Goal: Contribute content: Contribute content

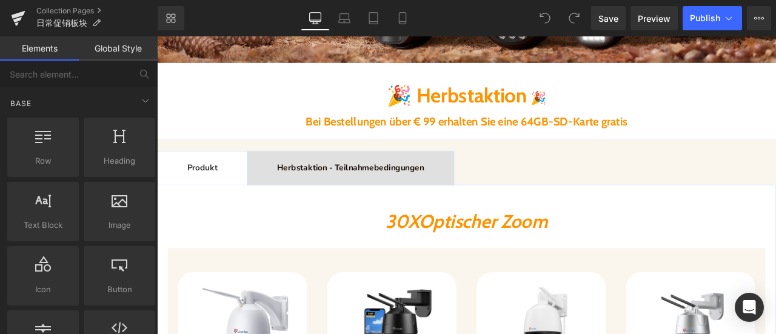
scroll to position [364, 0]
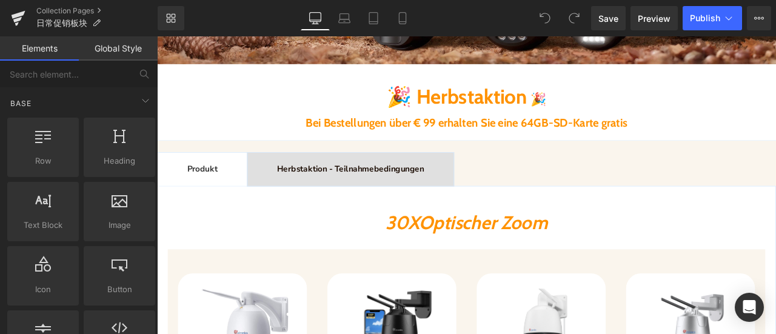
click at [582, 139] on b "Bei Bestellungen über € 99 erhalten Sie eine 64GB-SD-Karte gratis" at bounding box center [524, 138] width 381 height 16
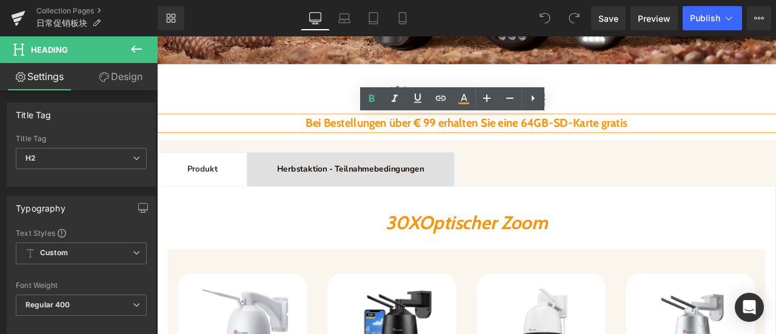
click at [423, 133] on b "Bei Bestellungen über € 99 erhalten Sie eine 64GB-SD-Karte gratis" at bounding box center [524, 138] width 381 height 16
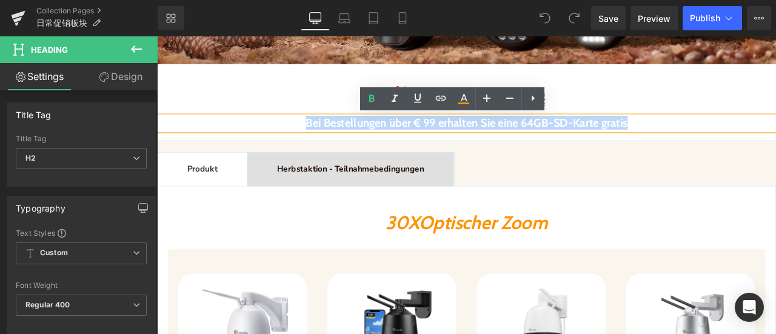
drag, startPoint x: 274, startPoint y: 138, endPoint x: 797, endPoint y: 140, distance: 524.0
click at [776, 140] on h2 "Bei Bestellungen über € 99 erhalten Sie eine 64GB-SD-Karte gratis" at bounding box center [524, 139] width 734 height 16
paste div
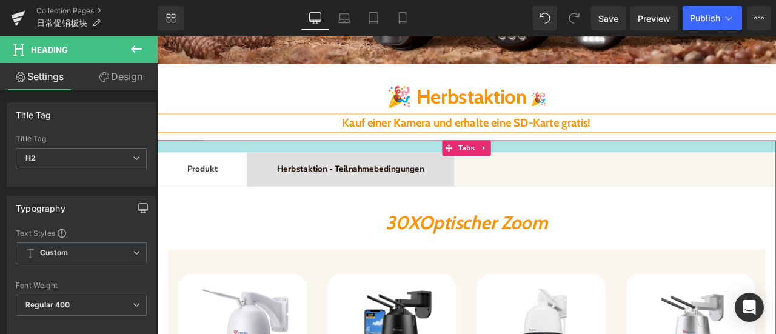
click at [688, 170] on div at bounding box center [524, 166] width 734 height 14
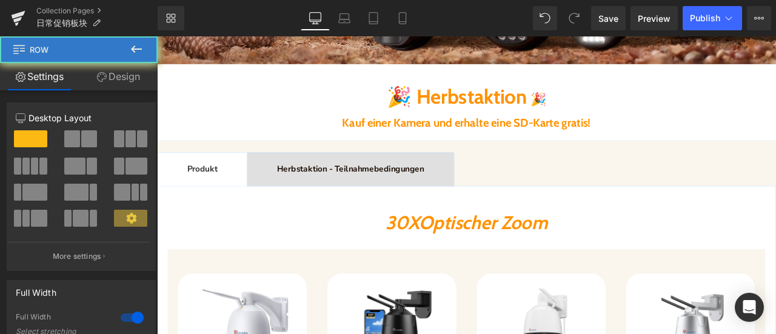
click at [157, 36] on div at bounding box center [157, 36] width 0 height 0
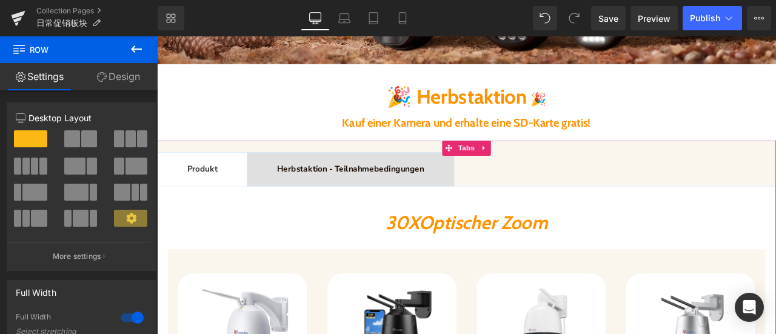
click at [407, 190] on b "Herbstaktion - Teilnahmebedingungen" at bounding box center [387, 193] width 174 height 13
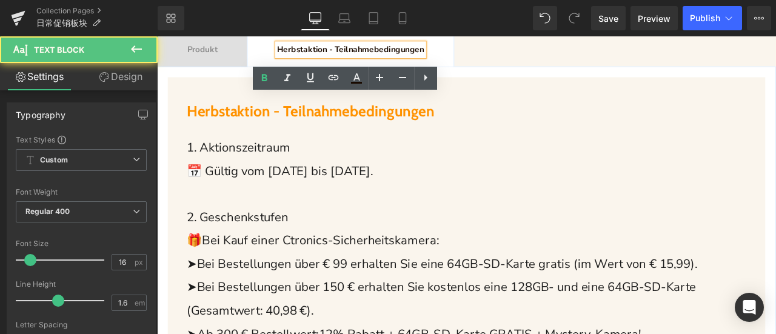
scroll to position [606, 0]
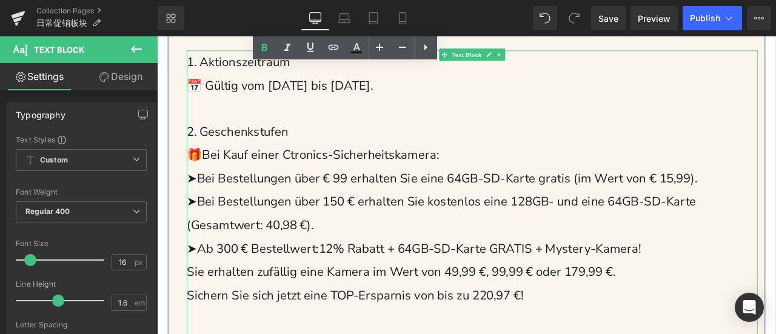
click at [310, 95] on span "📅 Gültig vom [DATE] bis [DATE]." at bounding box center [302, 94] width 221 height 19
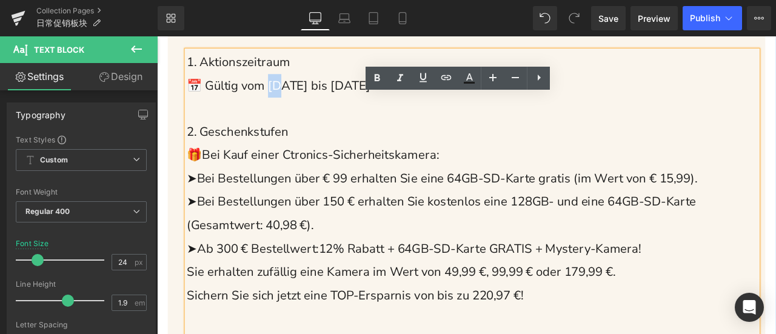
drag, startPoint x: 294, startPoint y: 94, endPoint x: 310, endPoint y: 96, distance: 16.6
click at [310, 96] on span "📅 Gültig vom [DATE] bis [DATE]." at bounding box center [302, 94] width 221 height 19
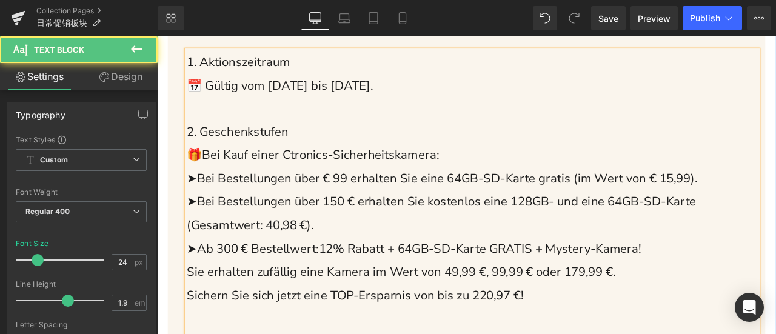
click at [347, 95] on span "📅 Gültig vom [DATE] bis [DATE]." at bounding box center [302, 94] width 221 height 19
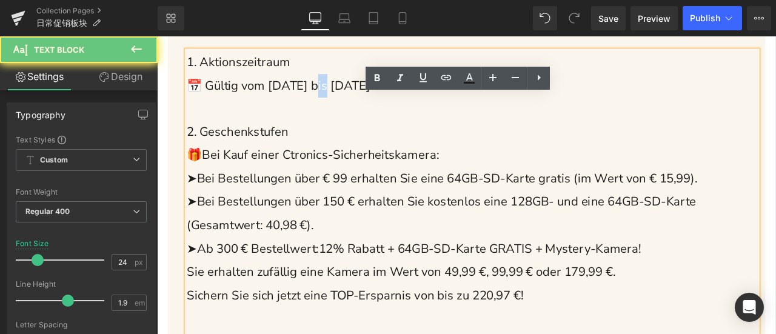
drag, startPoint x: 344, startPoint y: 94, endPoint x: 356, endPoint y: 95, distance: 11.5
click at [356, 95] on span "📅 Gültig vom [DATE] bis [DATE]." at bounding box center [302, 94] width 221 height 19
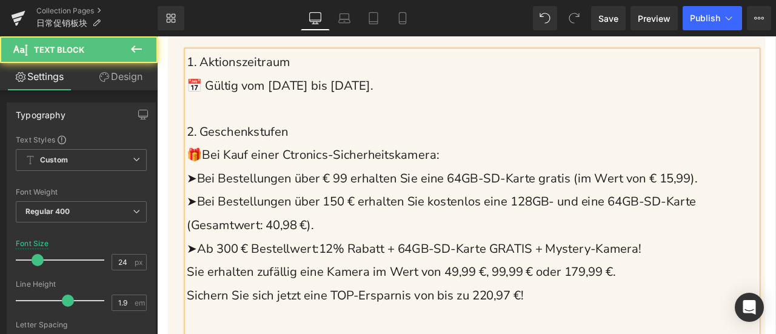
click at [363, 215] on p "➤Bei Bestellungen über € 99 erhalten Sie eine 64GB-SD-Karte gratis (im Wert von…" at bounding box center [530, 206] width 677 height 28
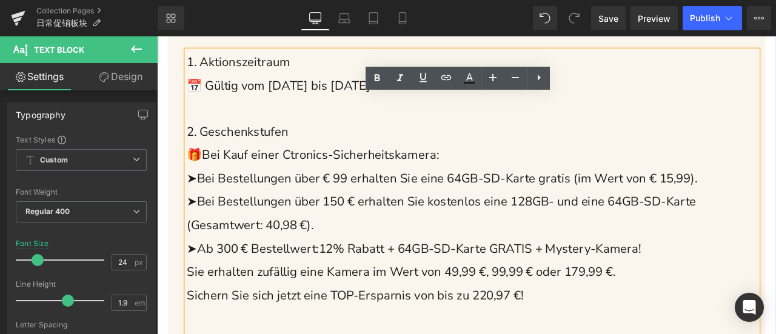
click at [338, 181] on span "Bei Kauf einer Ctronics-Sicherheitskamera:" at bounding box center [350, 176] width 281 height 19
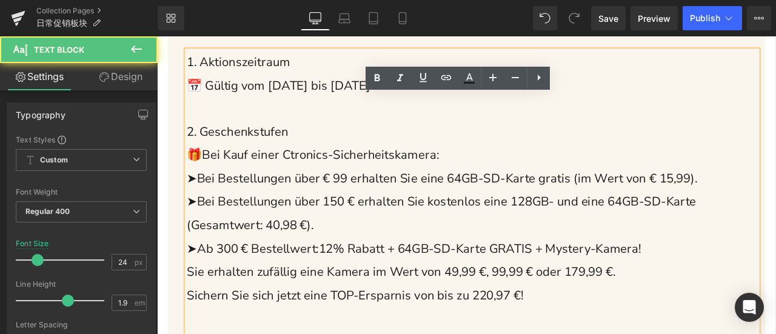
click at [320, 204] on span "➤Bei Bestellungen über € 99 erhalten Sie eine 64GB-SD-Karte gratis (im Wert von…" at bounding box center [494, 204] width 605 height 19
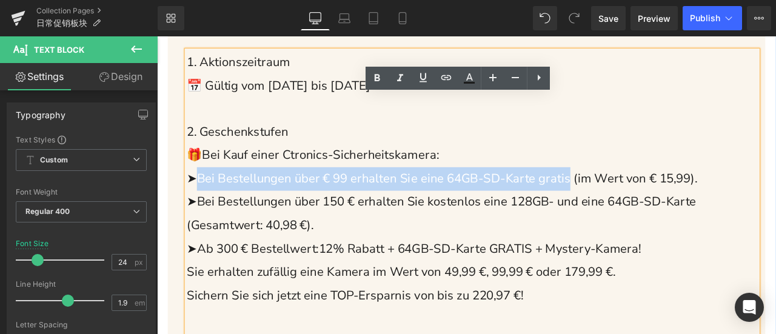
drag, startPoint x: 203, startPoint y: 205, endPoint x: 661, endPoint y: 210, distance: 457.9
click at [661, 210] on span "➤Bei Bestellungen über € 99 erhalten Sie eine 64GB-SD-Karte gratis (im Wert von…" at bounding box center [494, 204] width 605 height 19
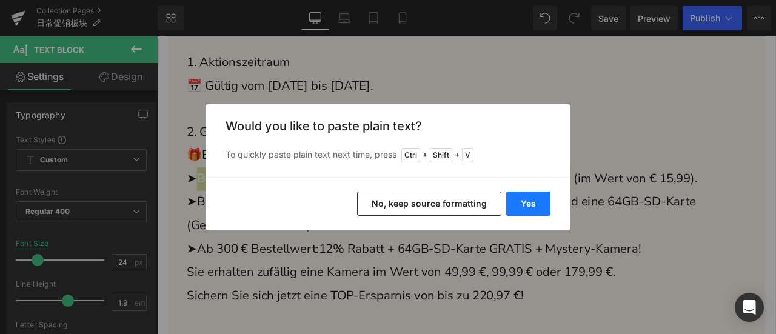
click at [511, 204] on button "Yes" at bounding box center [528, 204] width 44 height 24
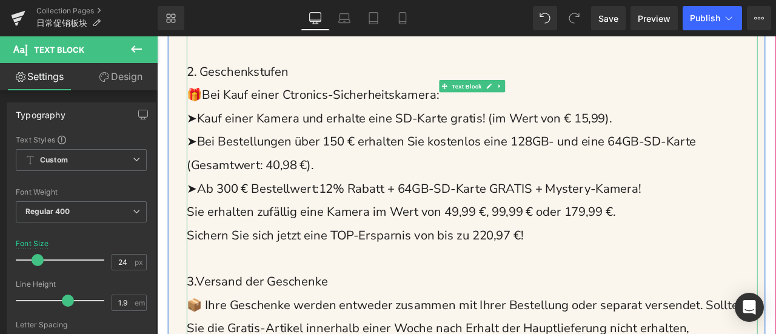
scroll to position [667, 0]
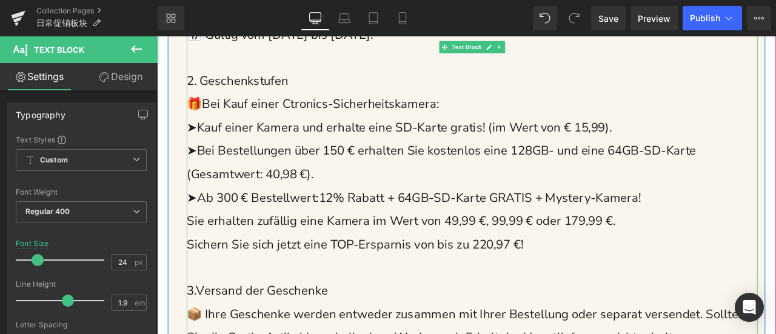
click at [494, 235] on span "12% Rabatt + 64GB-SD-Karte GRATIS + Mystery-Kamera!" at bounding box center [540, 227] width 382 height 19
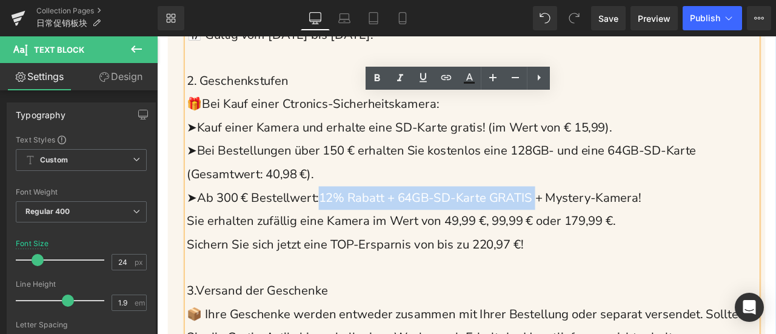
drag, startPoint x: 349, startPoint y: 229, endPoint x: 611, endPoint y: 238, distance: 262.1
click at [611, 238] on p "➤Ab 300 € Bestellwert: 12% Rabatt + 64GB-SD-Karte GRATIS + Mystery-Kamera!" at bounding box center [530, 228] width 677 height 28
click at [440, 229] on span "12% Rabatt + 64GB-SD-Karte GRATIS + Mystery-Kamera!" at bounding box center [540, 227] width 382 height 19
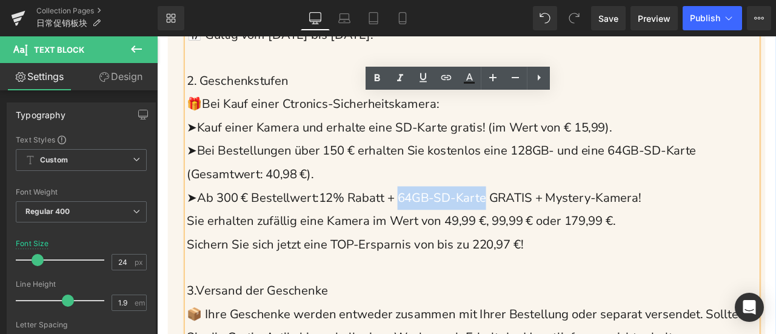
drag, startPoint x: 450, startPoint y: 230, endPoint x: 550, endPoint y: 233, distance: 100.1
click at [550, 233] on span "12% Rabatt + 64GB-SD-Karte GRATIS + Mystery-Kamera!" at bounding box center [540, 227] width 382 height 19
copy span "64GB-SD-Karte"
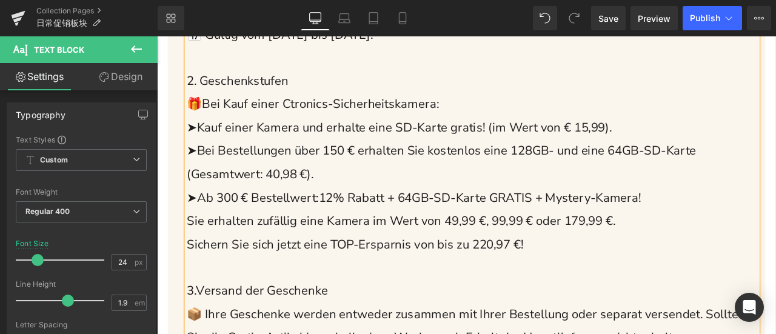
click at [427, 236] on span "12% Rabatt + 64GB-SD-Karte GRATIS + Mystery-Kamera!" at bounding box center [540, 227] width 382 height 19
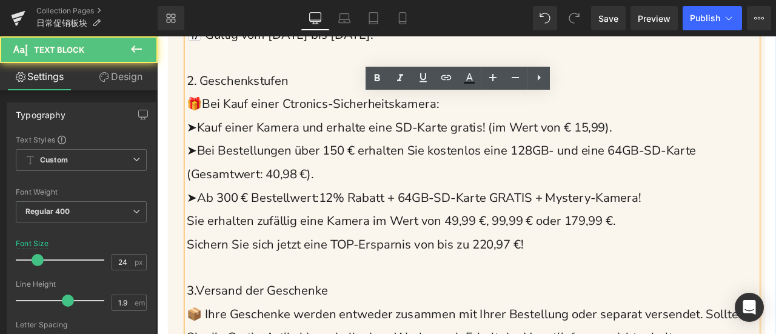
click at [329, 232] on span "➤Ab 300 € Bestellwert:" at bounding box center [270, 227] width 156 height 19
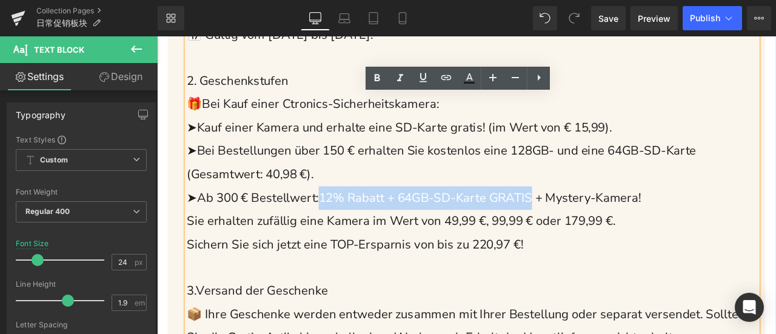
drag, startPoint x: 351, startPoint y: 226, endPoint x: 608, endPoint y: 231, distance: 257.2
click at [608, 231] on span "12% Rabatt + 64GB-SD-Karte GRATIS + Mystery-Kamera!" at bounding box center [540, 227] width 382 height 19
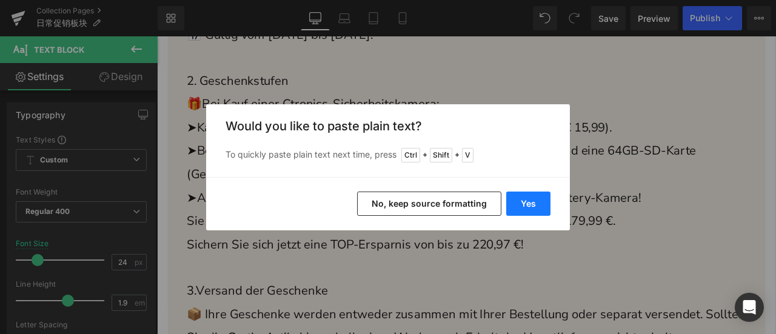
click at [535, 201] on button "Yes" at bounding box center [528, 204] width 44 height 24
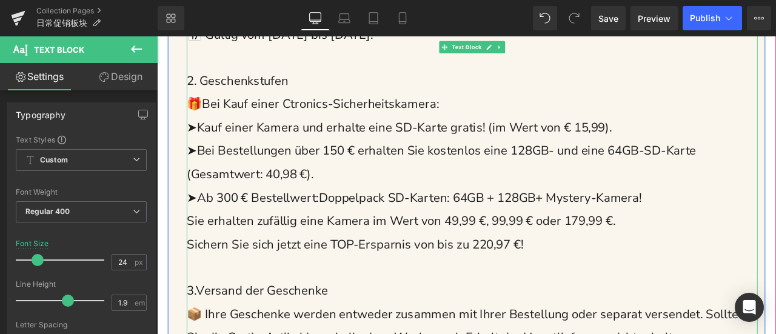
click at [347, 227] on span "➤Ab 300 € Bestellwert:Doppelpack SD-Karten: 64GB + 128GB" at bounding box center [399, 227] width 414 height 19
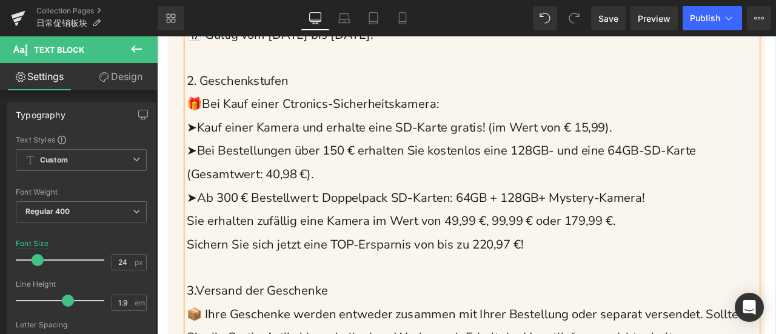
click at [660, 260] on span "Sie erhalten zufällig eine Kamera im Wert von 49,99 €, 99,99 € oder 179,99 €." at bounding box center [446, 254] width 508 height 19
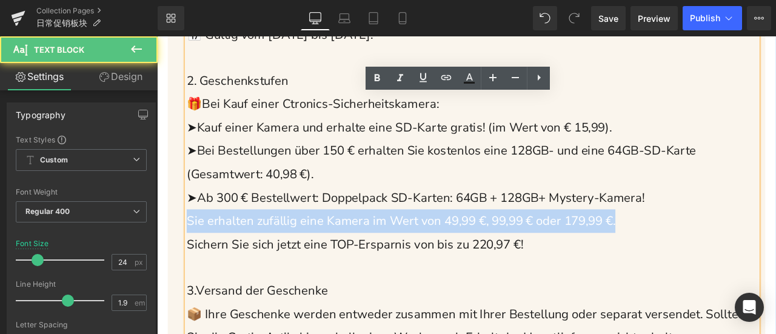
drag, startPoint x: 736, startPoint y: 253, endPoint x: 159, endPoint y: 259, distance: 576.7
click at [159, 259] on div "Herbstaktion - Teilnahmebedingungen Heading 1. Aktionszeitraum 📅 Gültig vom [DA…" at bounding box center [524, 249] width 734 height 679
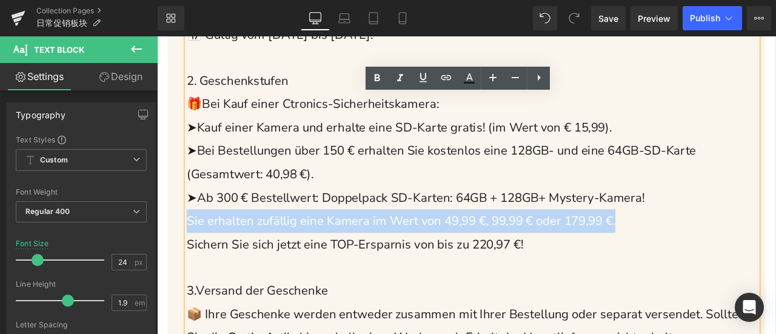
copy span "Sie erhalten zufällig eine Kamera im Wert von 49,99 €, 99,99 € oder 179,99 €."
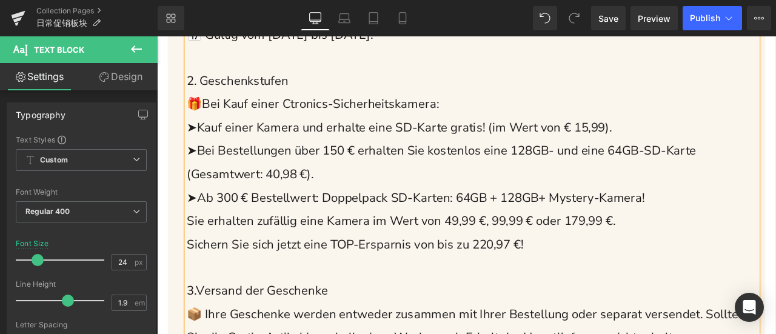
click at [591, 287] on span "Sichern Sie sich jetzt eine TOP-Ersparnis von bis zu 220,97 €!" at bounding box center [391, 282] width 399 height 19
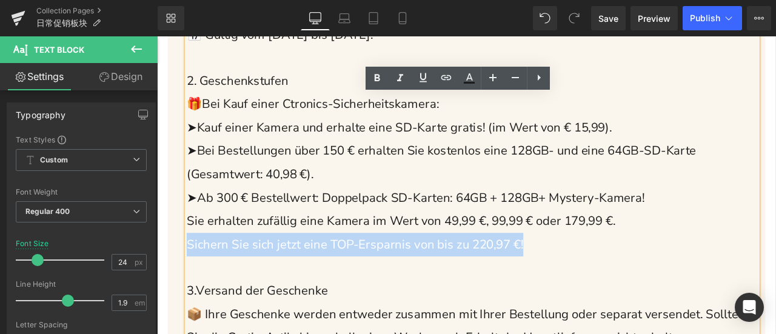
drag, startPoint x: 628, startPoint y: 284, endPoint x: 161, endPoint y: 278, distance: 466.4
click at [161, 278] on div "Herbstaktion - Teilnahmebedingungen Heading 1. Aktionszeitraum 📅 Gültig vom [DA…" at bounding box center [524, 249] width 734 height 679
copy span "Sichern Sie sich jetzt eine TOP-Ersparnis von bis zu 220,97 €!"
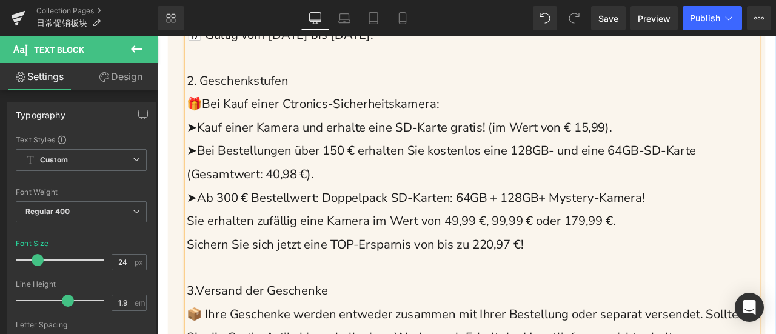
click at [530, 181] on p "➤Bei Bestellungen über 150 € erhalten Sie kostenlos eine 128GB- und eine 64GB-S…" at bounding box center [530, 185] width 677 height 55
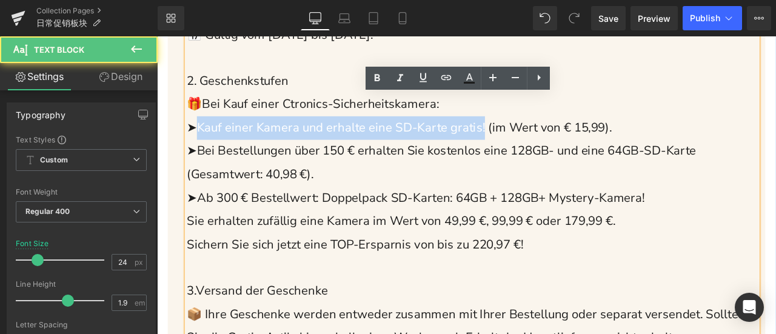
drag, startPoint x: 563, startPoint y: 146, endPoint x: 203, endPoint y: 143, distance: 359.6
click at [203, 143] on span "➤Kauf einer Kamera und erhalte eine SD-Karte gratis! (im Wert von € 15,99)." at bounding box center [444, 144] width 504 height 19
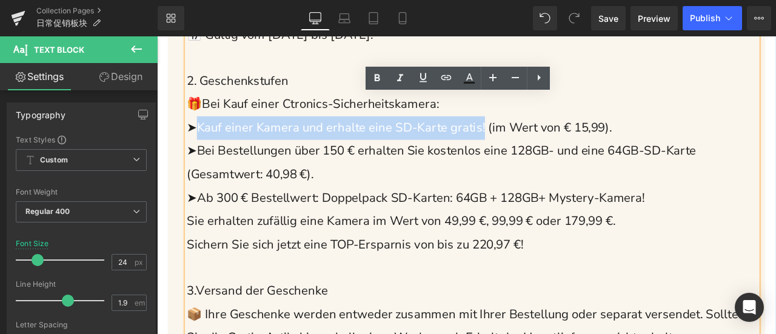
copy span "Kauf einer Kamera und erhalte eine SD-Karte gratis!"
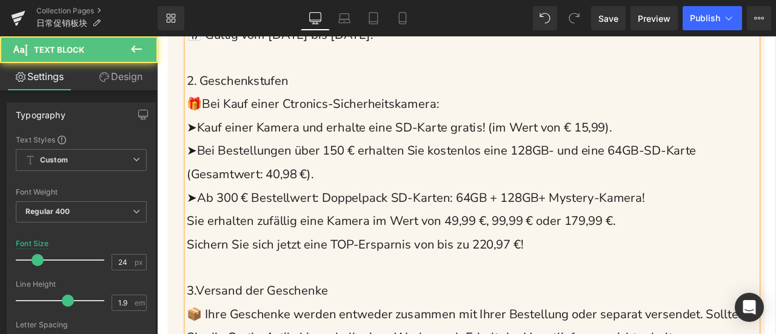
click at [537, 206] on p "➤Bei Bestellungen über 150 € erhalten Sie kostenlos eine 128GB- und eine 64GB-S…" at bounding box center [530, 185] width 677 height 55
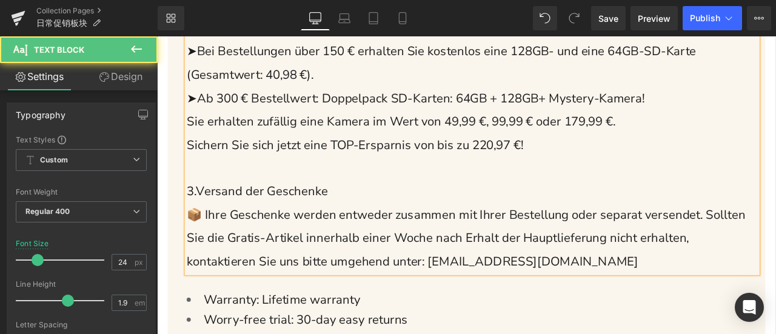
scroll to position [910, 0]
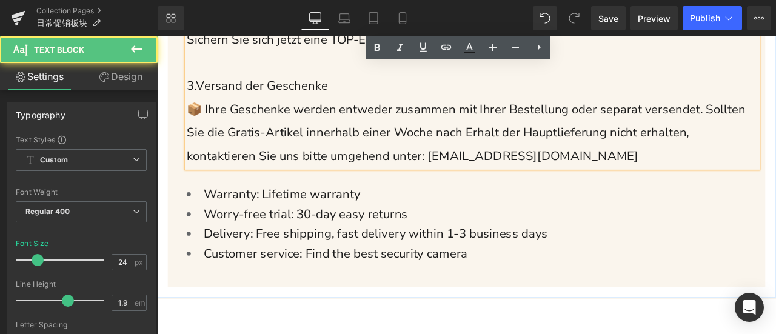
click at [481, 159] on span "📦 Ihre Geschenke werden entweder zusammen mit Ihrer Bestellung oder separat ver…" at bounding box center [523, 150] width 662 height 75
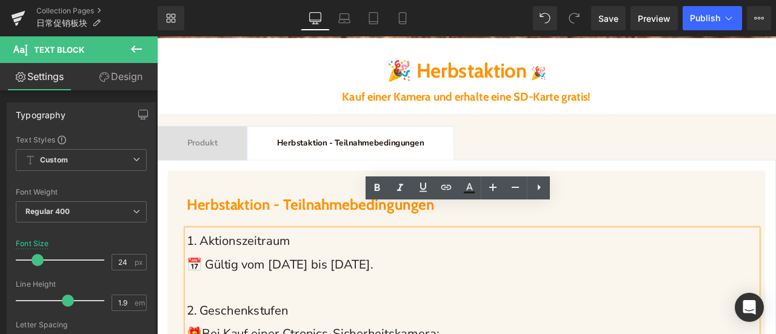
scroll to position [364, 0]
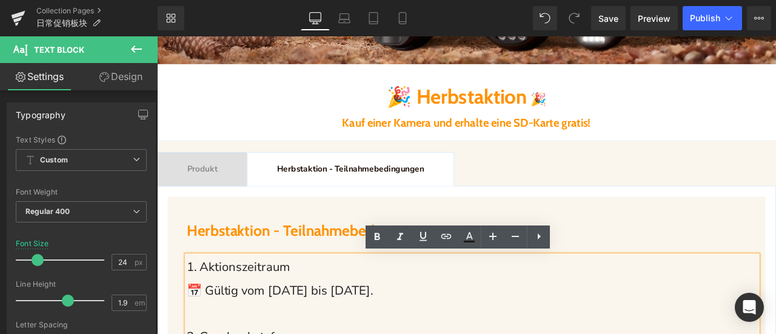
click at [394, 334] on span "📅 Gültig vom [DATE] bis [DATE]." at bounding box center [302, 336] width 221 height 19
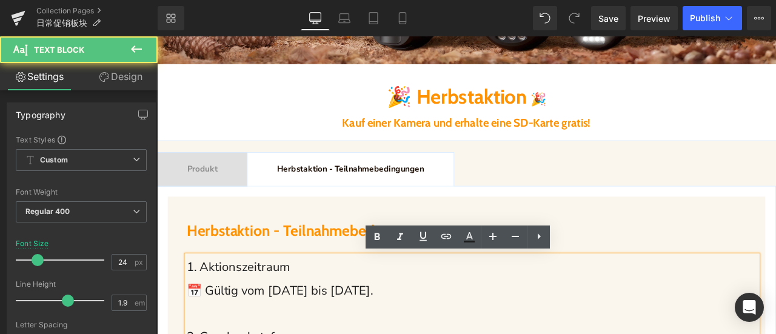
click at [204, 200] on div "Produkt Text Block" at bounding box center [211, 194] width 36 height 16
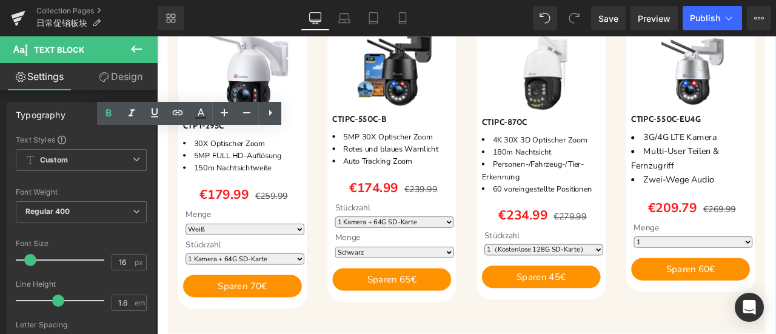
scroll to position [303, 0]
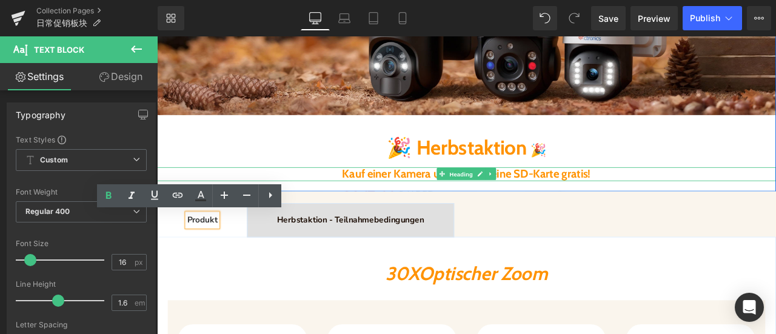
click at [504, 203] on span "Heading" at bounding box center [518, 200] width 33 height 15
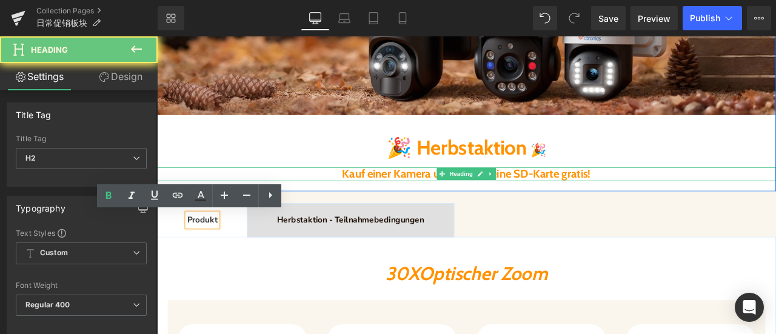
click at [470, 201] on b "Kauf einer Kamera und erhalte eine SD-Karte gratis!" at bounding box center [524, 199] width 295 height 16
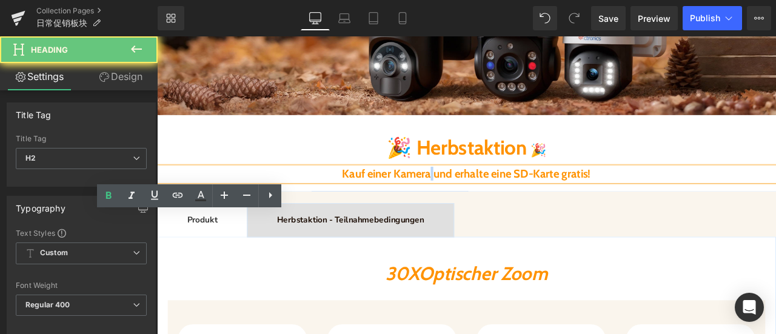
click at [470, 201] on b "Kauf einer Kamera und erhalte eine SD-Karte gratis!" at bounding box center [524, 199] width 295 height 16
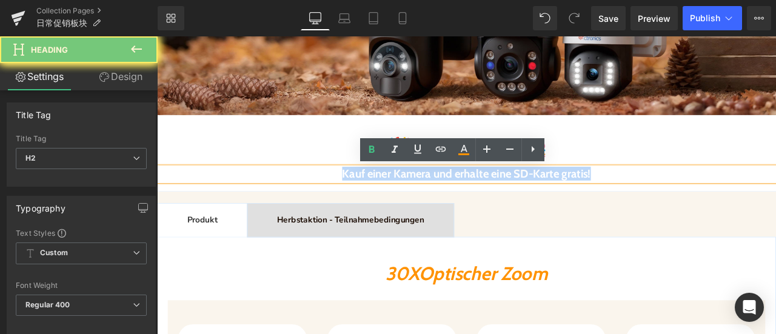
click at [470, 201] on b "Kauf einer Kamera und erhalte eine SD-Karte gratis!" at bounding box center [524, 199] width 295 height 16
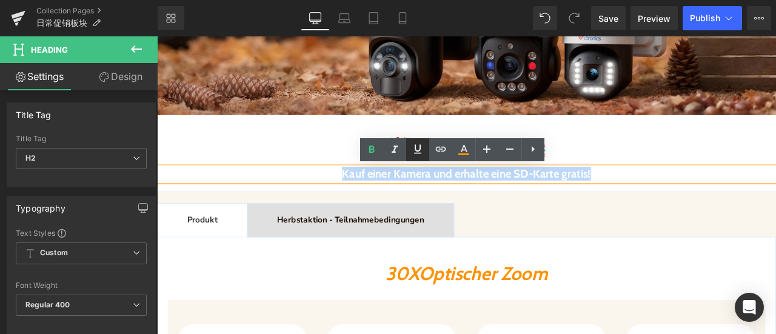
copy b "Kauf einer Kamera und erhalte eine SD-Karte gratis!"
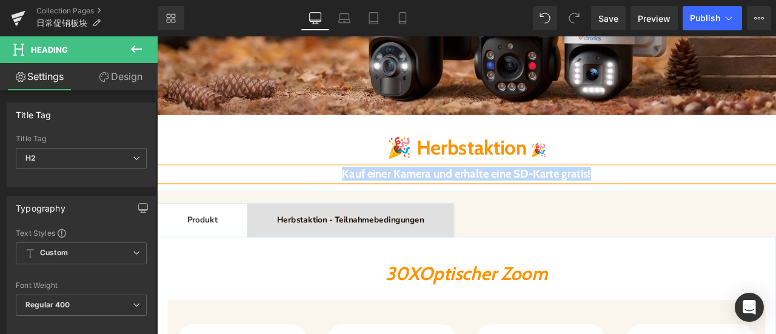
click at [377, 196] on b "Kauf einer Kamera und erhalte eine SD-Karte gratis!" at bounding box center [524, 199] width 295 height 16
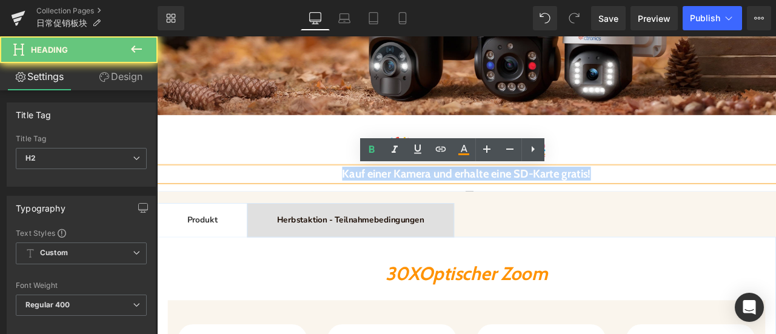
drag, startPoint x: 343, startPoint y: 201, endPoint x: 758, endPoint y: 204, distance: 415.4
click at [758, 204] on h2 "Kauf einer Kamera und erhalte eine SD-Karte gratis!" at bounding box center [524, 200] width 734 height 16
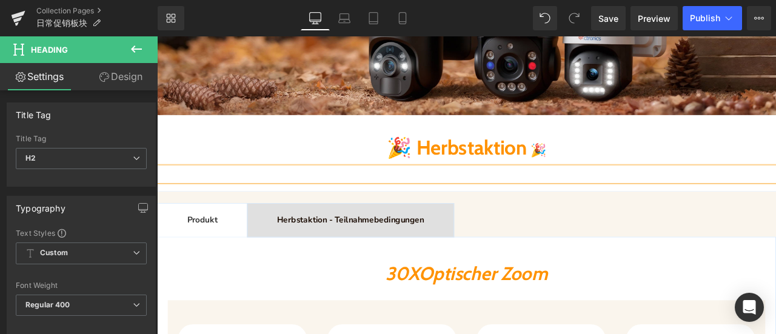
click at [534, 170] on link at bounding box center [540, 170] width 13 height 15
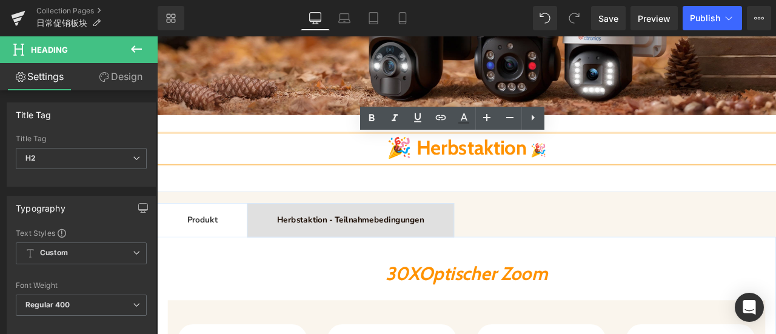
click at [571, 176] on b "🎉 Herbstaktion" at bounding box center [513, 167] width 166 height 29
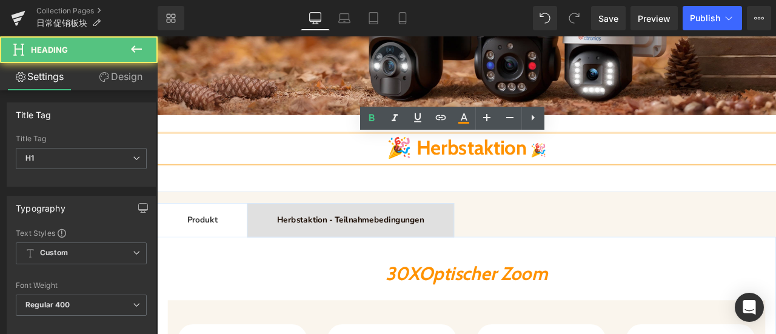
drag, startPoint x: 605, startPoint y: 171, endPoint x: 608, endPoint y: 179, distance: 8.2
click at [600, 171] on b at bounding box center [598, 171] width 4 height 18
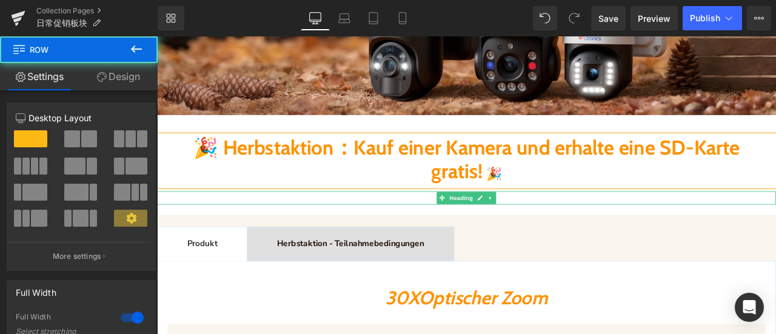
click at [606, 237] on div "Image 🎉 Herbstaktion：Kauf einer Kamera und erhalte eine SD-Karte gratis! 🎉 Head…" at bounding box center [524, 34] width 734 height 415
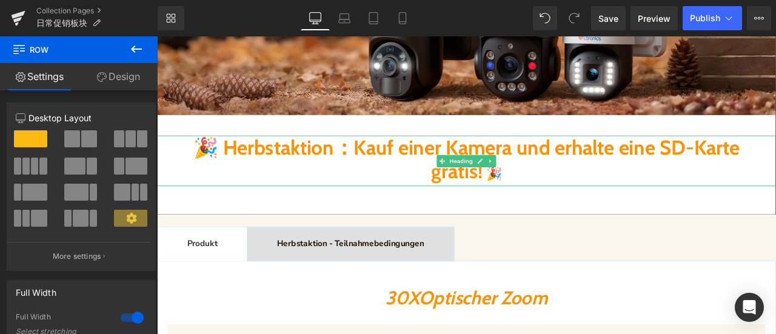
click at [415, 178] on b "🎉 Herbstaktion：Kauf einer Kamera und erhalte eine SD-Karte gratis!" at bounding box center [524, 182] width 647 height 58
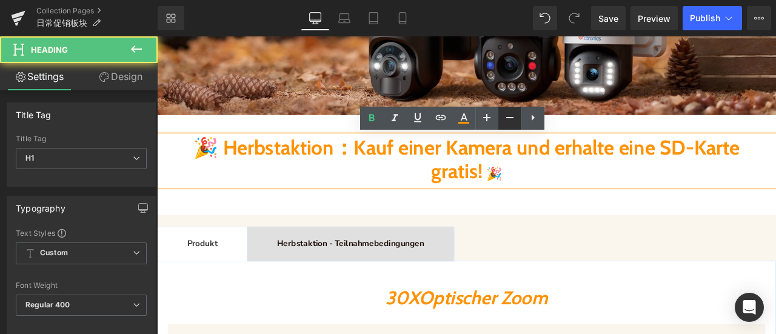
click at [506, 121] on icon at bounding box center [510, 117] width 15 height 15
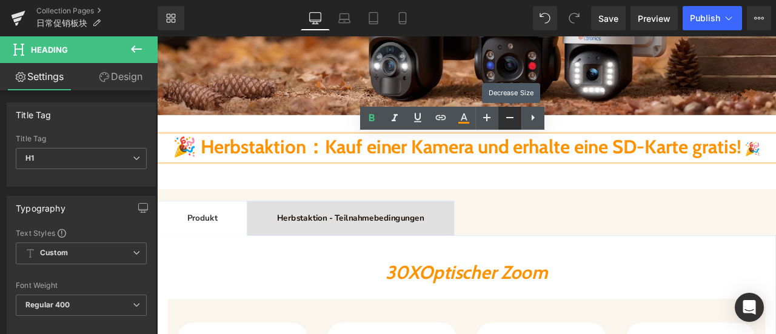
click at [506, 121] on icon at bounding box center [510, 117] width 15 height 15
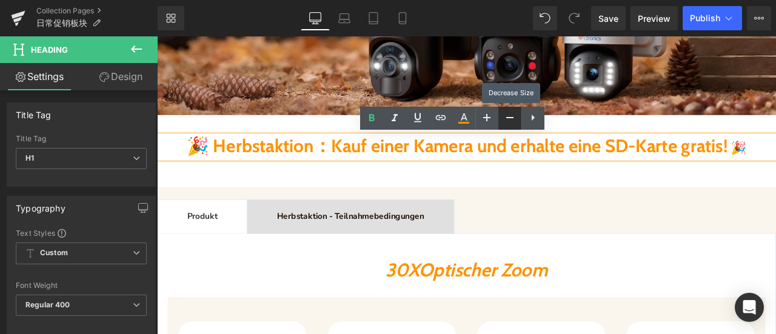
click at [506, 121] on icon at bounding box center [510, 117] width 15 height 15
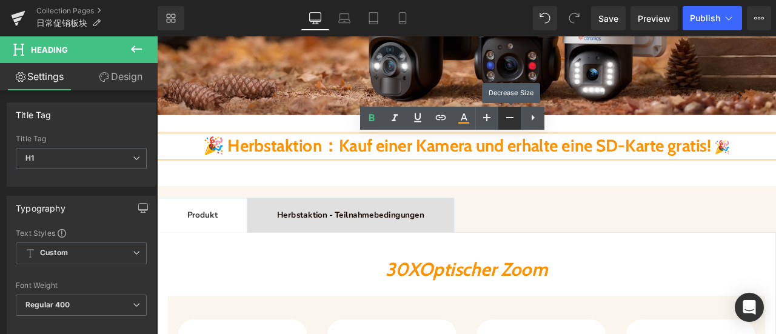
click at [506, 121] on icon at bounding box center [510, 117] width 15 height 15
type input "31"
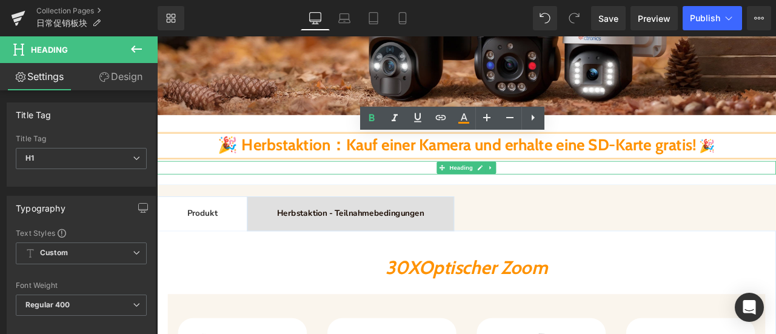
click at [557, 192] on h2 at bounding box center [524, 192] width 734 height 16
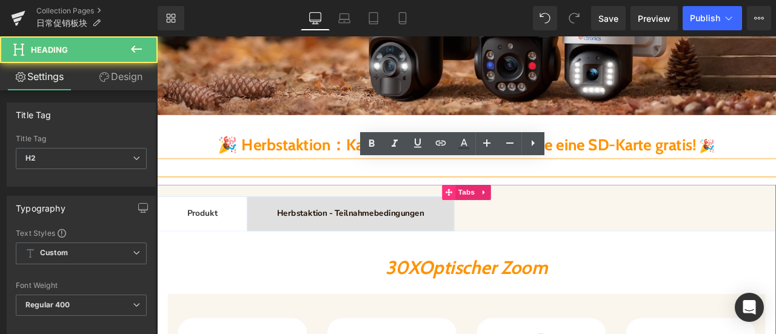
click at [495, 215] on span at bounding box center [503, 221] width 16 height 18
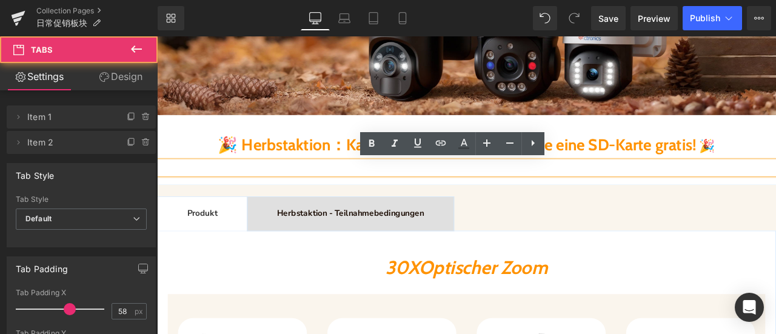
click at [488, 210] on div "Image 🎉 Herbstaktion：Kauf einer Kamera und erhalte eine SD-Karte gratis! 🎉 Head…" at bounding box center [524, 19] width 734 height 386
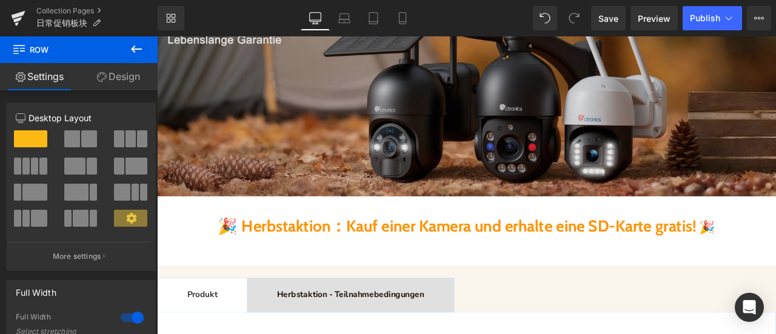
scroll to position [243, 0]
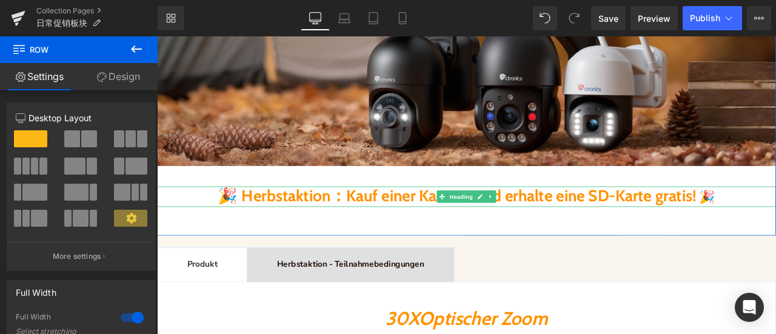
click at [441, 226] on b "🎉 Herbstaktion：Kauf einer Kamera und erhalte eine SD-Karte gratis!" at bounding box center [512, 225] width 567 height 23
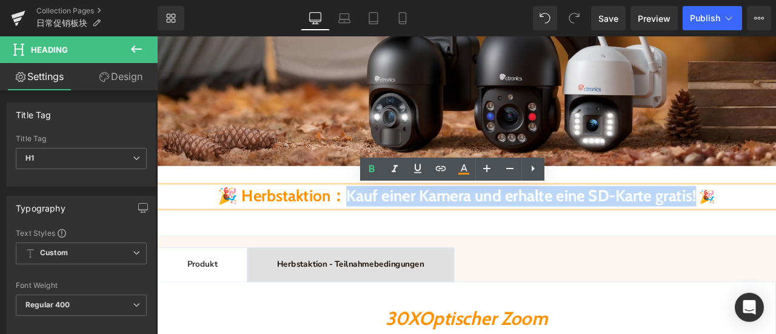
drag, startPoint x: 351, startPoint y: 231, endPoint x: 836, endPoint y: 233, distance: 485.8
click at [776, 233] on b "🎉 Herbstaktion：Kauf einer Kamera und erhalte eine SD-Karte gratis!" at bounding box center [512, 225] width 567 height 23
copy b "auf einer Kamera und erhalte eine SD-Karte gratis!"
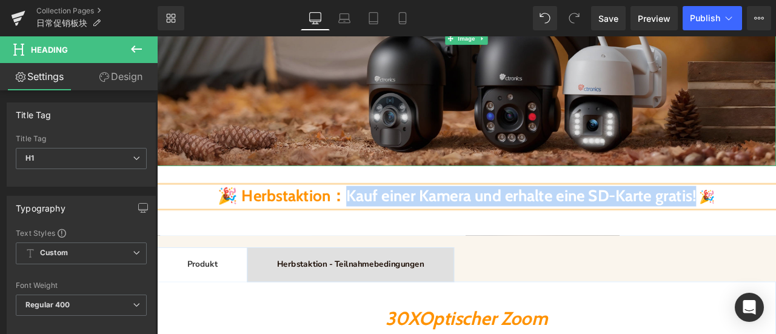
click at [258, 87] on img at bounding box center [524, 39] width 734 height 303
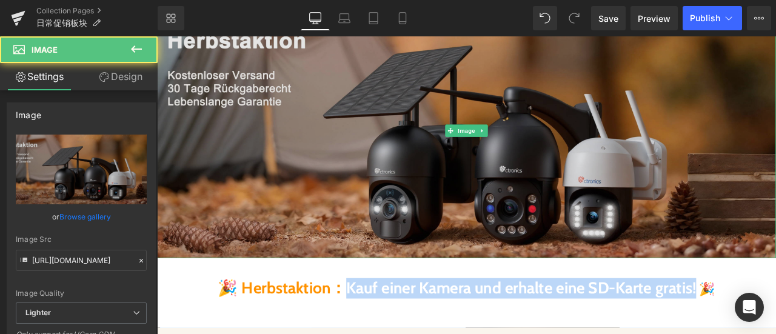
scroll to position [61, 0]
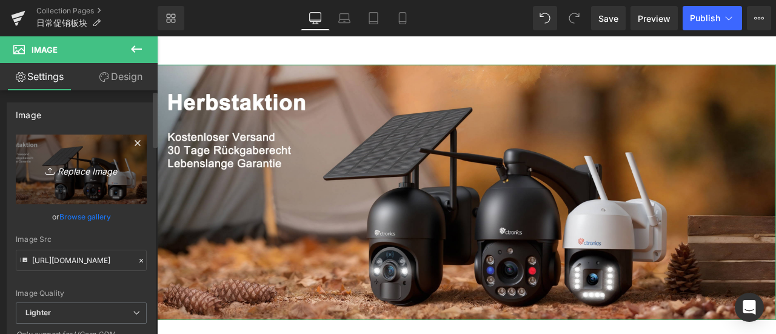
click at [22, 163] on link "Replace Image" at bounding box center [81, 170] width 131 height 70
type input "C:\fakepath\922.jpg"
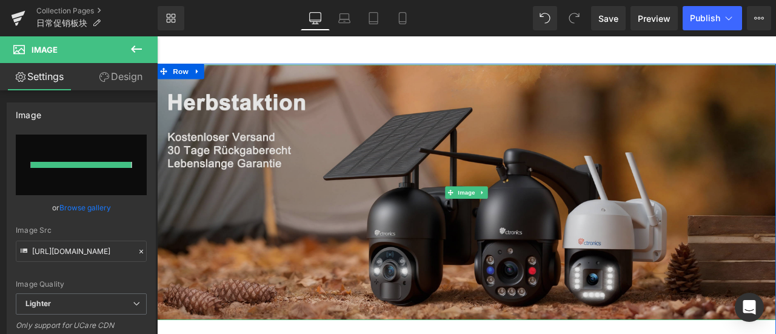
type input "[URL][DOMAIN_NAME]"
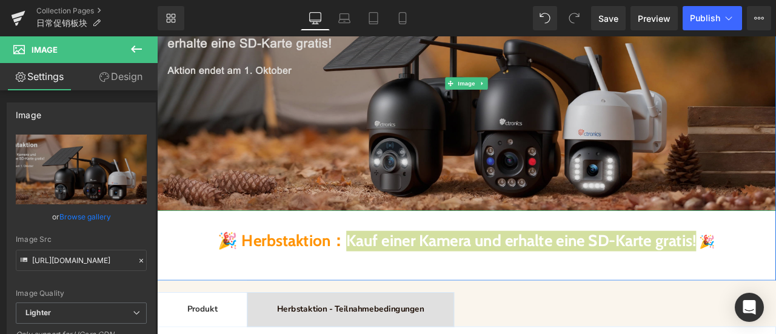
scroll to position [303, 0]
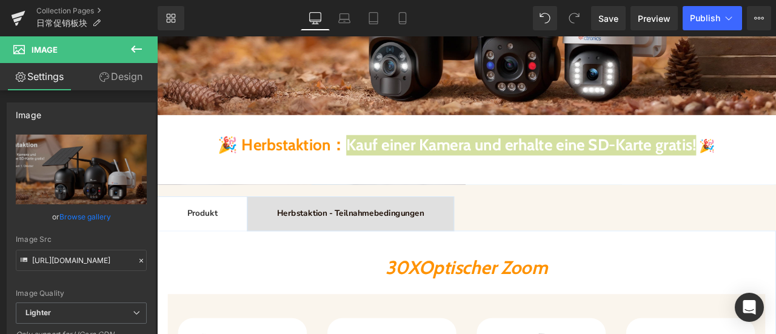
click at [157, 36] on div at bounding box center [157, 36] width 0 height 0
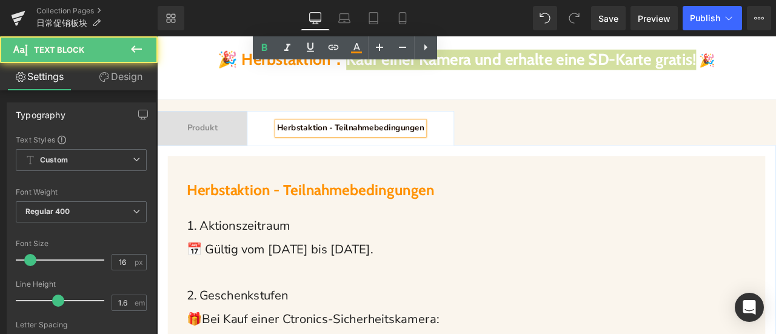
scroll to position [546, 0]
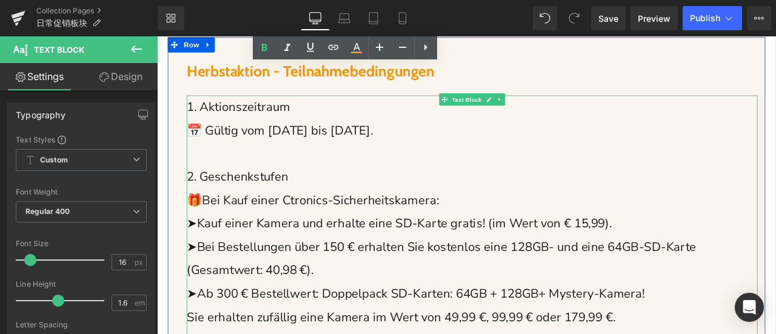
click at [283, 153] on span "📅 Gültig vom [DATE] bis [DATE]." at bounding box center [302, 147] width 221 height 19
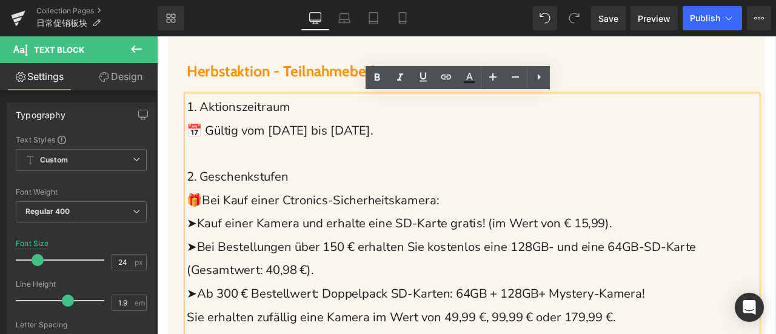
drag, startPoint x: 210, startPoint y: 151, endPoint x: 486, endPoint y: 160, distance: 276.1
click at [413, 153] on span "📅 Gültig vom [DATE] bis [DATE]." at bounding box center [302, 147] width 221 height 19
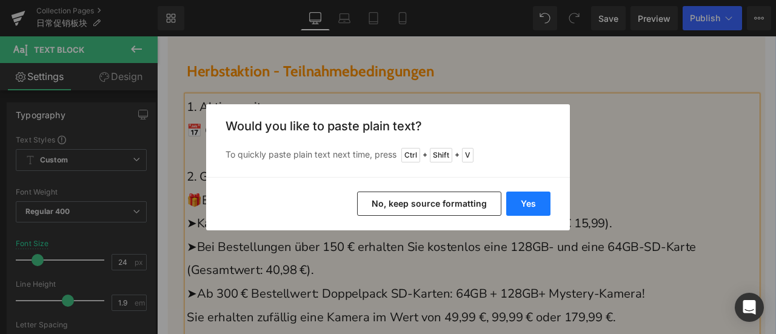
click at [537, 201] on button "Yes" at bounding box center [528, 204] width 44 height 24
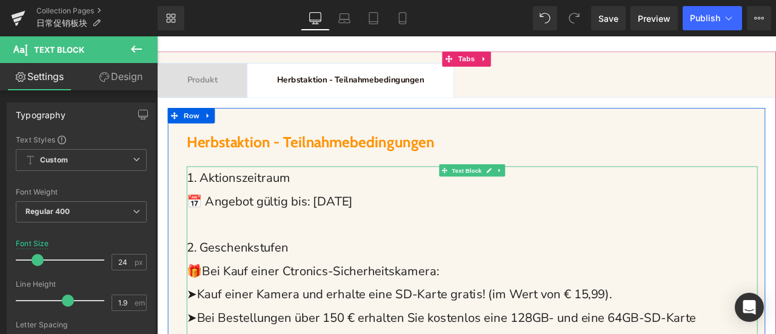
scroll to position [303, 0]
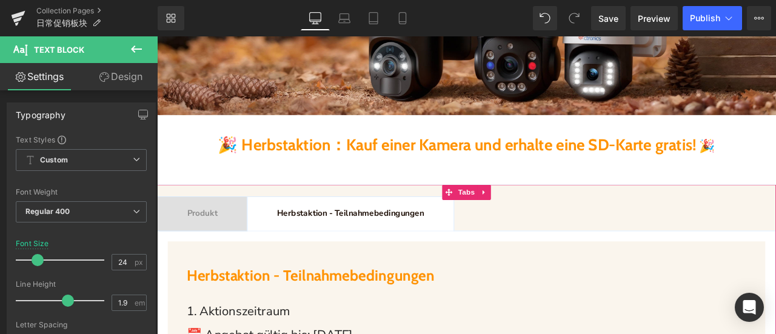
click at [220, 243] on span "Produkt" at bounding box center [211, 246] width 36 height 13
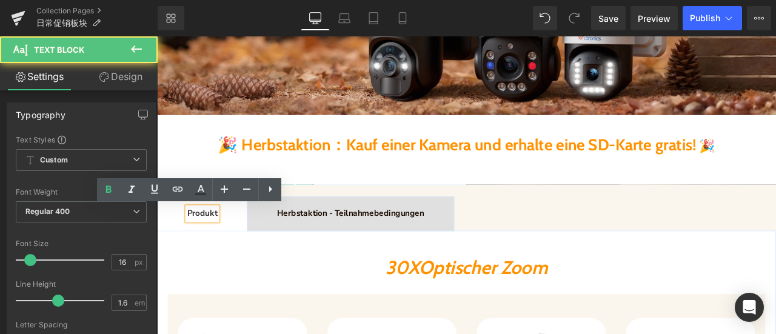
scroll to position [425, 0]
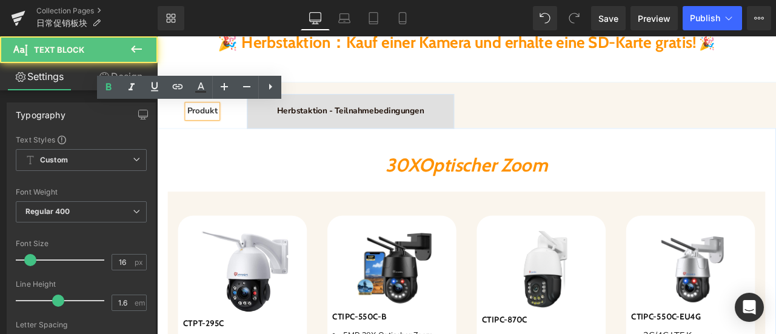
click at [370, 122] on b "Herbstaktion - Teilnahmebedingungen" at bounding box center [387, 124] width 174 height 13
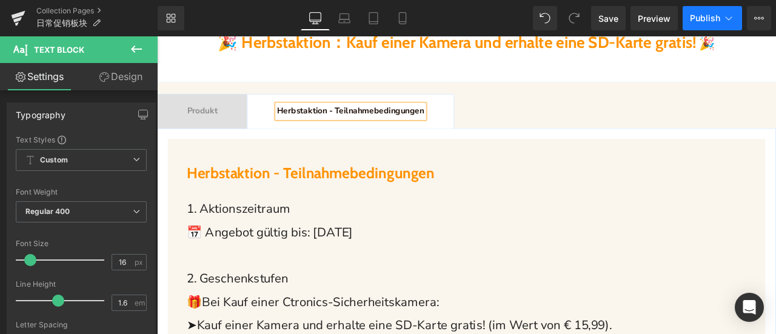
click at [714, 21] on span "Publish" at bounding box center [705, 18] width 30 height 10
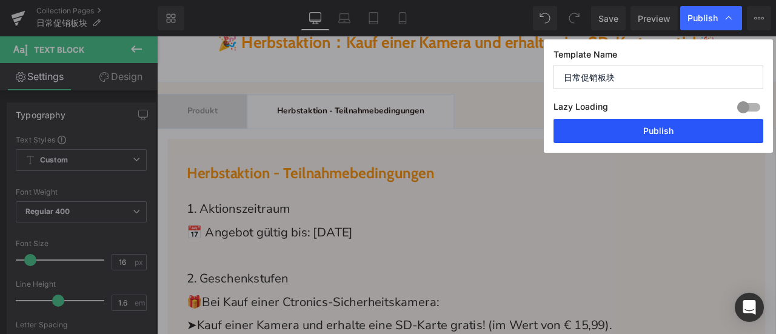
click at [672, 136] on button "Publish" at bounding box center [659, 131] width 210 height 24
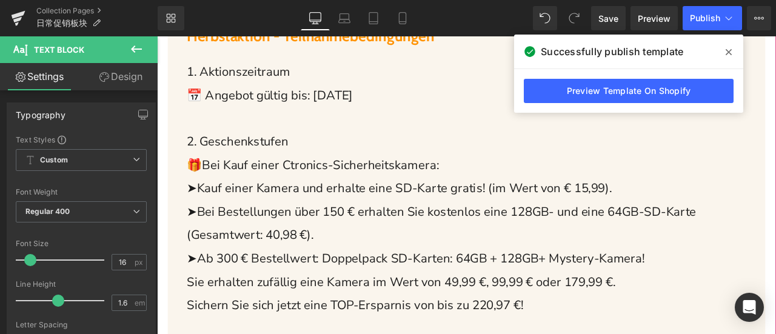
scroll to position [606, 0]
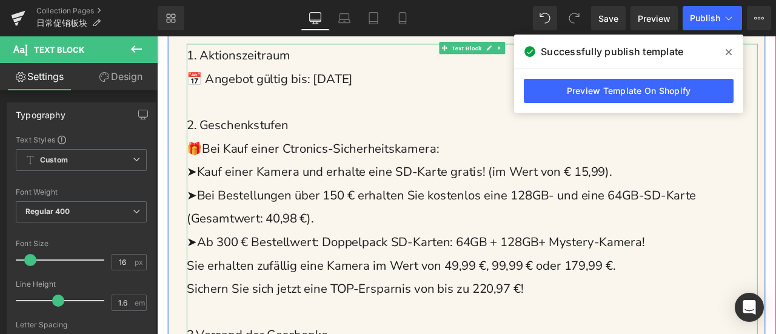
click at [500, 227] on span "➤Bei Bestellungen über 150 € erhalten Sie kostenlos eine 128GB- und eine 64GB-S…" at bounding box center [494, 238] width 604 height 47
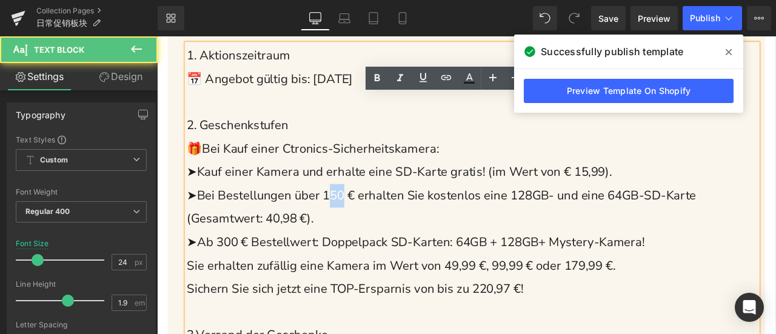
drag, startPoint x: 368, startPoint y: 227, endPoint x: 383, endPoint y: 231, distance: 15.6
click at [383, 231] on span "➤Bei Bestellungen über 150 € erhalten Sie kostenlos eine 128GB- und eine 64GB-S…" at bounding box center [494, 238] width 604 height 47
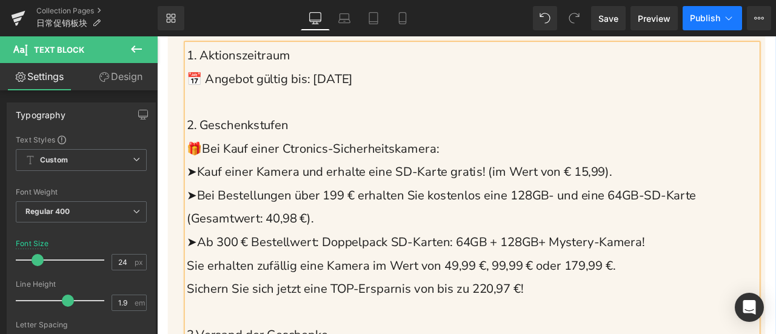
click at [702, 27] on button "Publish" at bounding box center [712, 18] width 59 height 24
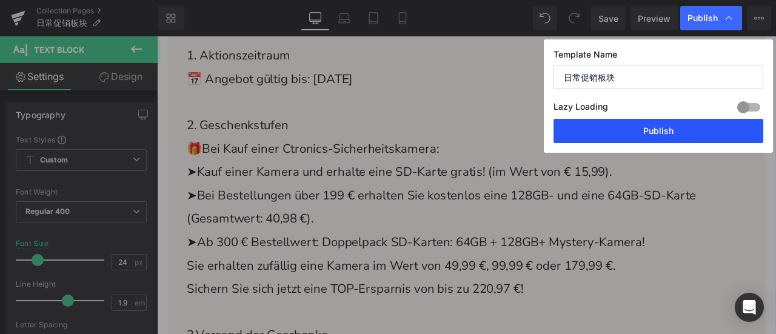
click at [692, 130] on button "Publish" at bounding box center [659, 131] width 210 height 24
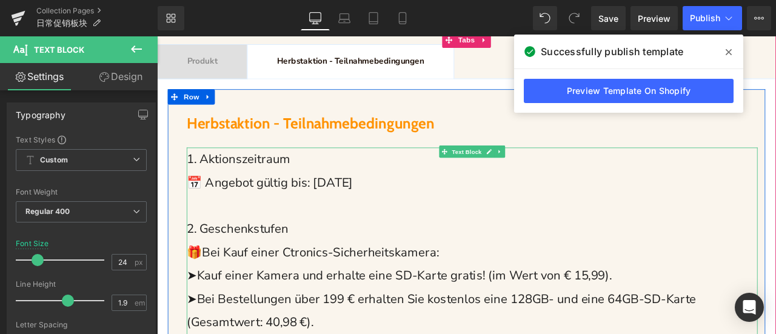
scroll to position [485, 0]
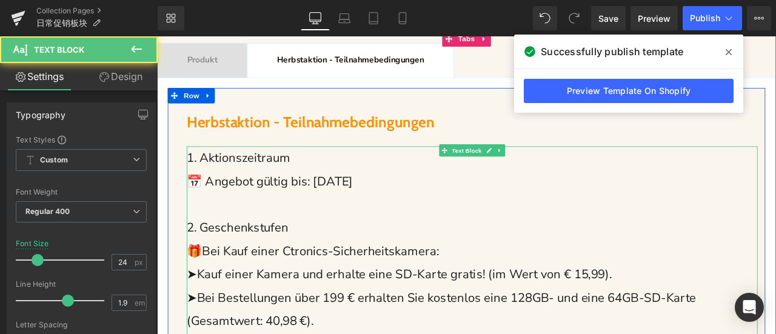
click at [284, 318] on span "➤Kauf einer Kamera und erhalte eine SD-Karte gratis! (im Wert von € 15,99)." at bounding box center [444, 318] width 504 height 19
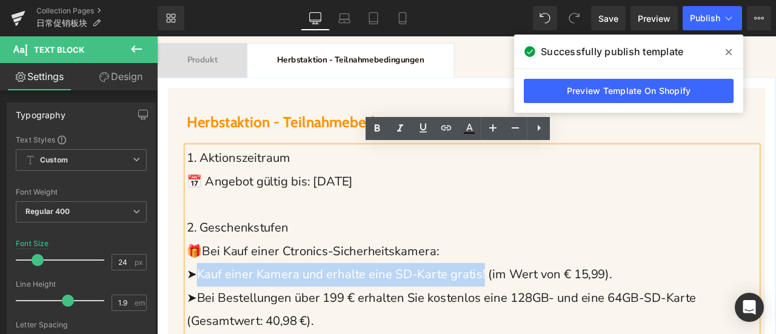
drag, startPoint x: 204, startPoint y: 316, endPoint x: 561, endPoint y: 324, distance: 356.7
click at [561, 324] on span "➤Kauf einer Kamera und erhalte eine SD-Karte gratis! (im Wert von € 15,99)." at bounding box center [444, 318] width 504 height 19
copy span "Kauf einer Kamera und erhalte eine SD-Karte gratis!"
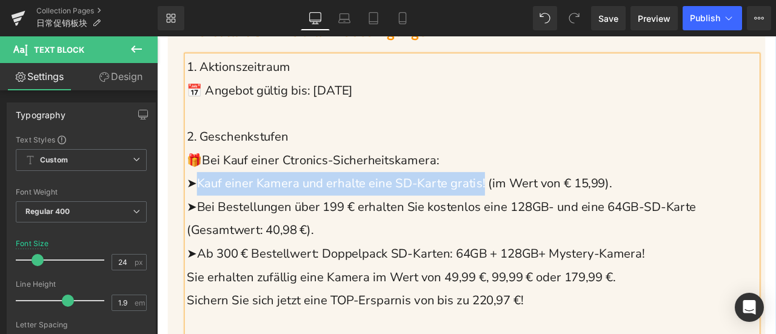
scroll to position [667, 0]
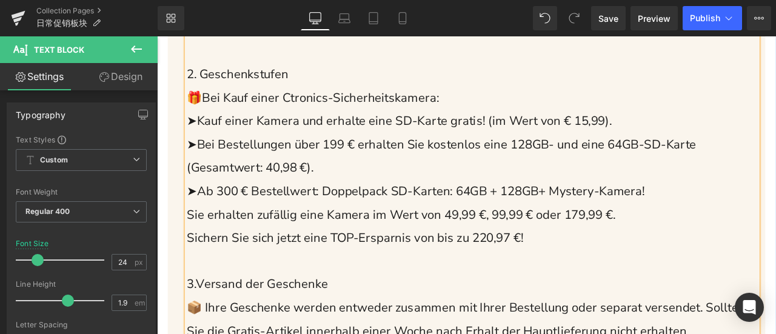
click at [243, 102] on span "Bei Kauf einer Ctronics-Sicherheitskamera:" at bounding box center [350, 108] width 281 height 19
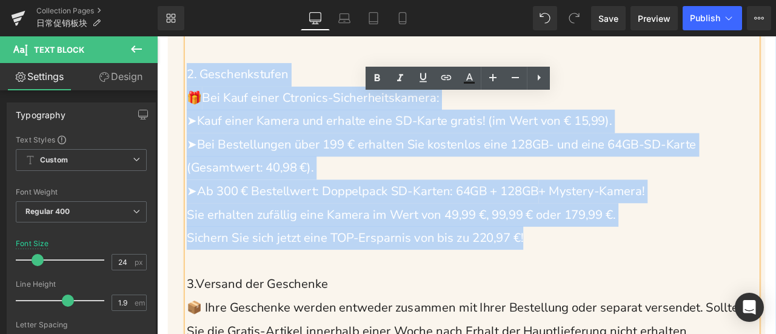
drag, startPoint x: 190, startPoint y: 81, endPoint x: 629, endPoint y: 287, distance: 484.8
click at [629, 287] on div "1. Aktionszeitraum 📅 Angebot gültig bis: [DATE] 2. Geschenkstufen 🎁 Bei Kauf ei…" at bounding box center [530, 206] width 677 height 443
paste div
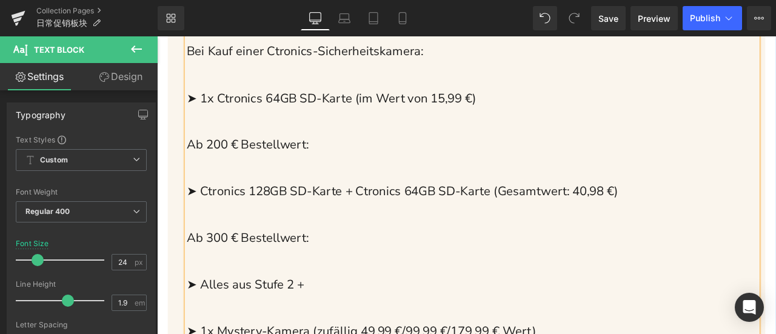
scroll to position [788, 0]
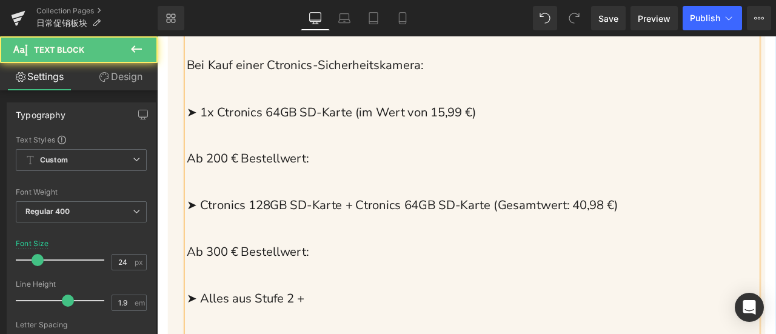
click at [249, 158] on p at bounding box center [530, 154] width 677 height 28
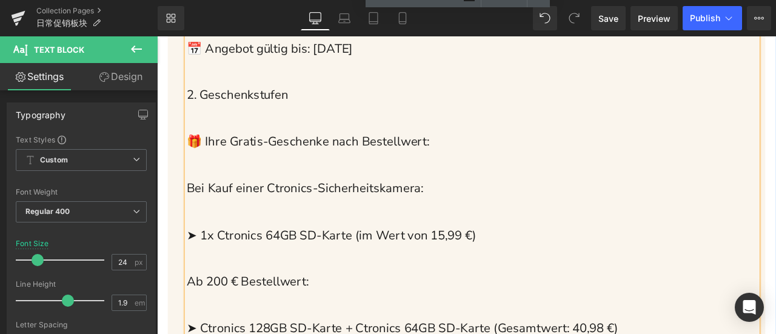
scroll to position [606, 0]
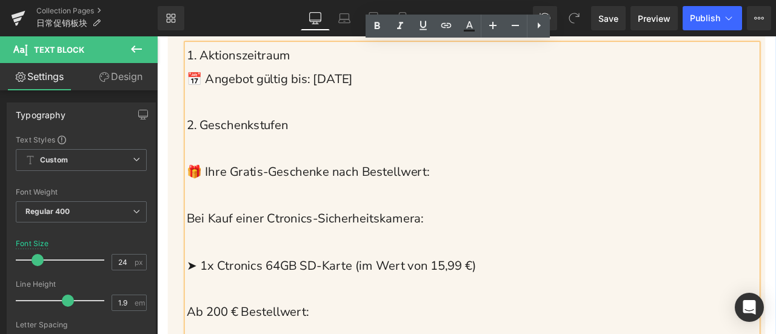
click at [263, 175] on p at bounding box center [530, 170] width 677 height 28
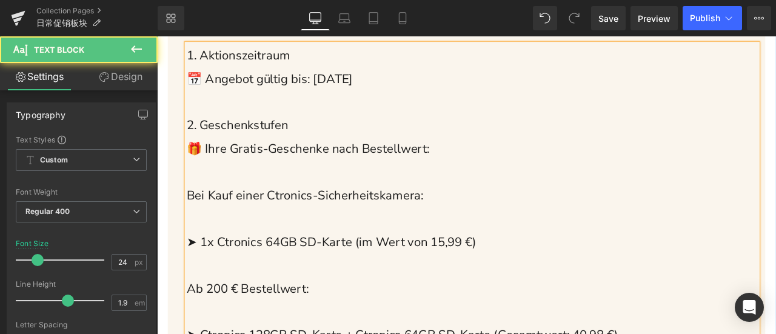
click at [222, 254] on p at bounding box center [530, 253] width 677 height 28
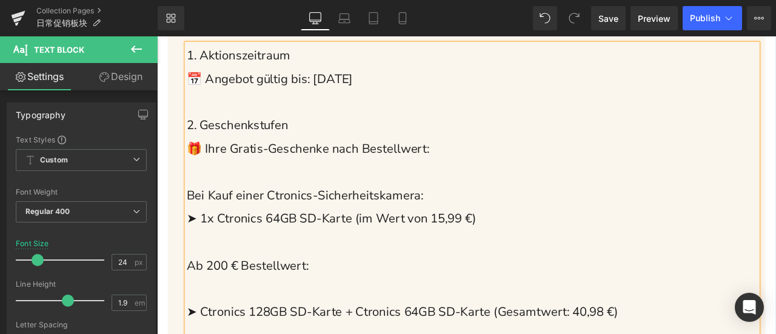
scroll to position [728, 0]
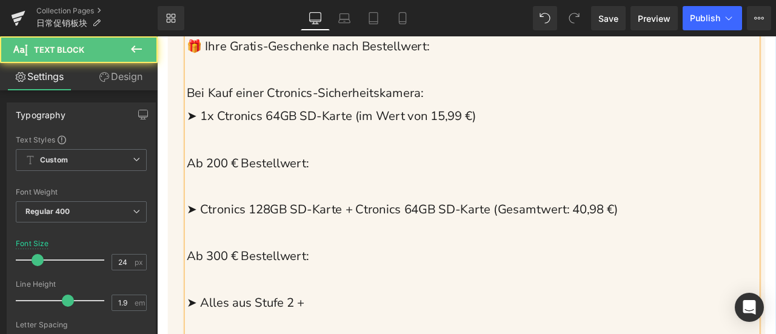
click at [241, 163] on p at bounding box center [530, 160] width 677 height 28
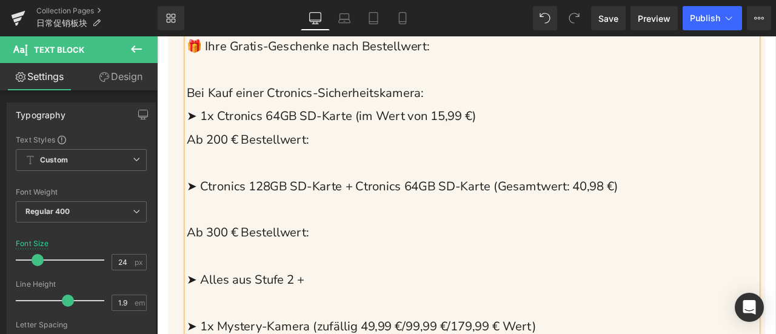
click at [208, 190] on p at bounding box center [530, 187] width 677 height 28
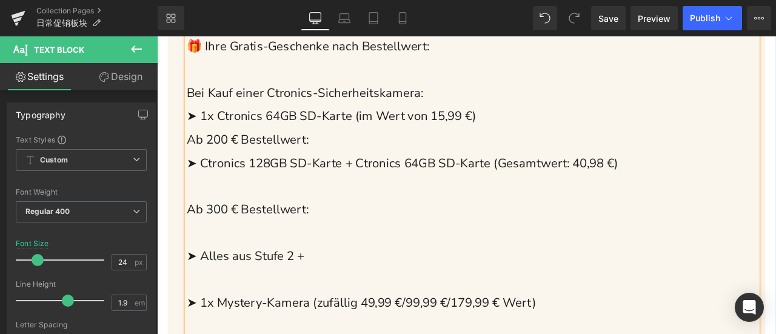
click at [203, 220] on p at bounding box center [530, 215] width 677 height 28
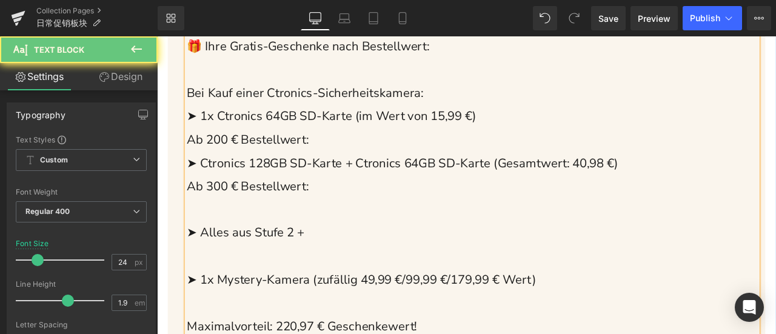
click at [194, 245] on p at bounding box center [530, 243] width 677 height 28
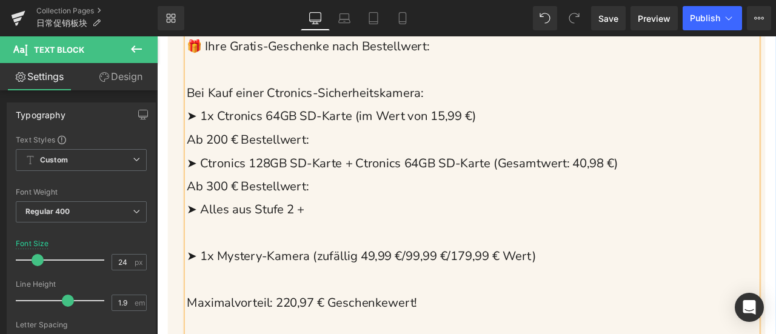
click at [192, 279] on p at bounding box center [530, 270] width 677 height 28
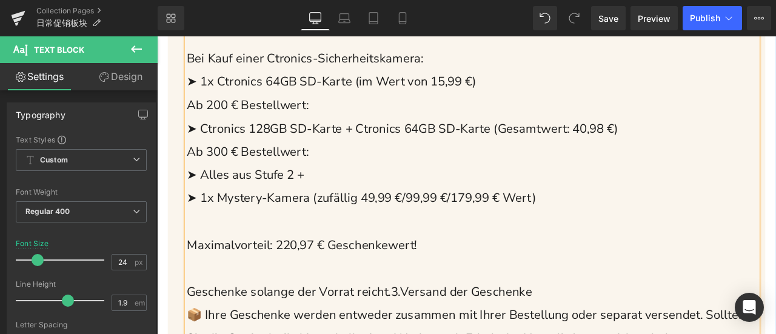
scroll to position [788, 0]
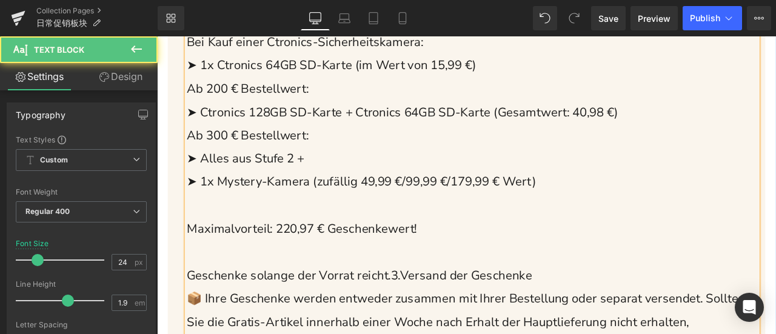
click at [261, 238] on p at bounding box center [530, 237] width 677 height 28
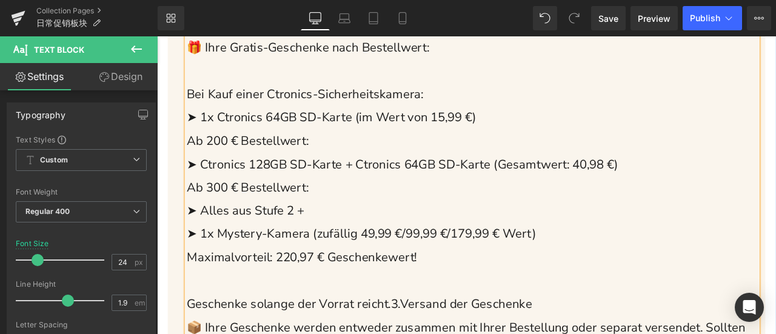
scroll to position [728, 0]
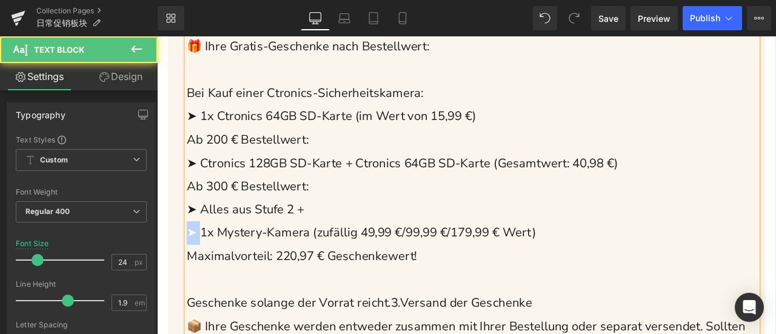
drag, startPoint x: 206, startPoint y: 272, endPoint x: 169, endPoint y: 273, distance: 37.0
click at [170, 273] on div "Herbstaktion - Teilnahmebedingungen Heading 1. Aktionszeitraum 📅 Angebot gültig…" at bounding box center [524, 218] width 708 height 690
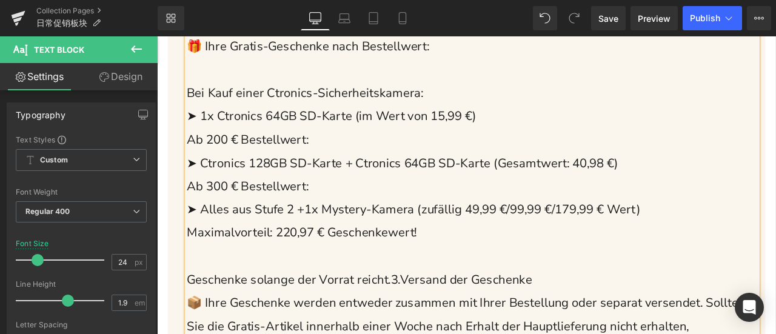
click at [238, 213] on span "Ab 300 € Bestellwert:" at bounding box center [264, 213] width 144 height 19
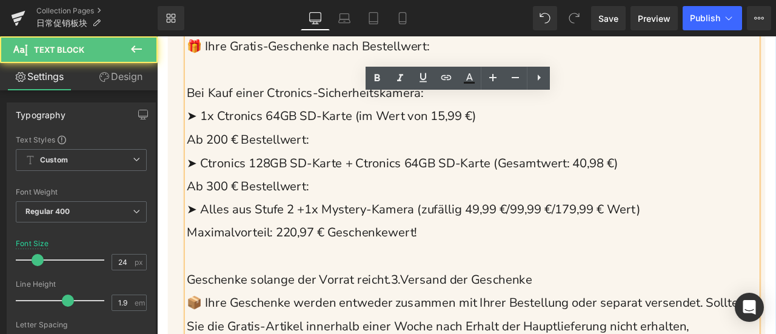
click at [196, 243] on span "➤ Alles aus Stufe 2 +" at bounding box center [261, 241] width 139 height 19
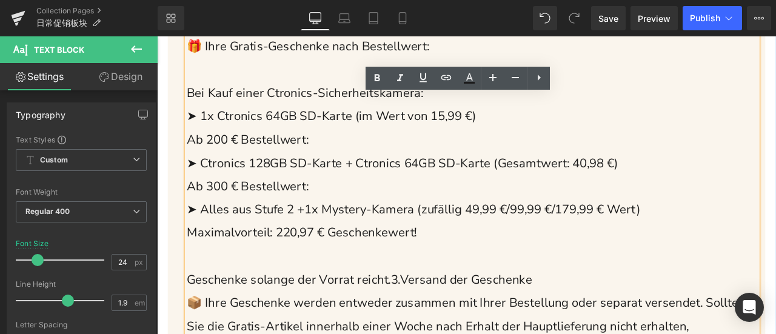
click at [267, 190] on span "➤ Ctronics 128GB SD-Karte + Ctronics 64GB SD-Karte (Gesamtwert: 40,98 €)" at bounding box center [447, 186] width 511 height 19
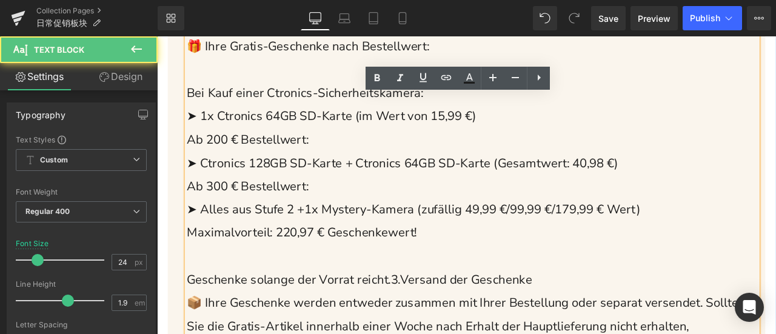
click at [260, 135] on span "➤ 1x Ctronics 64GB SD-Karte (im Wert von 15,99 €)" at bounding box center [363, 130] width 343 height 19
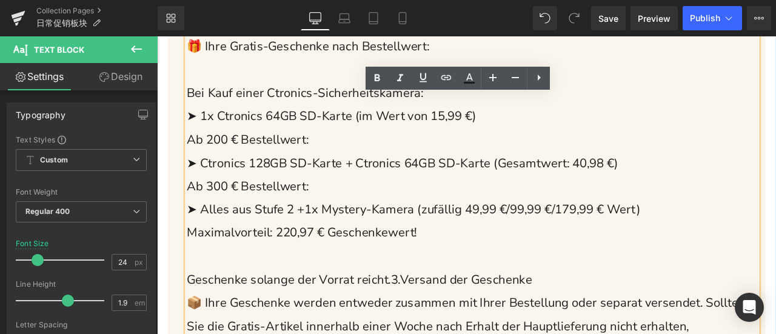
click at [502, 192] on span "➤ Ctronics 128GB SD-Karte + Ctronics 64GB SD-Karte (Gesamtwert: 40,98 €)" at bounding box center [447, 186] width 511 height 19
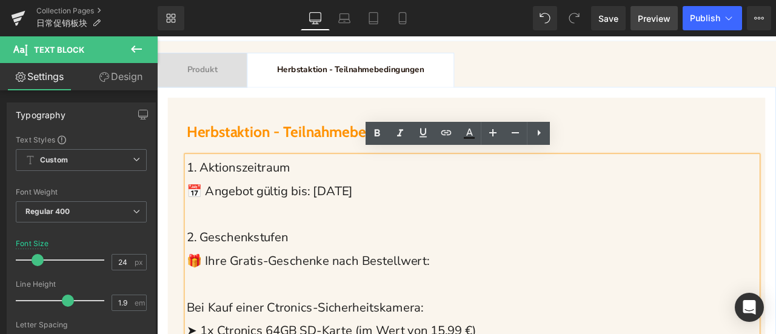
scroll to position [485, 0]
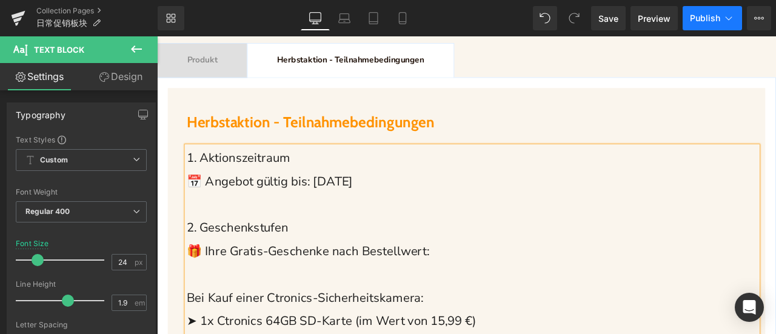
click at [693, 19] on span "Publish" at bounding box center [705, 18] width 30 height 10
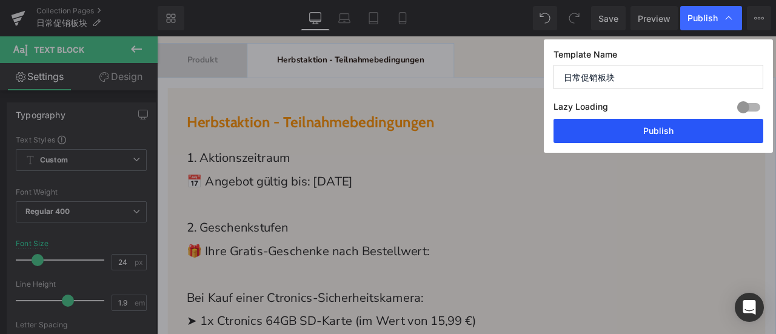
drag, startPoint x: 650, startPoint y: 132, endPoint x: 498, endPoint y: 199, distance: 165.6
click at [650, 132] on button "Publish" at bounding box center [659, 131] width 210 height 24
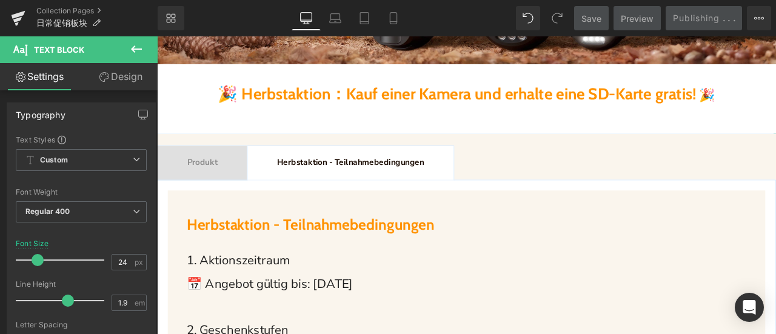
scroll to position [546, 0]
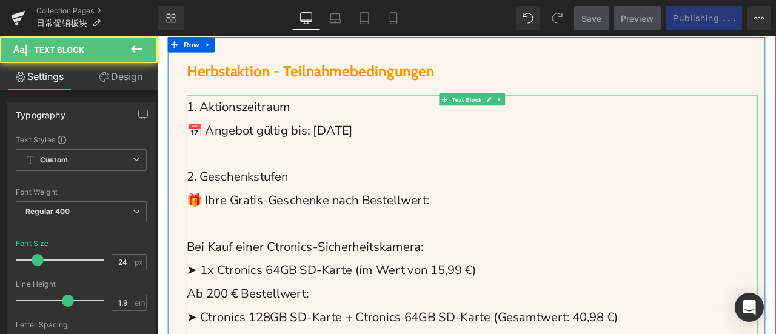
drag, startPoint x: 418, startPoint y: 147, endPoint x: 425, endPoint y: 148, distance: 6.2
click at [425, 148] on p "📅 Angebot gültig bis: [DATE]" at bounding box center [530, 148] width 677 height 28
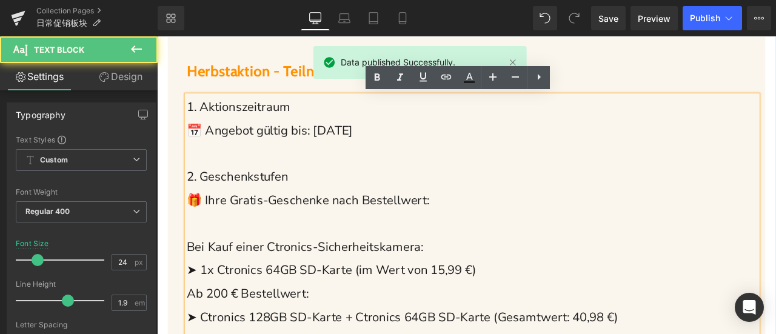
click at [558, 167] on p at bounding box center [530, 176] width 677 height 28
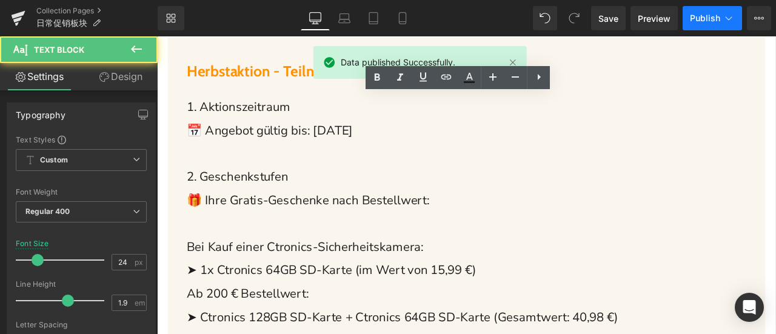
click at [706, 18] on span "Publish" at bounding box center [705, 18] width 30 height 10
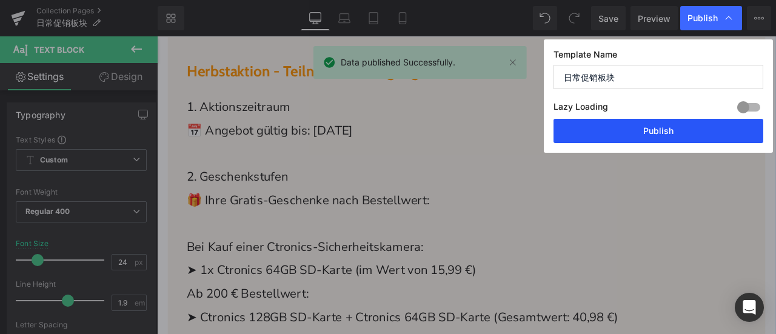
drag, startPoint x: 685, startPoint y: 133, endPoint x: 629, endPoint y: 114, distance: 59.4
click at [685, 133] on button "Publish" at bounding box center [659, 131] width 210 height 24
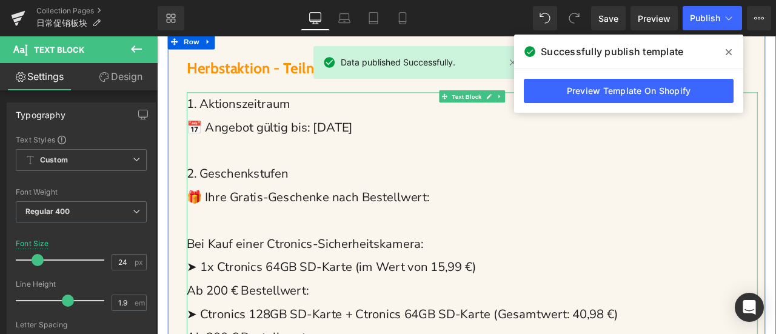
scroll to position [606, 0]
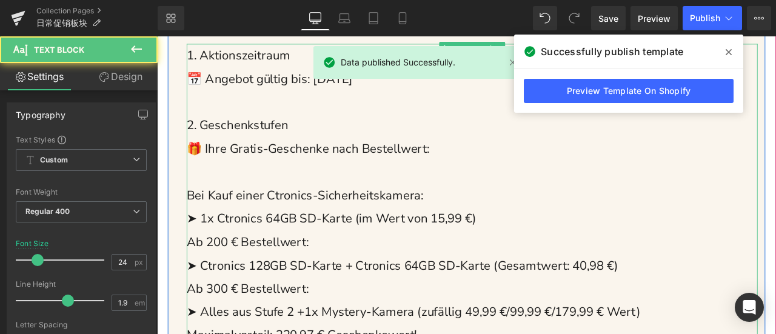
click at [248, 255] on span "➤ 1x Ctronics 64GB SD-Karte (im Wert von 15,99 €)" at bounding box center [363, 252] width 343 height 19
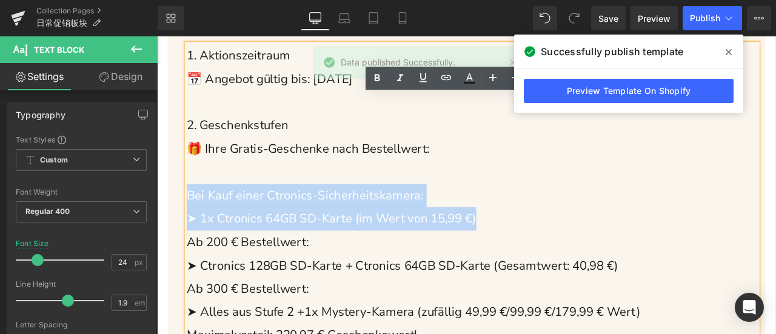
drag, startPoint x: 187, startPoint y: 227, endPoint x: 550, endPoint y: 255, distance: 364.3
click at [550, 255] on div "1. Aktionszeitraum 📅 Angebot gültig bis: [DATE] 2. Geschenkstufen 🎁 Ihre Gratis…" at bounding box center [530, 294] width 677 height 498
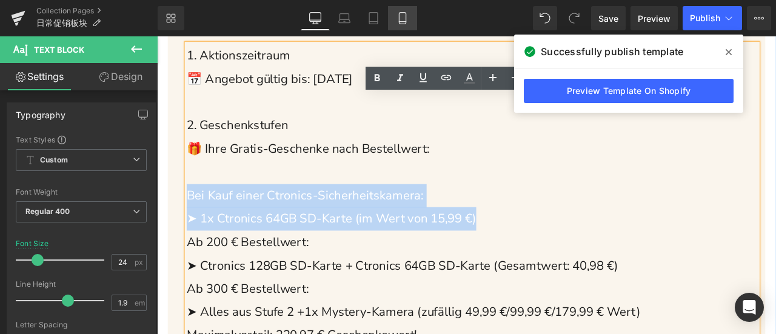
copy div "Bei Kauf einer Ctronics-Sicherheitskamera: ➤ 1x Ctronics 64GB SD-Karte (im Wert…"
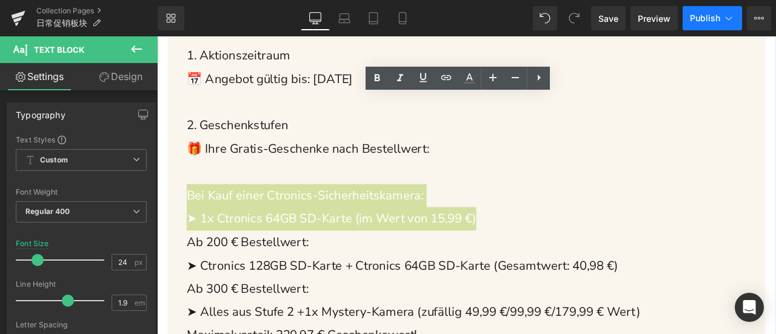
click at [718, 15] on span "Publish" at bounding box center [705, 18] width 30 height 10
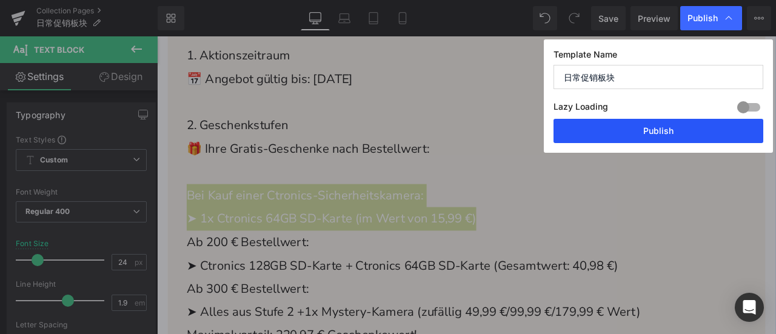
click at [697, 139] on button "Publish" at bounding box center [659, 131] width 210 height 24
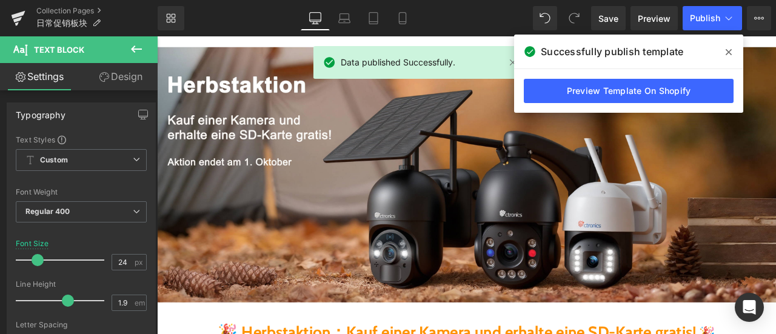
scroll to position [0, 0]
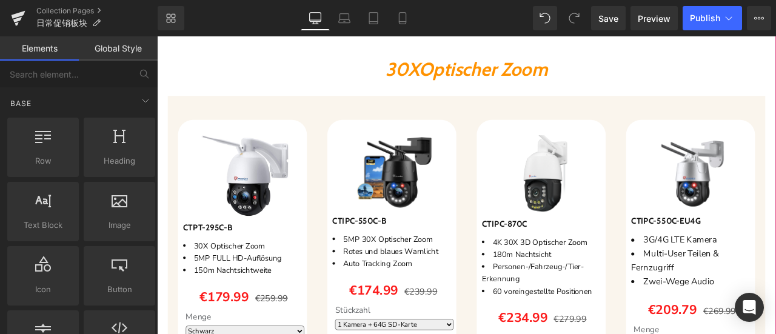
scroll to position [364, 0]
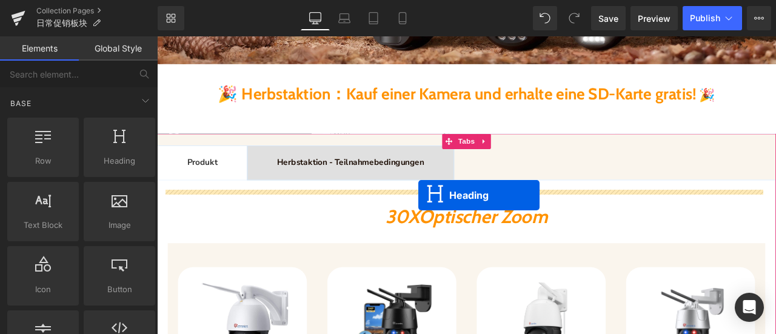
drag, startPoint x: 488, startPoint y: 125, endPoint x: 467, endPoint y: 224, distance: 101.7
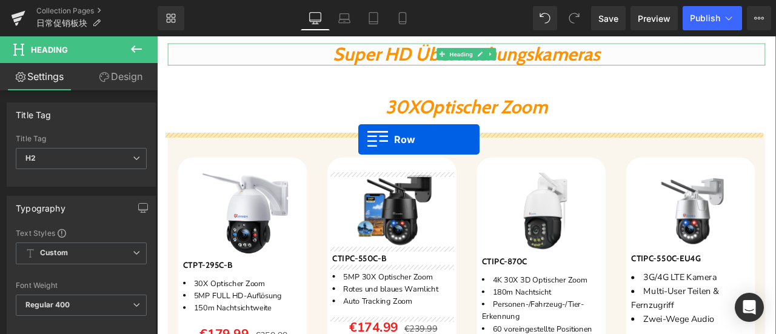
scroll to position [485, 0]
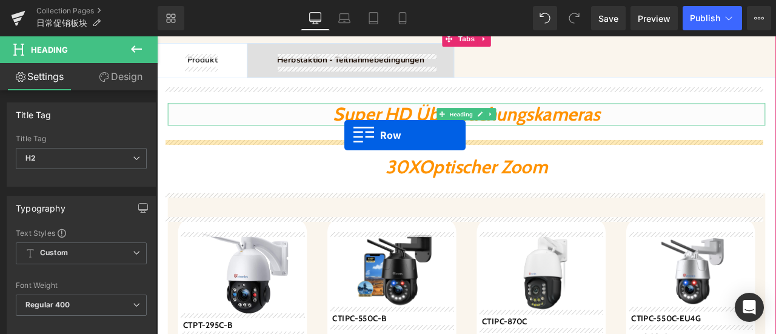
drag, startPoint x: 180, startPoint y: 100, endPoint x: 379, endPoint y: 153, distance: 205.9
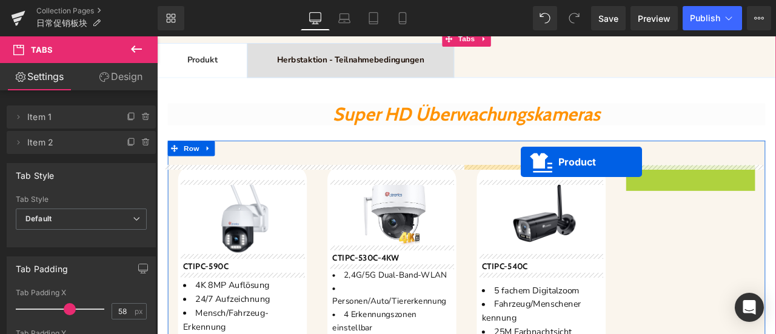
drag, startPoint x: 793, startPoint y: 192, endPoint x: 588, endPoint y: 185, distance: 205.1
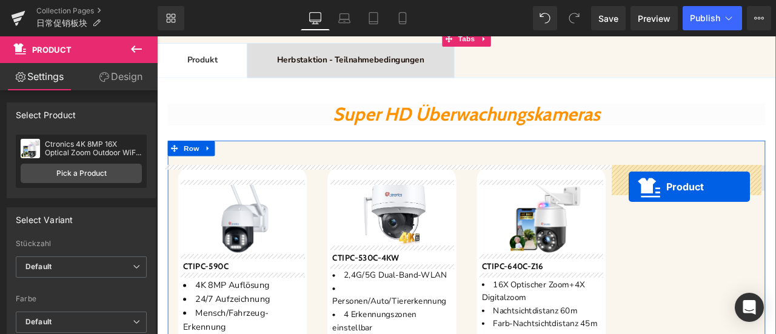
drag, startPoint x: 608, startPoint y: 243, endPoint x: 717, endPoint y: 215, distance: 113.4
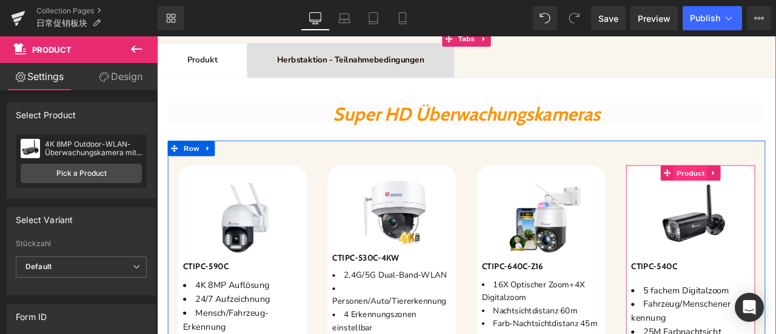
click at [776, 197] on span "Product" at bounding box center [789, 198] width 39 height 18
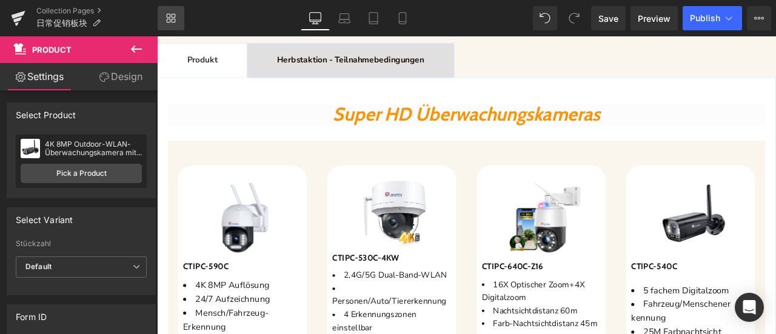
click at [167, 18] on icon at bounding box center [169, 16] width 4 height 4
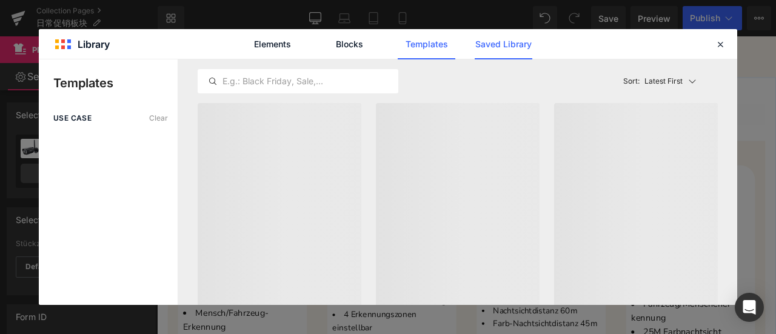
click at [506, 49] on link "Saved Library" at bounding box center [504, 44] width 58 height 30
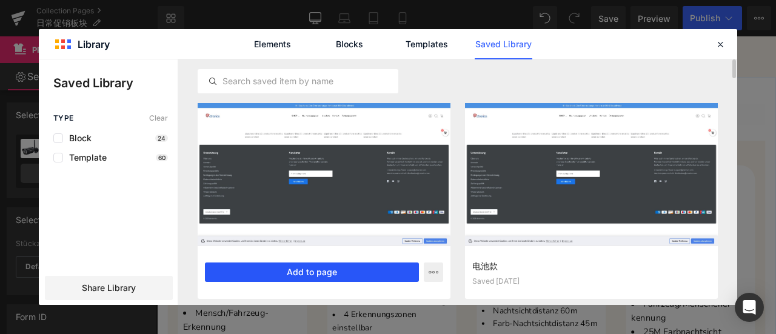
click at [329, 269] on button "Add to page" at bounding box center [312, 272] width 214 height 19
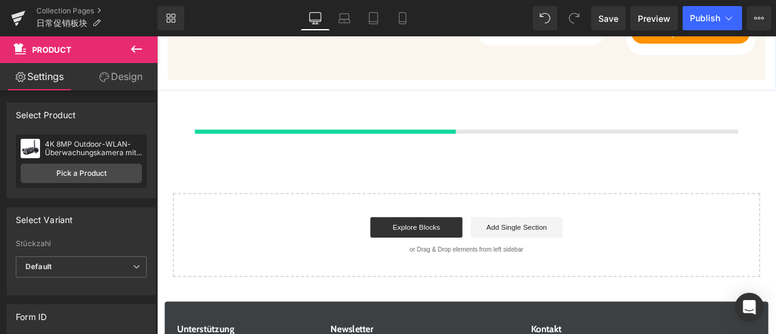
scroll to position [1931, 0]
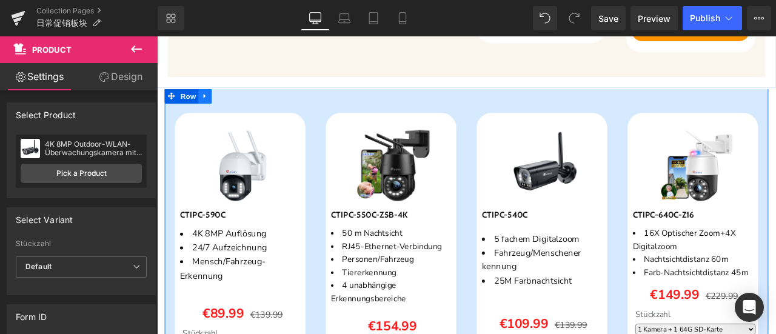
click at [221, 100] on link at bounding box center [214, 107] width 16 height 18
click at [249, 107] on icon at bounding box center [245, 107] width 8 height 8
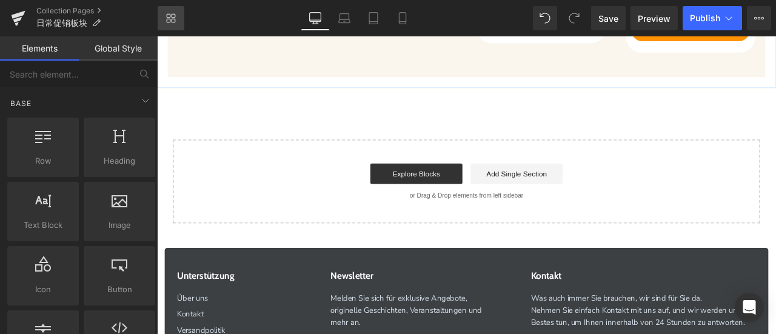
click at [172, 15] on icon at bounding box center [174, 16] width 4 height 4
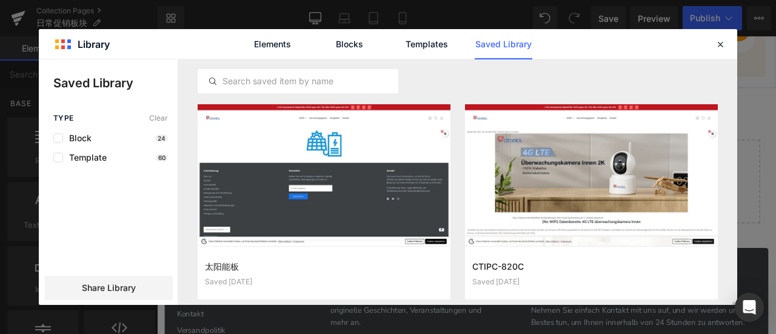
scroll to position [2957, 0]
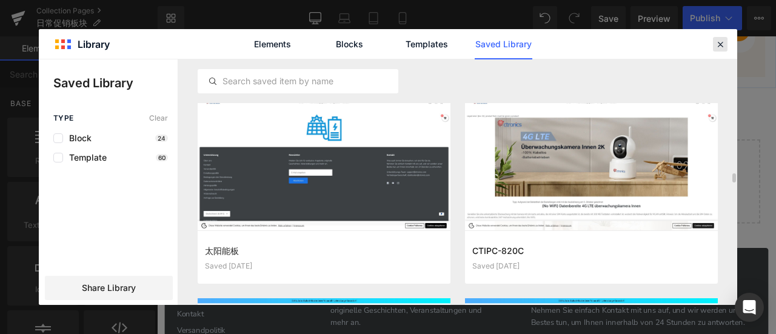
click at [720, 48] on icon at bounding box center [720, 44] width 11 height 11
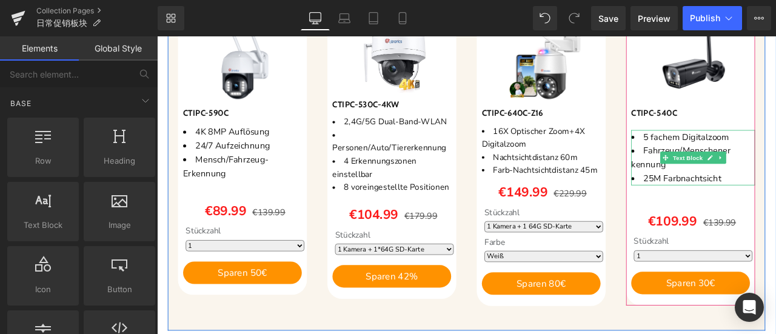
scroll to position [606, 0]
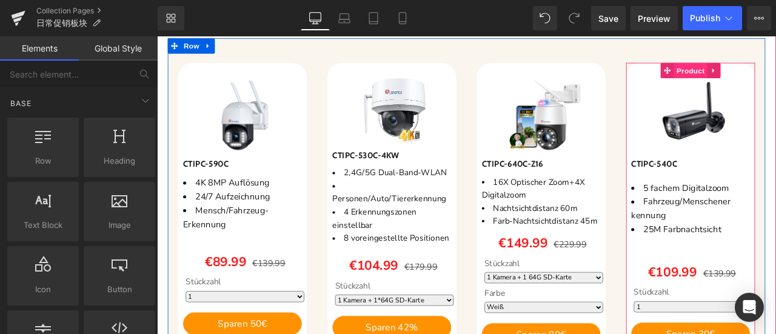
click at [776, 75] on span "Product" at bounding box center [789, 77] width 39 height 18
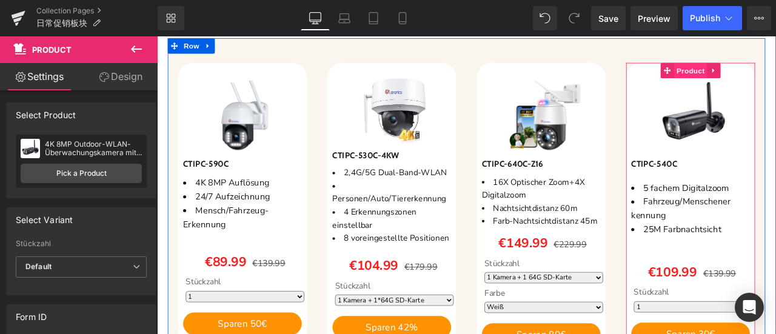
click at [776, 81] on span "Product" at bounding box center [789, 77] width 39 height 18
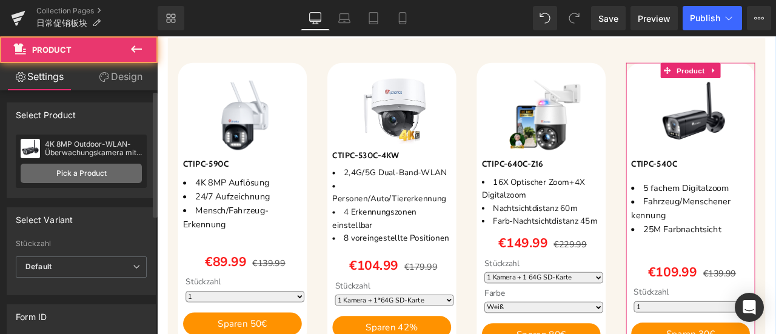
click at [92, 179] on link "Pick a Product" at bounding box center [81, 173] width 121 height 19
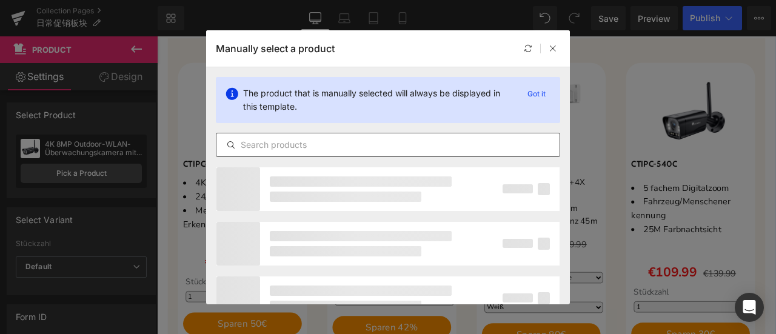
click at [308, 147] on input "text" at bounding box center [387, 145] width 343 height 15
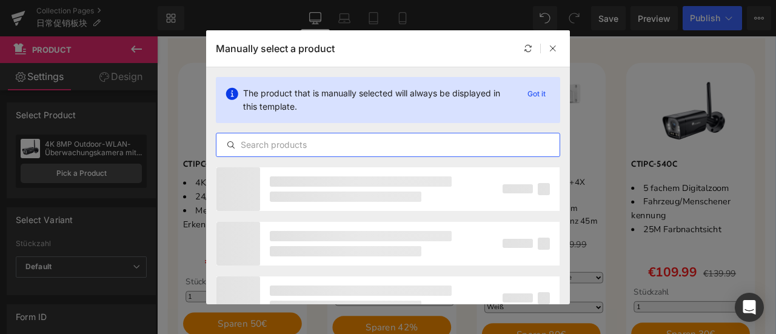
paste input "[10X Hybrid-Zoom] 4K 8MP überwachungskamera mit Dual-Objektiv, 256GB TF, Farbna…"
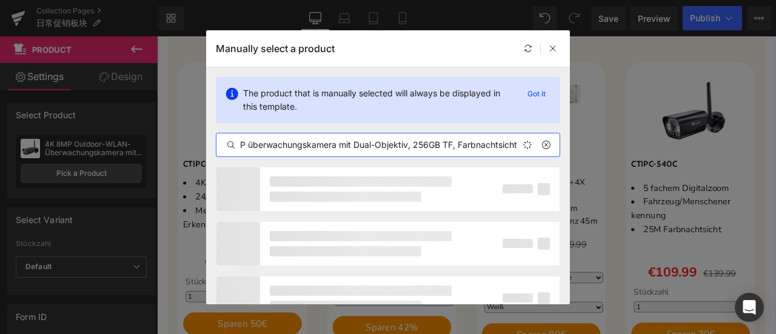
scroll to position [0, 107]
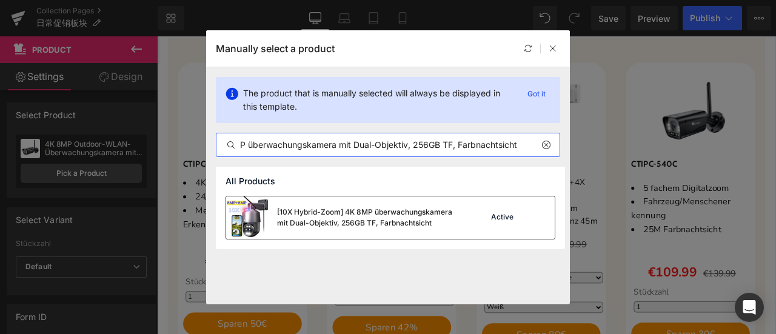
type input "[10X Hybrid-Zoom] 4K 8MP überwachungskamera mit Dual-Objektiv, 256GB TF, Farbna…"
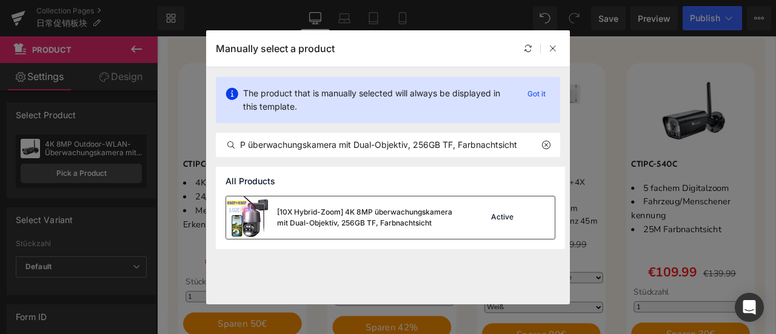
click at [362, 221] on div "[10X Hybrid-Zoom] 4K 8MP überwachungskamera mit Dual-Objektiv, 256GB TF, Farbna…" at bounding box center [368, 218] width 182 height 22
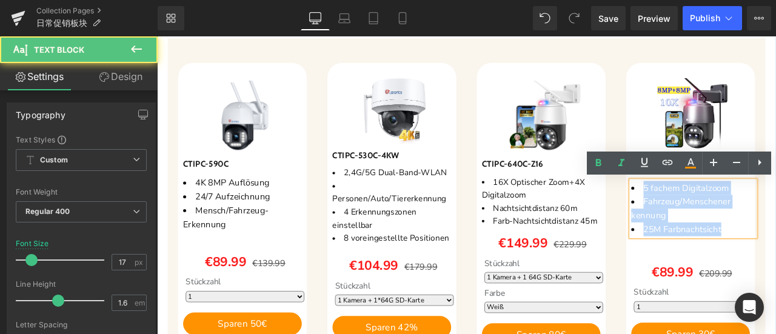
drag, startPoint x: 727, startPoint y: 217, endPoint x: 829, endPoint y: 261, distance: 110.8
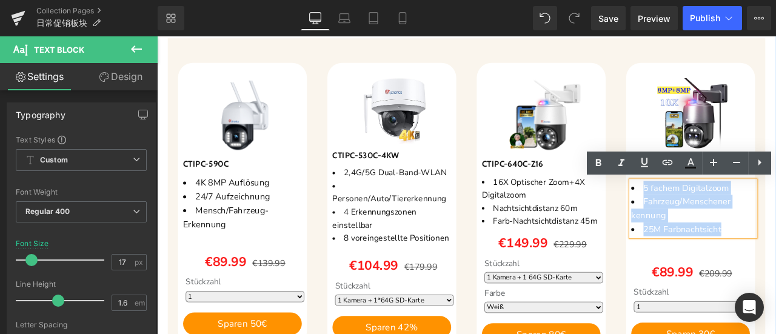
paste div
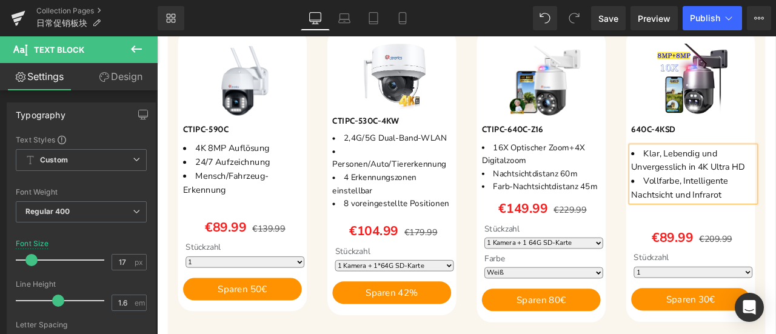
scroll to position [667, 0]
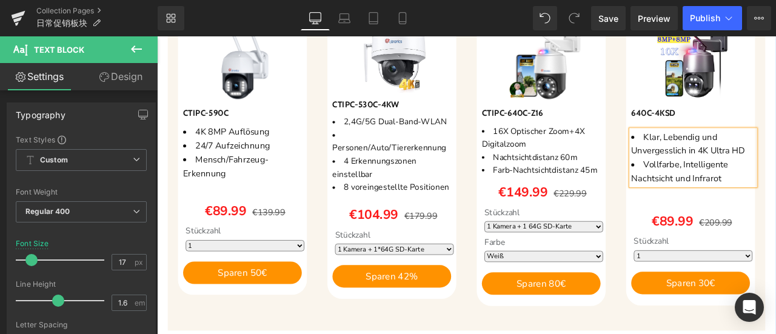
click at [702, 334] on div "Sparen 36 % (P) Image CTIPC-590C (P) SKU 4K 8MP Auflösung 24/7 Aufzeichnung Men…" at bounding box center [524, 182] width 708 height 408
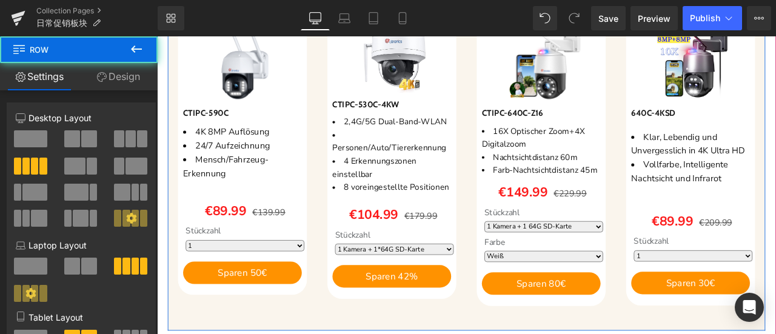
click at [701, 334] on div "Sparen 36 % (P) Image CTIPC-590C (P) SKU 4K 8MP Auflösung 24/7 Aufzeichnung Men…" at bounding box center [524, 182] width 708 height 408
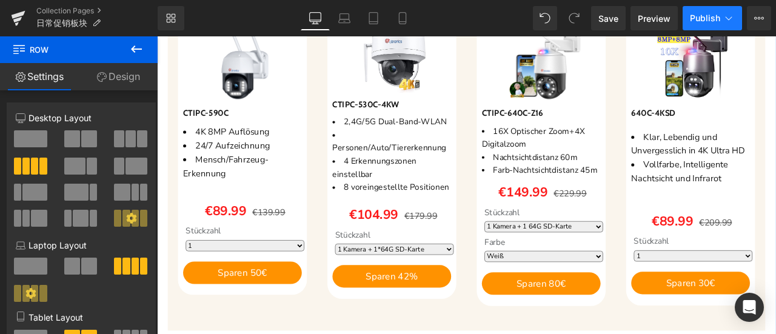
click at [706, 19] on span "Publish" at bounding box center [705, 18] width 30 height 10
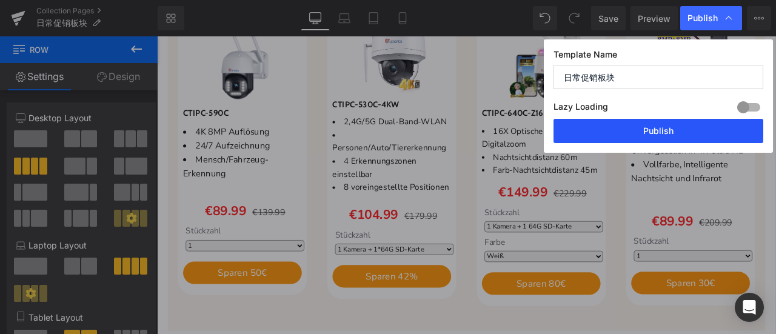
click at [694, 128] on button "Publish" at bounding box center [659, 131] width 210 height 24
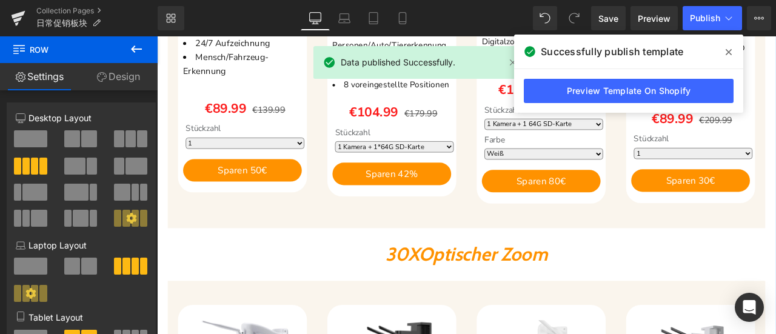
scroll to position [546, 0]
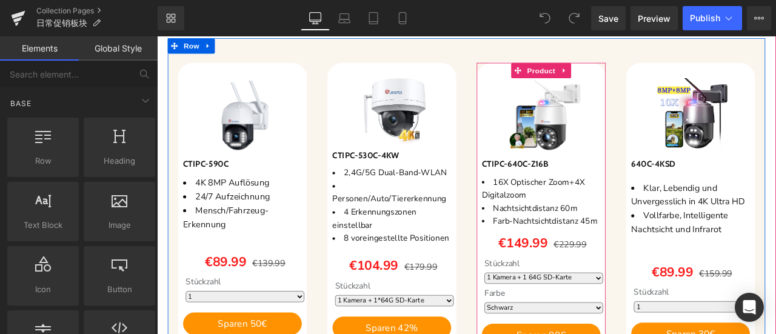
scroll to position [667, 0]
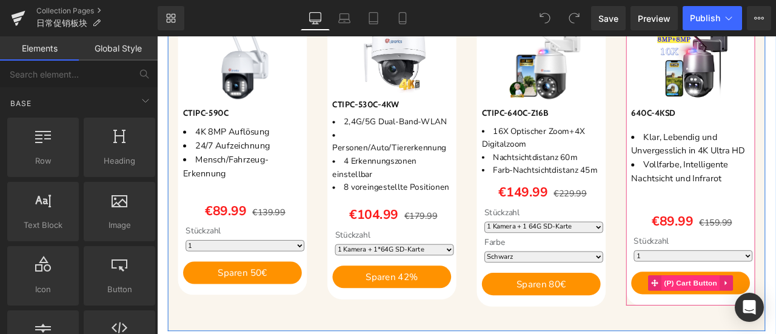
click at [776, 327] on span "(P) Cart Button" at bounding box center [789, 329] width 69 height 18
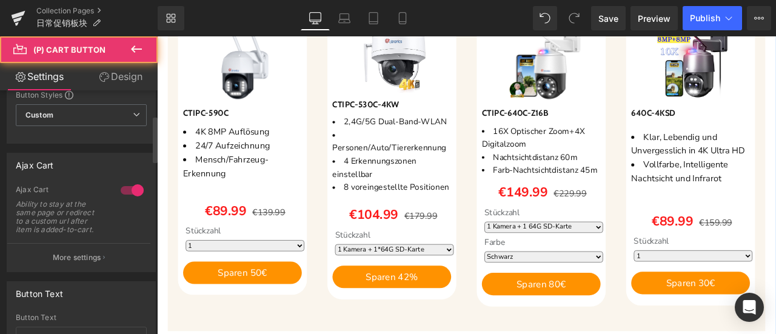
scroll to position [182, 0]
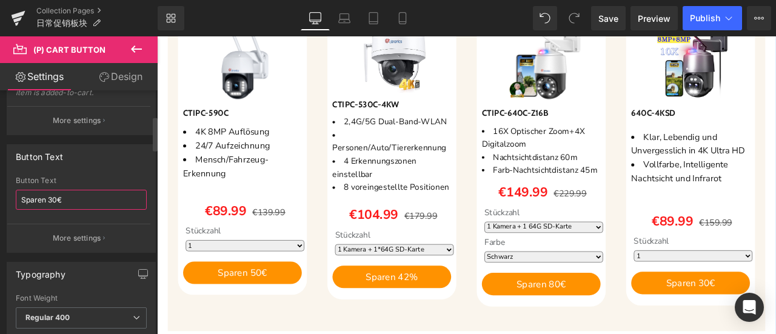
click at [51, 200] on input "Sparen 30€" at bounding box center [81, 200] width 131 height 20
type input "Sparen 70€"
drag, startPoint x: 145, startPoint y: 215, endPoint x: 78, endPoint y: 208, distance: 67.7
click at [145, 215] on div "Sparen 30€ Button Text Sparen 70€ More settings" at bounding box center [81, 214] width 148 height 76
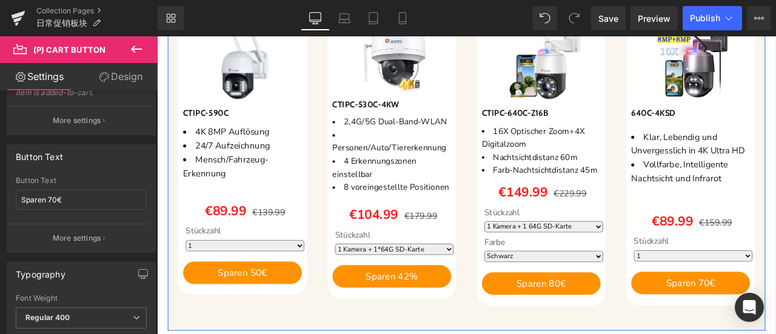
click at [686, 334] on div "Sparen 36 % (P) Image CTIPC-590C (P) SKU 4K 8MP Auflösung 24/7 Aufzeichnung Men…" at bounding box center [524, 182] width 708 height 408
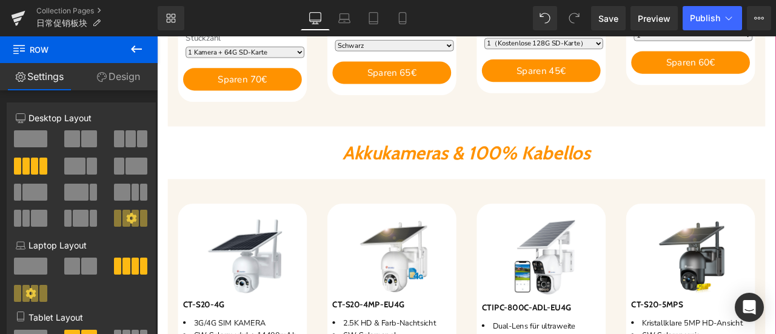
scroll to position [1455, 0]
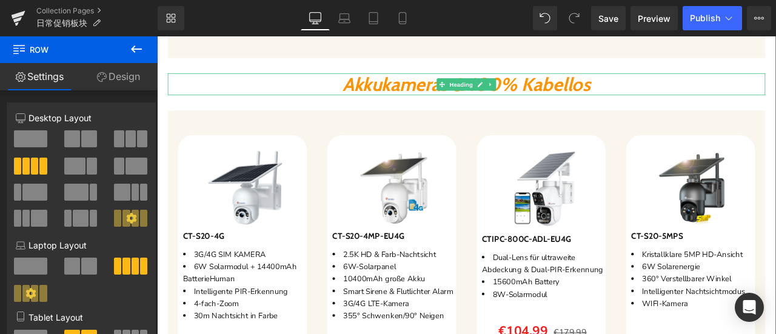
click at [432, 89] on span "Akkukameras & 100% Kabellos" at bounding box center [524, 92] width 294 height 27
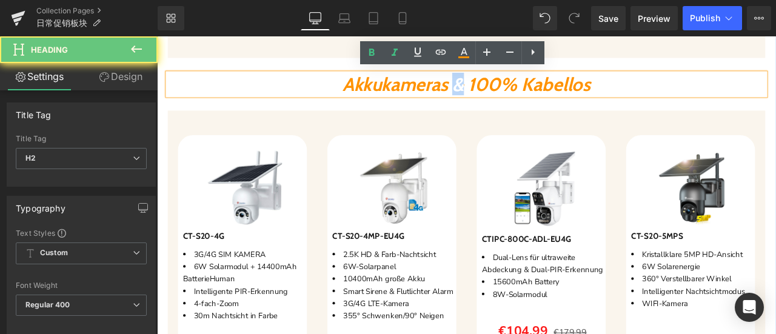
click at [523, 90] on span "Akkukameras & 100% Kabellos" at bounding box center [524, 92] width 294 height 27
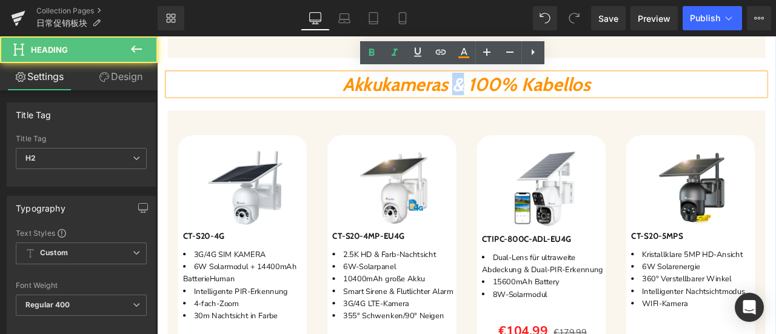
click at [514, 87] on span "Akkukameras & 100% Kabellos" at bounding box center [524, 92] width 294 height 27
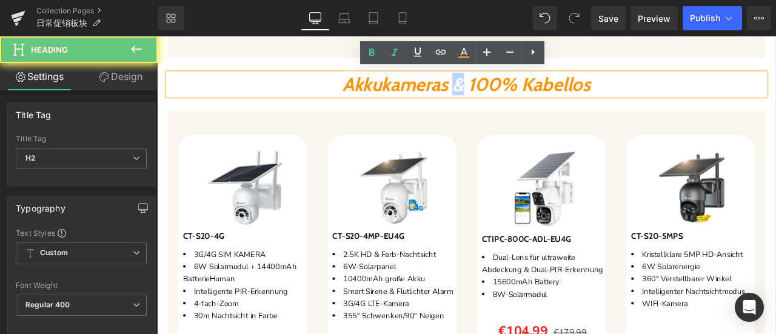
drag, startPoint x: 506, startPoint y: 92, endPoint x: 522, endPoint y: 93, distance: 15.2
click at [522, 93] on span "Akkukameras & 100% Kabellos" at bounding box center [524, 92] width 294 height 27
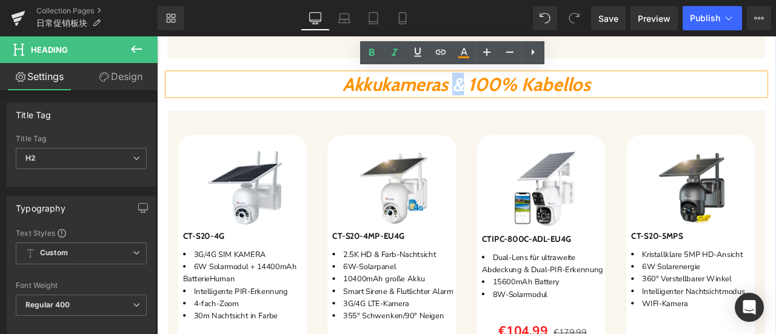
copy span "&"
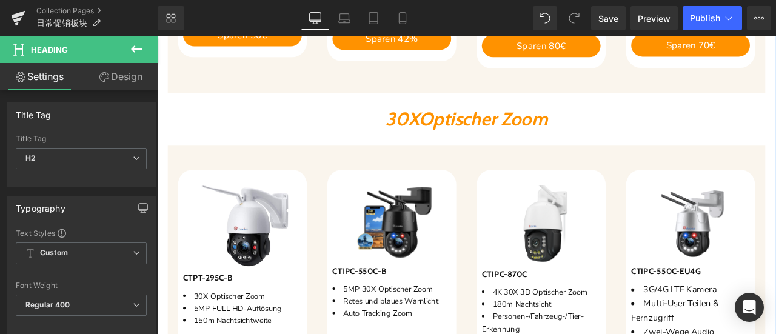
scroll to position [849, 0]
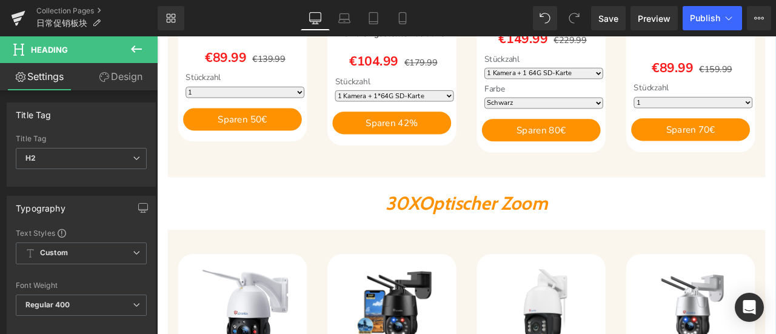
click at [576, 236] on span "r Zoom" at bounding box center [586, 234] width 68 height 27
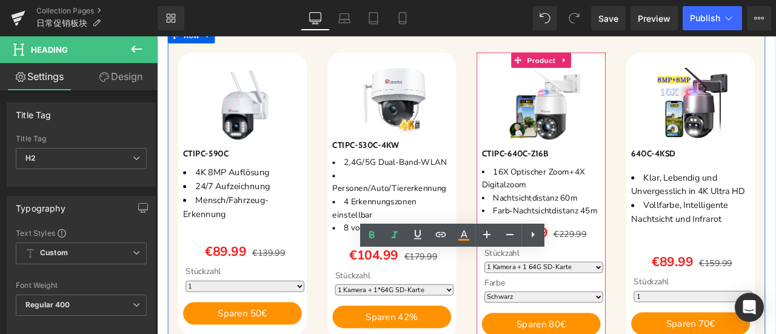
scroll to position [788, 0]
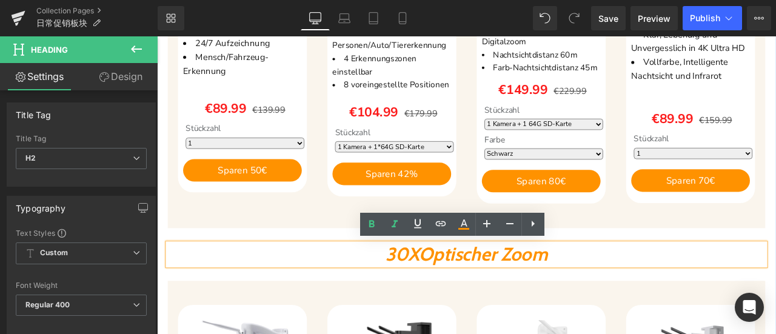
click at [643, 298] on h2 "30X Optische r Zoom" at bounding box center [524, 295] width 708 height 26
paste div
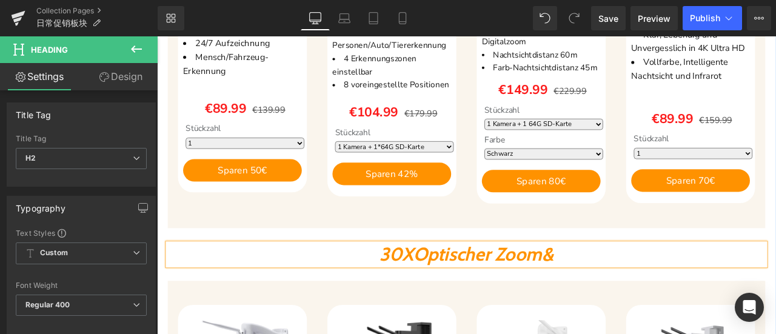
click at [626, 300] on span "r Zoom&" at bounding box center [586, 294] width 82 height 27
drag, startPoint x: 557, startPoint y: 295, endPoint x: 617, endPoint y: 297, distance: 60.7
click at [617, 297] on span "r Zoom &" at bounding box center [586, 294] width 87 height 27
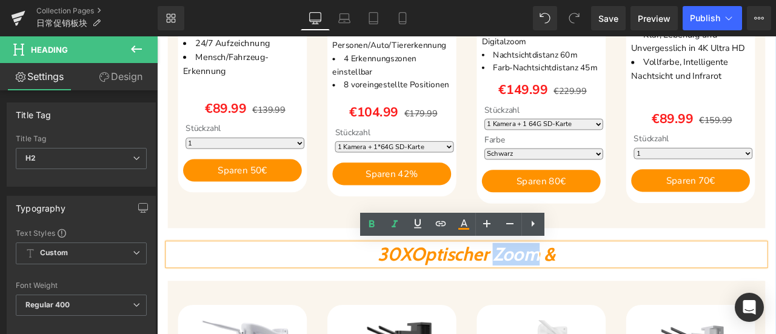
copy span "Zoom"
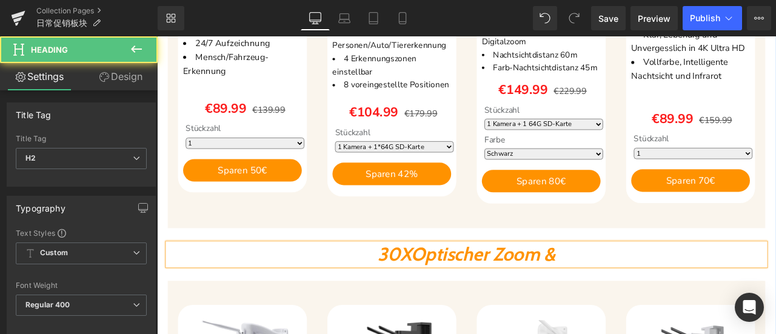
click at [695, 300] on h2 "30X Optische r Zoom &" at bounding box center [524, 295] width 708 height 26
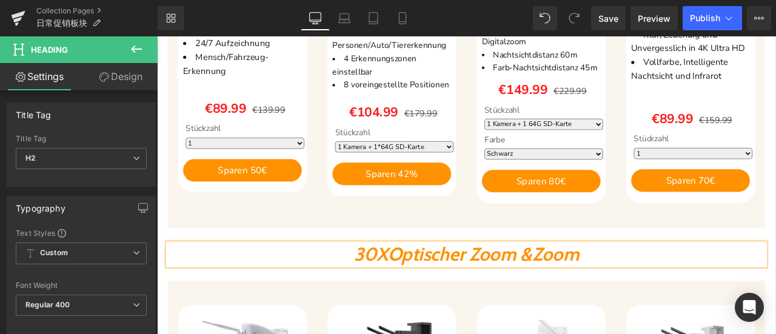
click at [612, 295] on span "r Zoom &Zoom" at bounding box center [586, 294] width 143 height 27
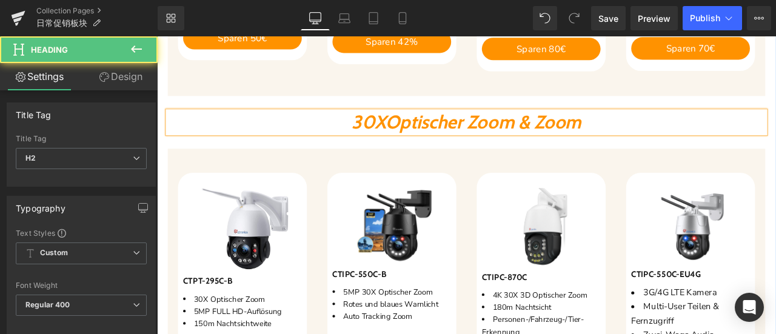
scroll to position [1031, 0]
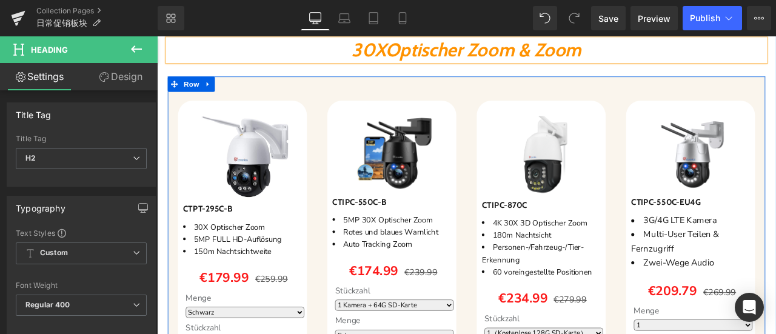
click at [701, 238] on div "Sparen 22 % (P) Image CTIPC-550C-EU4G (P) SKU 3G/4G LTE Kamera Multi-User Teile…" at bounding box center [789, 284] width 177 height 345
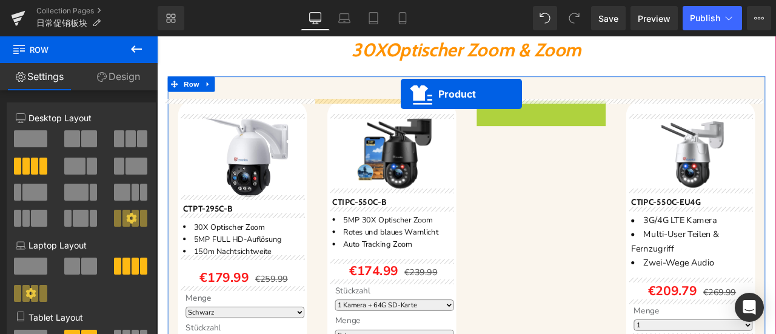
drag, startPoint x: 614, startPoint y: 115, endPoint x: 446, endPoint y: 105, distance: 167.7
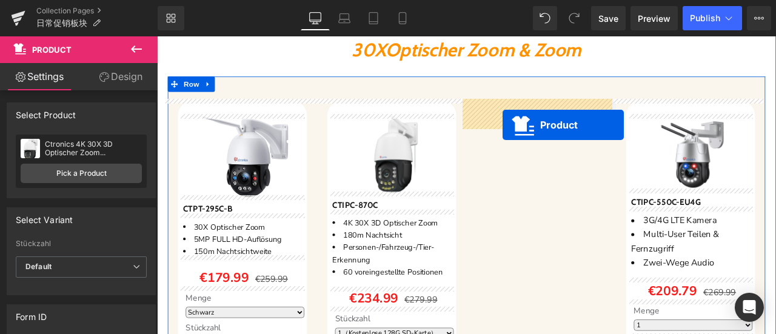
drag, startPoint x: 413, startPoint y: 149, endPoint x: 566, endPoint y: 141, distance: 153.6
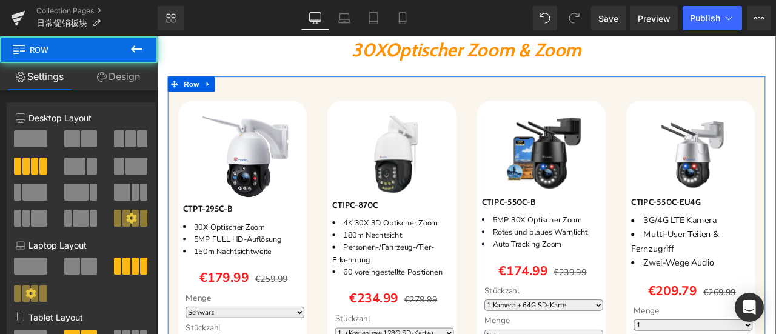
click at [693, 274] on div "Sparen 27 % (P) Image CTIPC-550C-B (P) SKU 5MP 30X Optischer Zoom Rotes und bla…" at bounding box center [612, 284] width 177 height 345
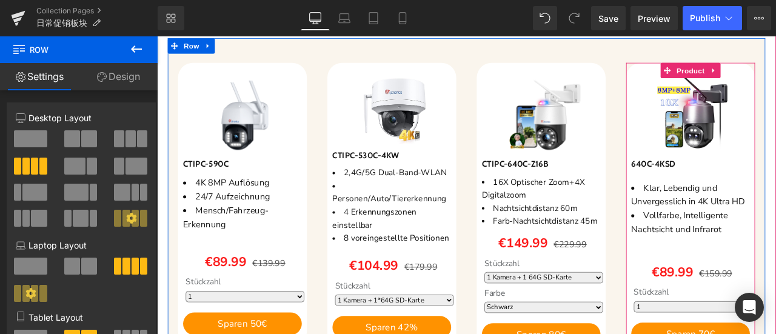
scroll to position [970, 0]
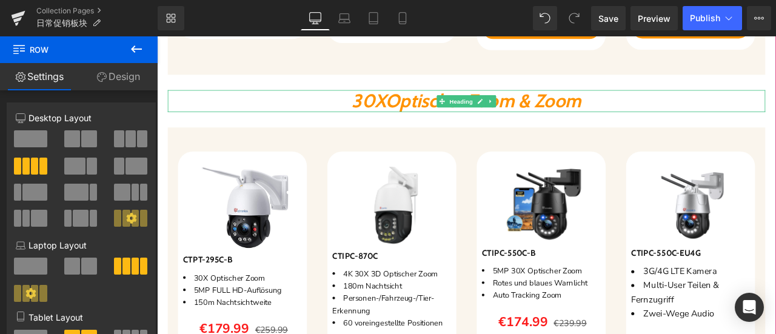
click at [562, 118] on span "r Zoom & Zoom" at bounding box center [585, 112] width 147 height 27
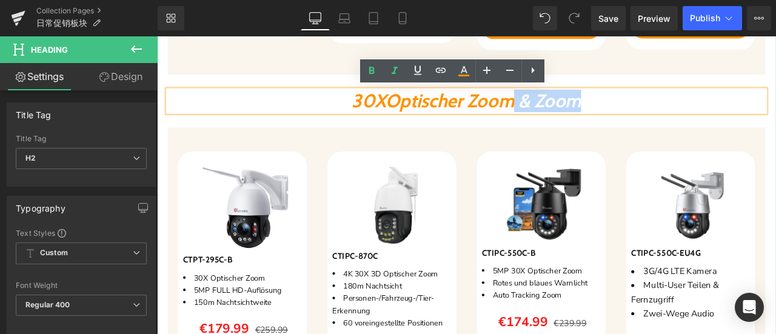
drag, startPoint x: 585, startPoint y: 112, endPoint x: 728, endPoint y: 115, distance: 143.8
click at [728, 115] on h2 "30X Optische r Zoom & Zoom" at bounding box center [524, 113] width 708 height 26
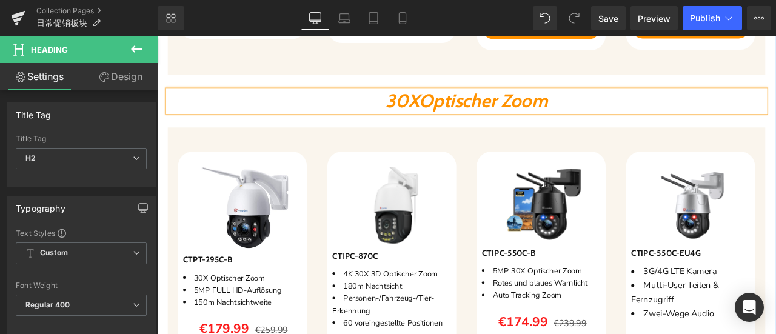
click at [428, 109] on span "30X" at bounding box center [448, 112] width 40 height 27
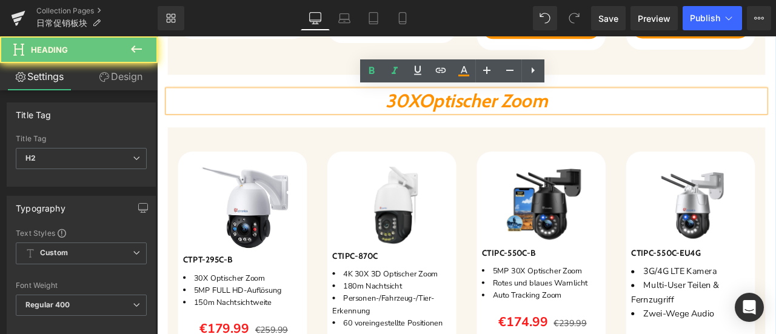
click at [428, 113] on span "30X" at bounding box center [448, 112] width 40 height 27
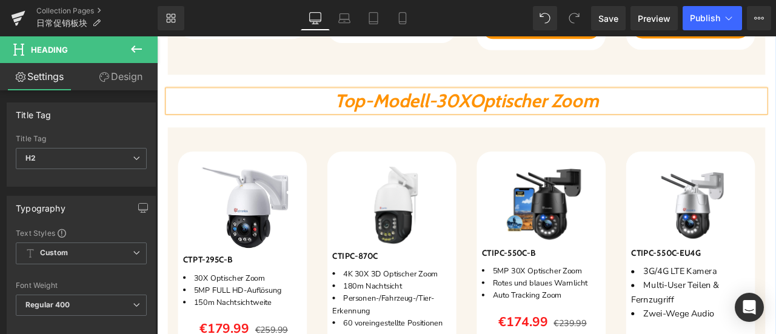
click at [472, 140] on div "Super HD Überwachungskameras Heading Sparen 36 % (P) Image CTIPC-590C (P) SKU" at bounding box center [524, 329] width 734 height 1459
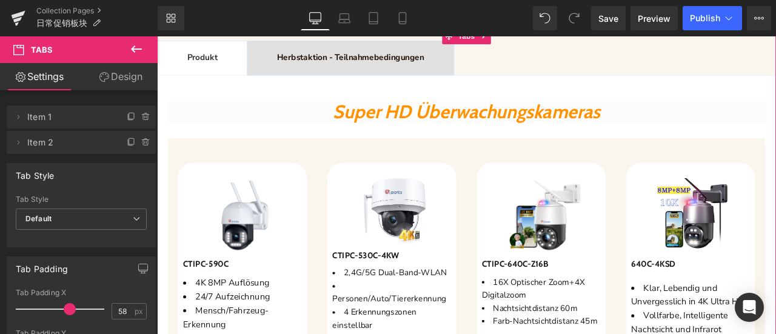
scroll to position [485, 0]
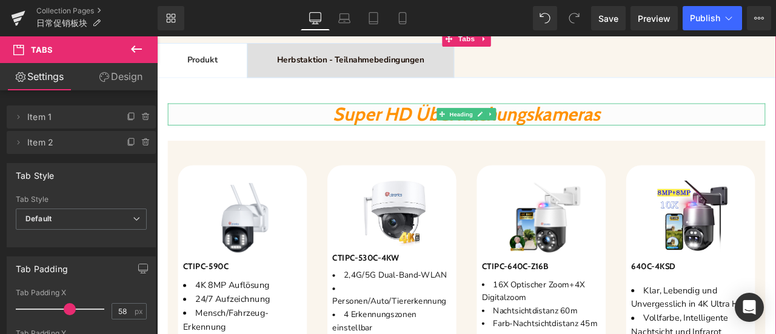
click at [366, 124] on span "Super HD Überwachungskameras" at bounding box center [524, 128] width 317 height 27
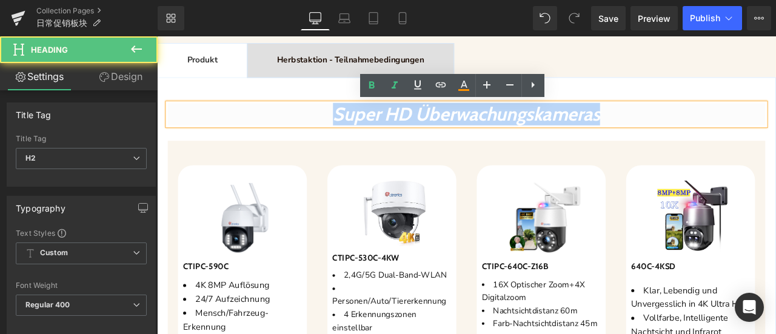
drag, startPoint x: 332, startPoint y: 129, endPoint x: 794, endPoint y: 132, distance: 462.7
click at [776, 132] on h2 "Super HD Überwachungskameras" at bounding box center [524, 129] width 708 height 26
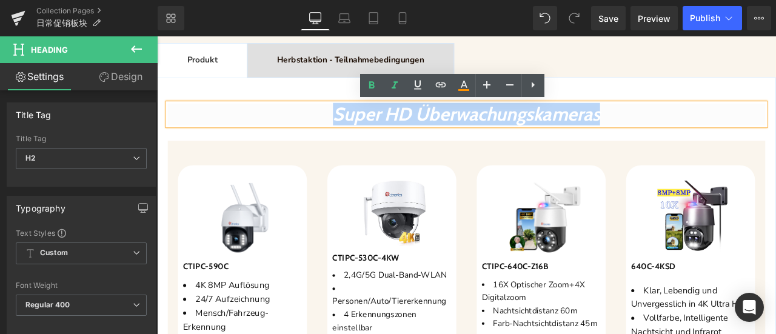
copy span "Super HD Überwachungskameras"
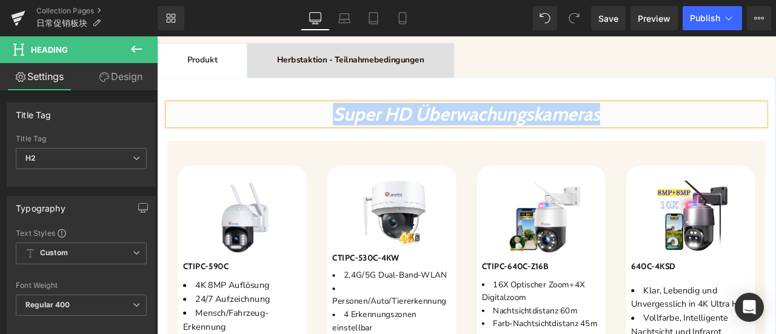
paste div
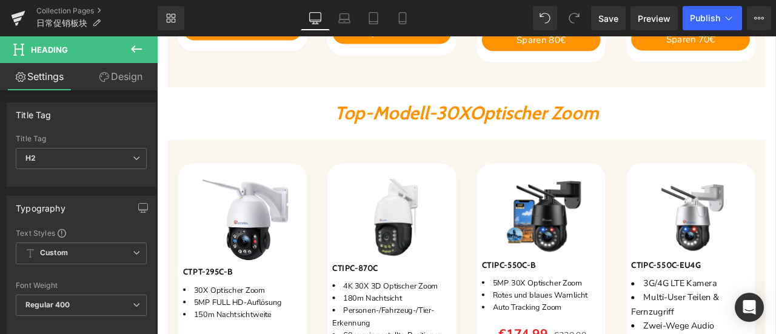
scroll to position [970, 0]
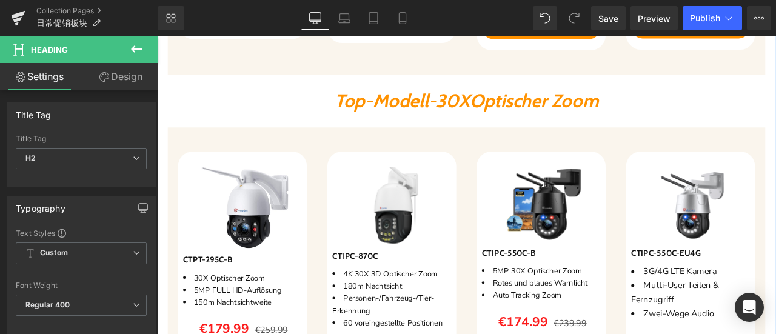
click at [395, 115] on span "Top-Modell-30X" at bounding box center [448, 112] width 160 height 27
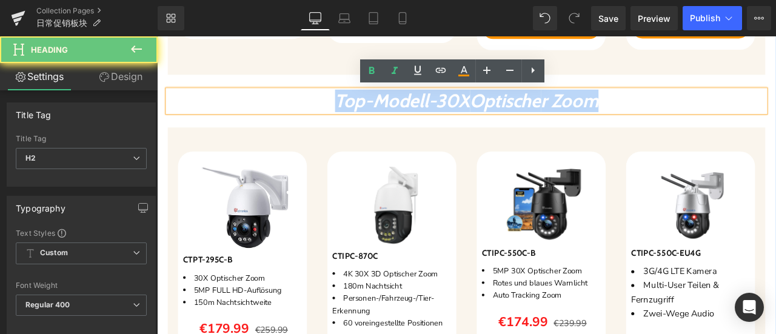
drag, startPoint x: 319, startPoint y: 114, endPoint x: 739, endPoint y: 121, distance: 420.3
click at [739, 121] on h2 "Top-Modell-30X Optische r Zoom" at bounding box center [524, 113] width 708 height 26
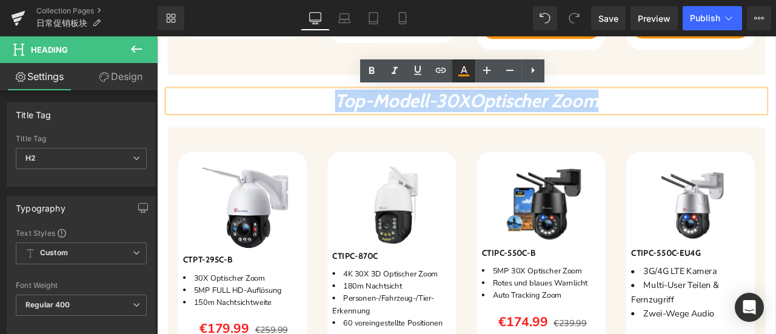
copy span "Top-Modell-30X Optische r Zoom"
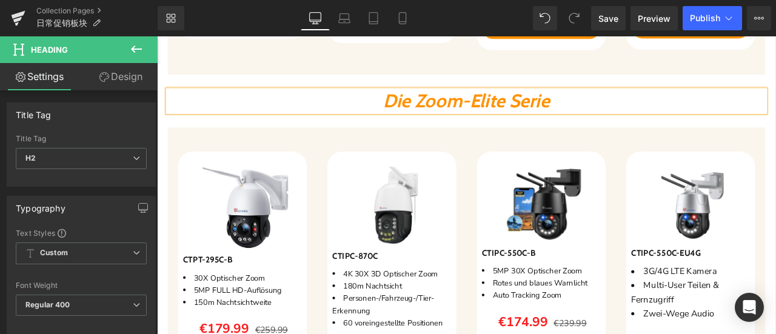
click at [549, 137] on div "Elite Super HD Überwachungskameras Heading Sparen 36 % (P) Image CTIPC-590C (P)…" at bounding box center [524, 329] width 734 height 1459
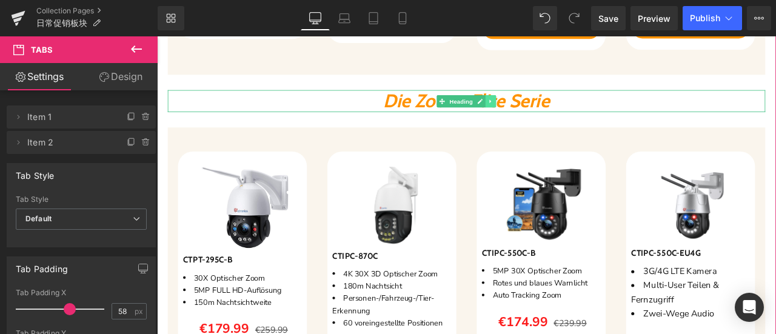
click at [550, 113] on icon at bounding box center [552, 113] width 7 height 7
click at [543, 113] on icon at bounding box center [546, 113] width 7 height 7
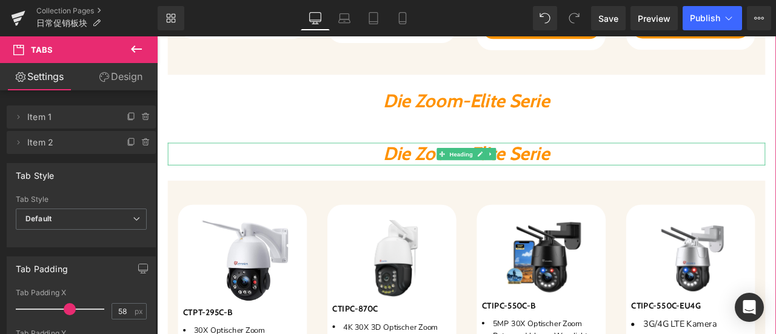
click at [448, 173] on icon "Die Zoom-Elite Serie" at bounding box center [524, 175] width 198 height 27
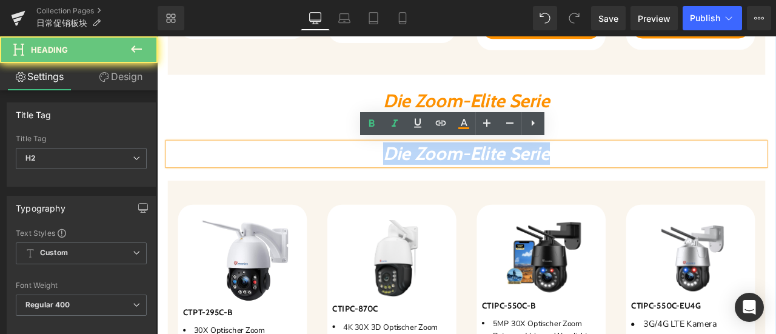
drag, startPoint x: 383, startPoint y: 174, endPoint x: 670, endPoint y: 177, distance: 286.9
click at [671, 176] on h2 "Die Zoom-Elite Serie" at bounding box center [524, 176] width 708 height 26
paste div
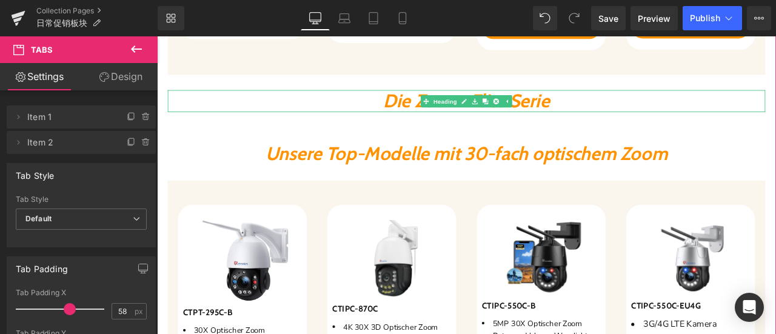
click at [445, 110] on icon "Die Zoom-Elite Serie" at bounding box center [524, 112] width 198 height 27
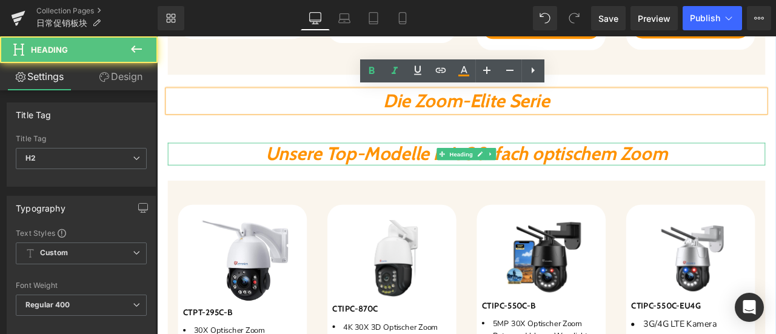
click at [459, 176] on icon "Unsere Top-Modelle mit 30-fach optischem Zoom" at bounding box center [524, 175] width 476 height 27
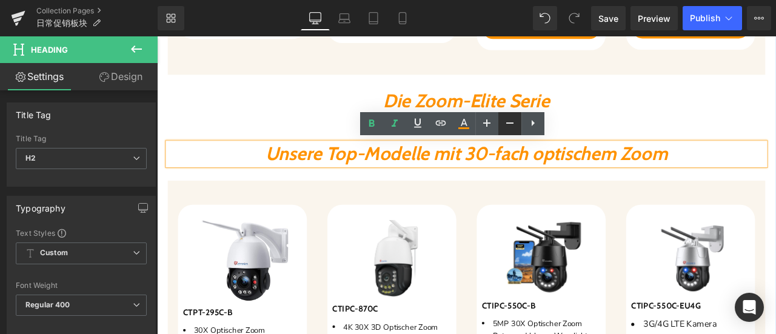
click at [506, 126] on icon at bounding box center [510, 123] width 15 height 15
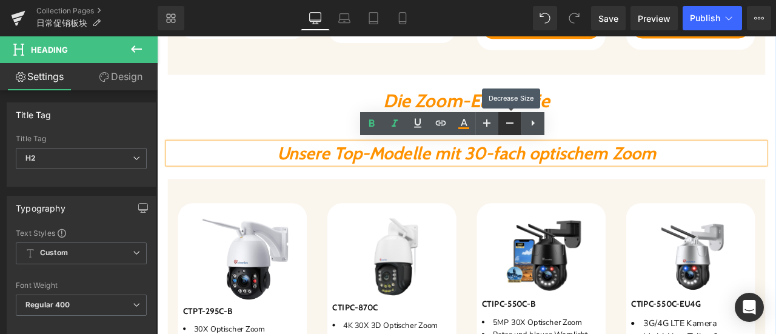
click at [506, 126] on icon at bounding box center [510, 123] width 15 height 15
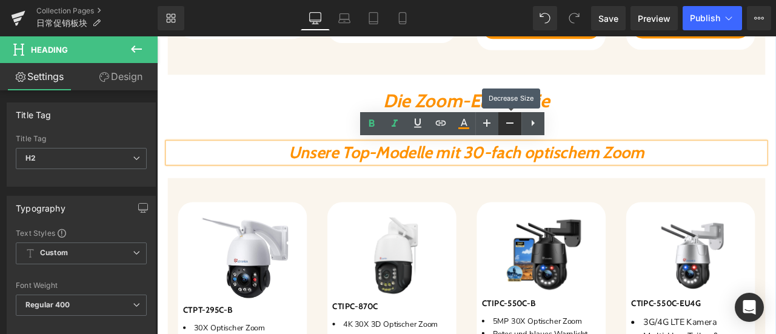
click at [506, 126] on icon at bounding box center [510, 123] width 15 height 15
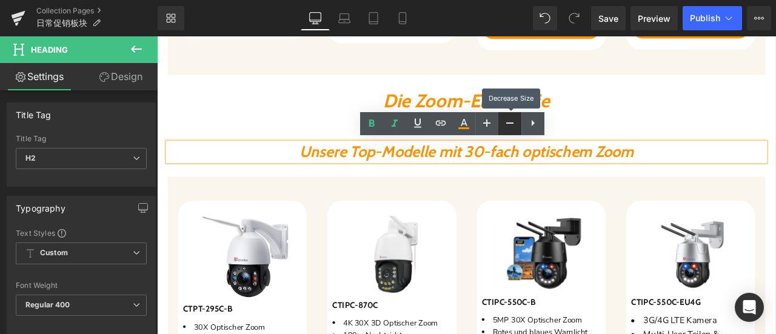
click at [506, 126] on icon at bounding box center [510, 123] width 15 height 15
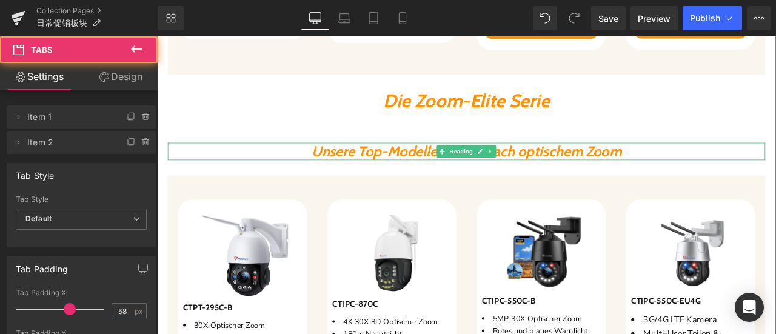
click at [389, 175] on icon "Unsere Top-Modelle mit 30-fach optischem Zoom" at bounding box center [523, 172] width 367 height 21
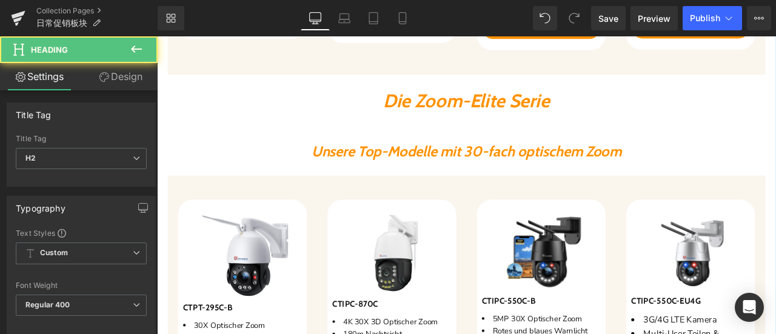
click at [115, 77] on link "Design" at bounding box center [120, 76] width 79 height 27
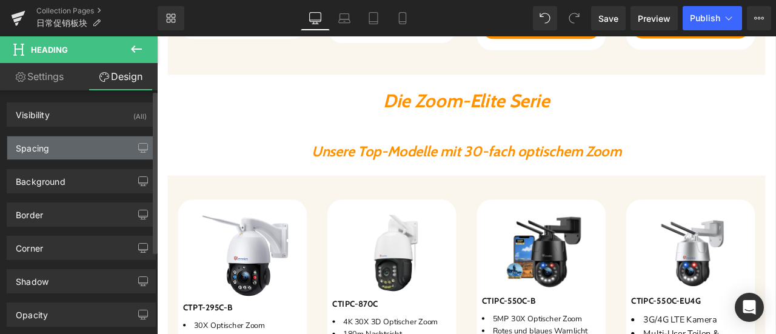
click at [70, 146] on div "Spacing" at bounding box center [81, 147] width 148 height 23
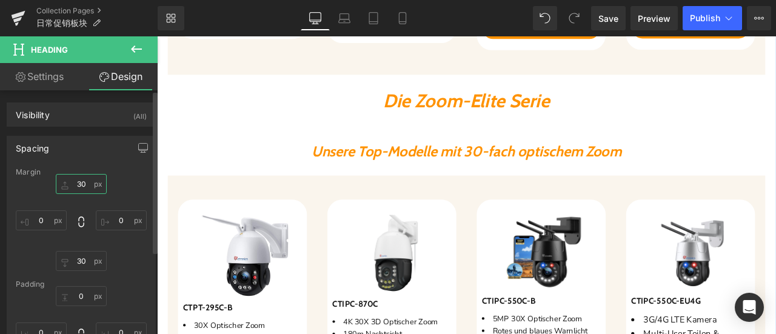
click at [85, 183] on input "30" at bounding box center [81, 184] width 51 height 20
type input "0"
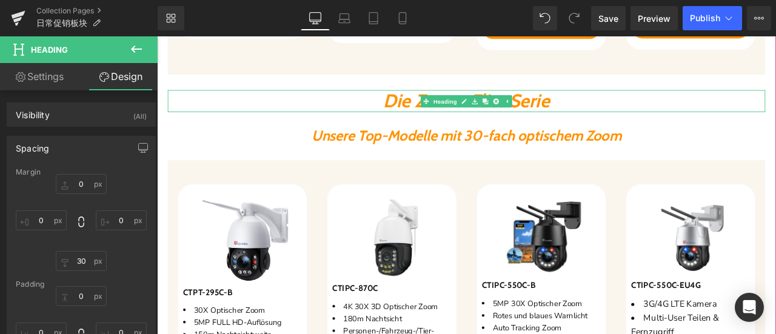
click at [394, 113] on h2 "Die Zoom-Elite Serie" at bounding box center [524, 113] width 708 height 26
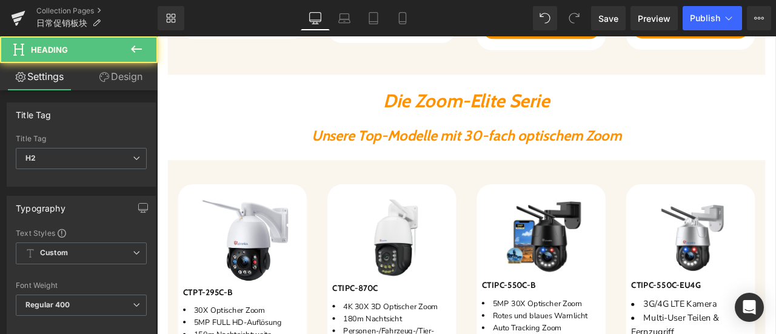
click at [128, 71] on link "Design" at bounding box center [120, 76] width 79 height 27
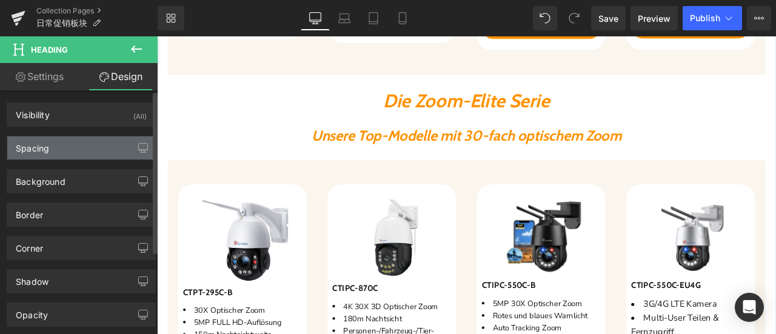
click at [27, 149] on div "Spacing" at bounding box center [32, 144] width 33 height 17
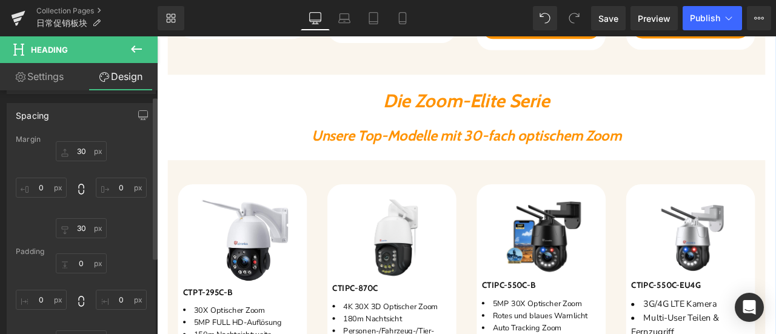
scroll to position [61, 0]
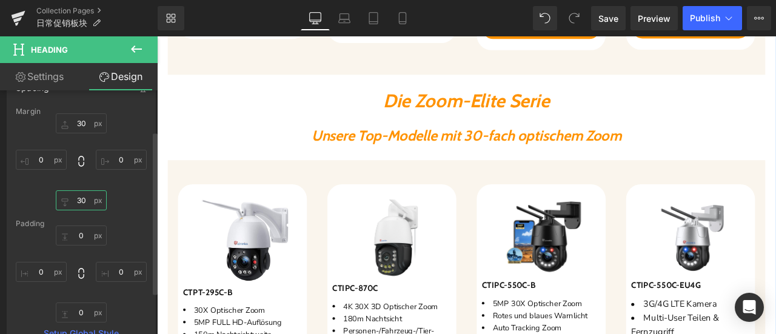
click at [79, 200] on input "30" at bounding box center [81, 200] width 51 height 20
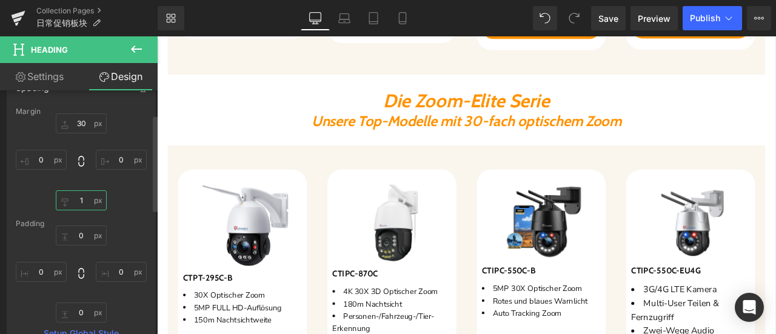
type input "10"
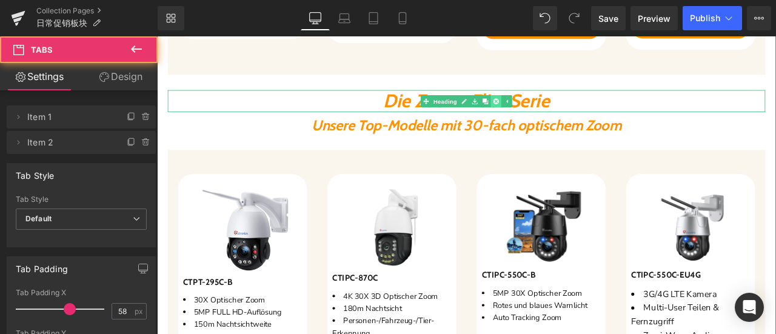
click at [553, 115] on link at bounding box center [559, 113] width 13 height 15
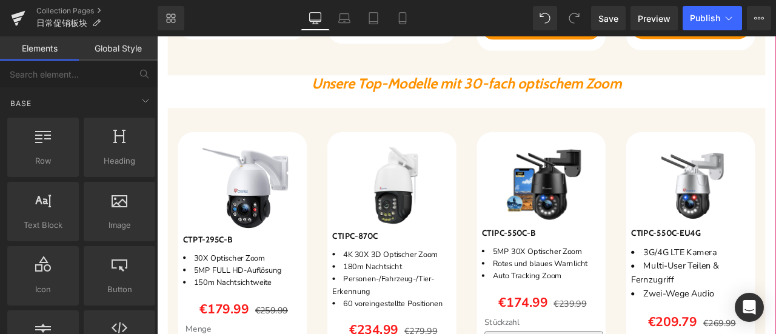
click at [418, 115] on div "Elite Super HD Überwachungskameras Heading Sparen 36 % (P) Image CTIPC-590C (P)…" at bounding box center [524, 317] width 734 height 1435
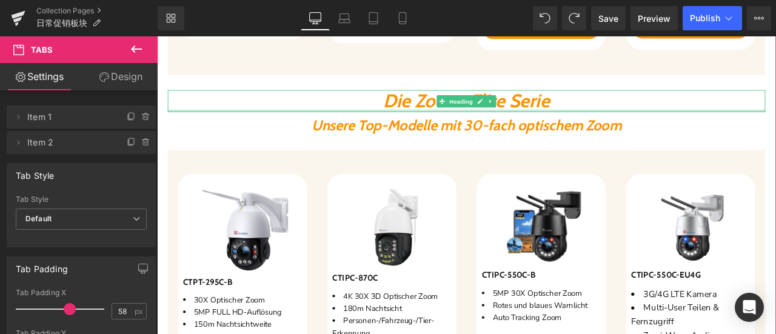
click at [425, 110] on icon "Die Zoom-Elite Serie" at bounding box center [524, 112] width 198 height 27
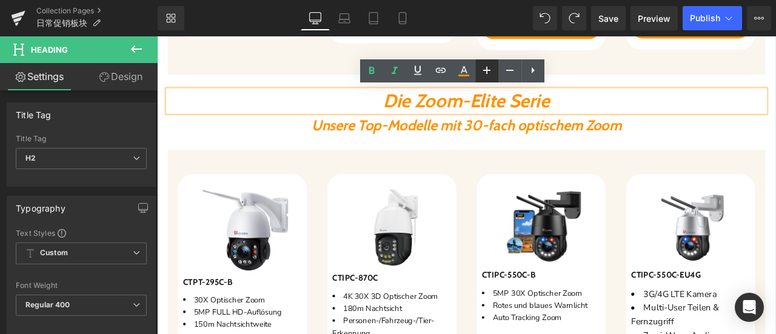
click at [489, 71] on icon at bounding box center [487, 70] width 15 height 15
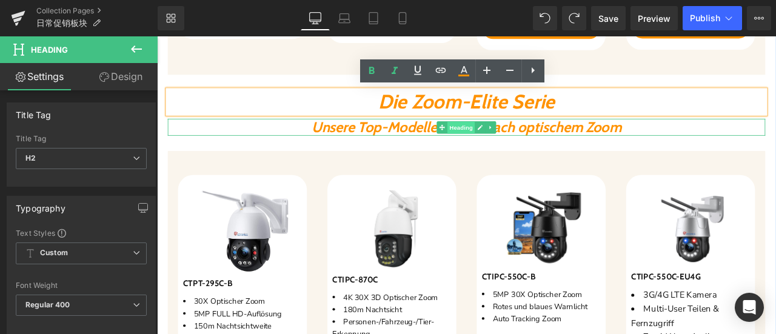
click at [521, 139] on span "Heading" at bounding box center [518, 144] width 33 height 15
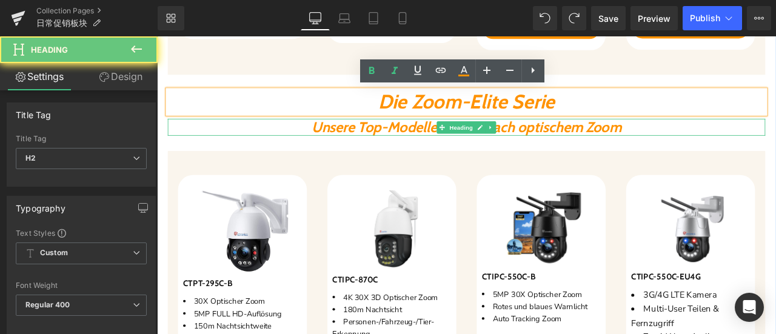
click at [446, 139] on icon "Unsere Top-Modelle mit 30-fach optischem Zoom" at bounding box center [523, 143] width 367 height 21
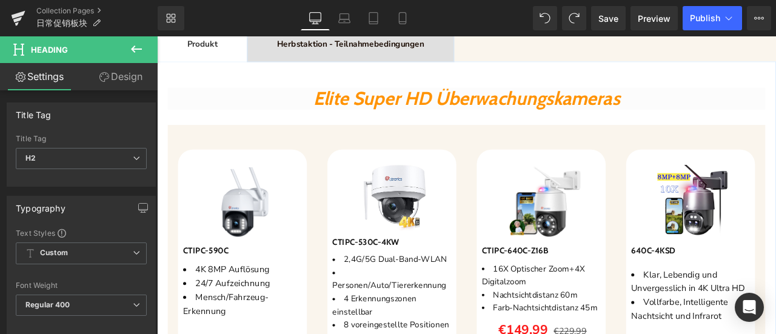
scroll to position [364, 0]
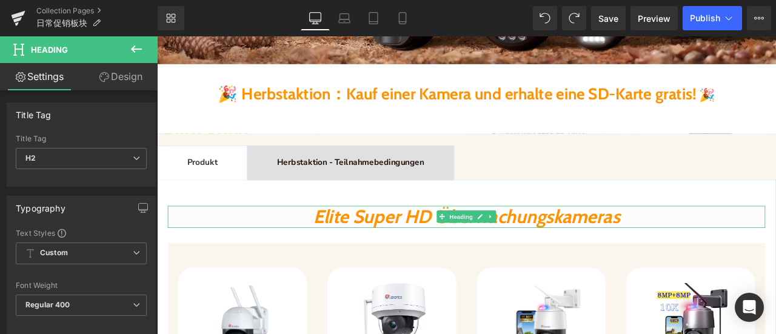
click at [359, 252] on icon "Elite Super HD Überwachungskameras" at bounding box center [524, 250] width 363 height 27
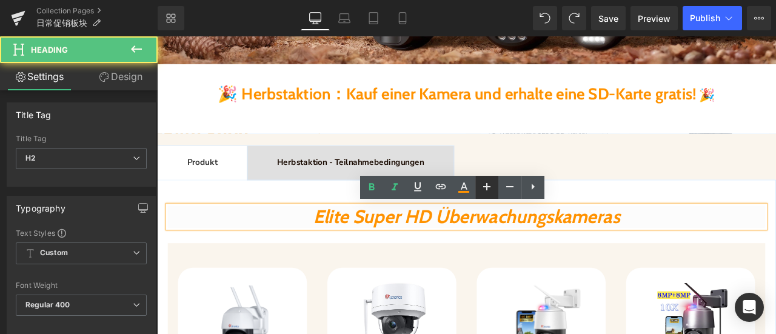
click at [488, 186] on icon at bounding box center [486, 186] width 7 height 7
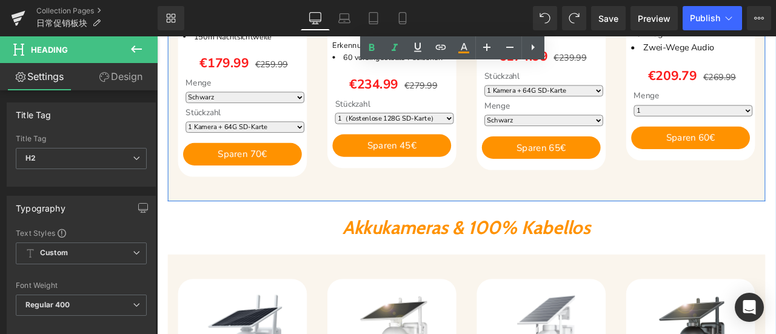
scroll to position [1334, 0]
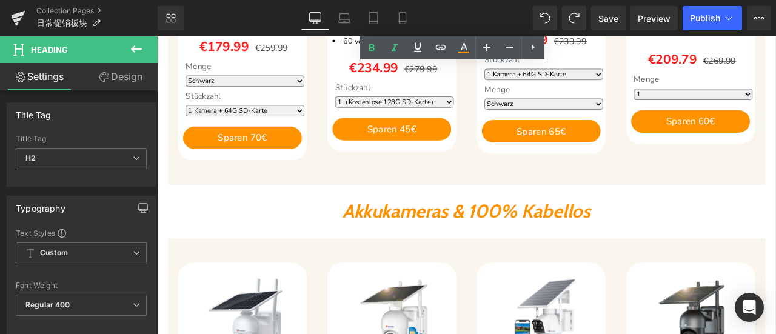
click at [468, 244] on span "Akkukameras & 100% Kabellos" at bounding box center [524, 243] width 294 height 27
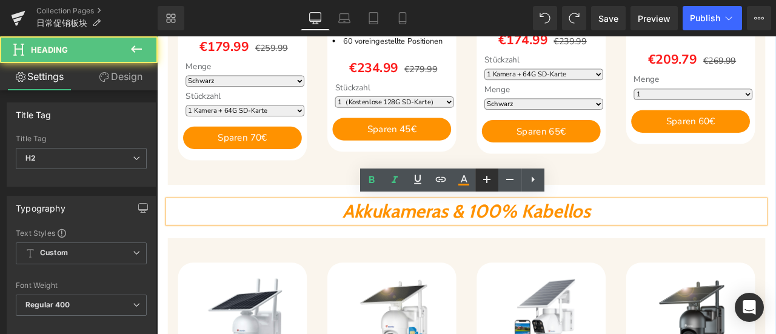
click at [485, 178] on icon at bounding box center [487, 179] width 15 height 15
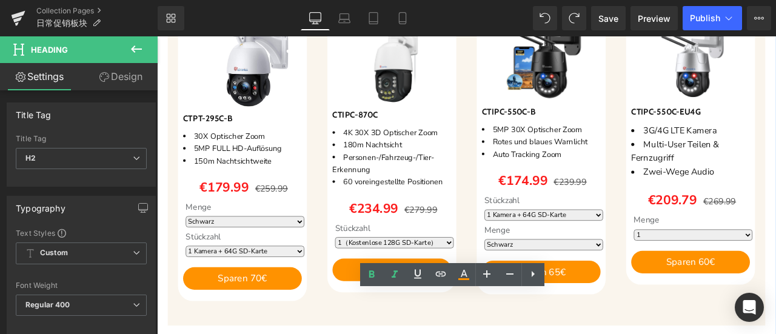
scroll to position [1031, 0]
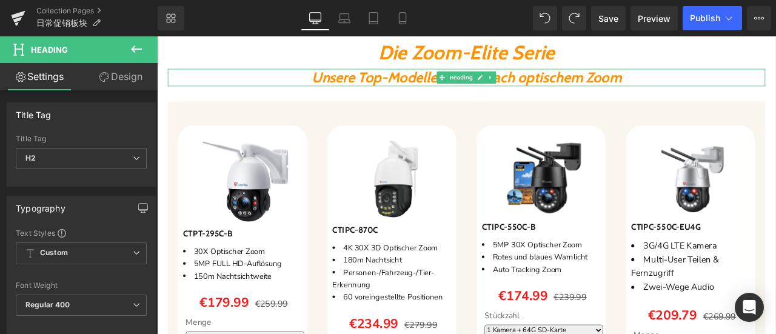
click at [744, 83] on h2 "Unsere Top-Modelle mit 30-fach optischem Zoom" at bounding box center [524, 85] width 708 height 21
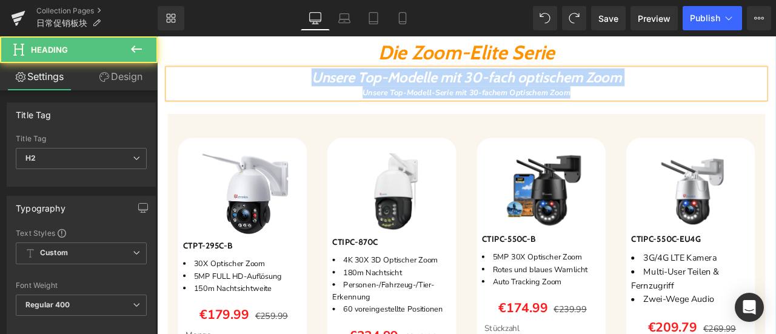
drag, startPoint x: 681, startPoint y: 102, endPoint x: 227, endPoint y: 78, distance: 454.3
click at [227, 78] on div "Unsere Top-Modelle mit 30-fach optischem Zoom Unsere Top-Modell-Serie mit 30-fa…" at bounding box center [524, 92] width 708 height 35
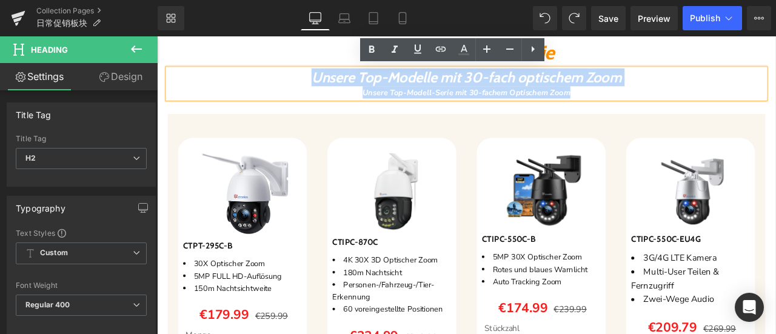
click at [702, 99] on div "Unsere Top-Modell-Serie mit 30-fachem Optischem Zoom" at bounding box center [524, 102] width 708 height 15
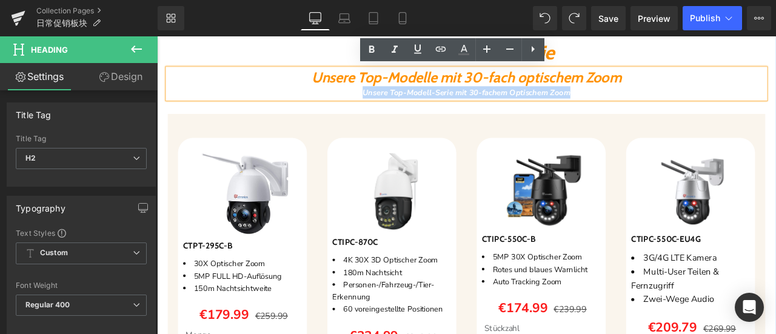
drag, startPoint x: 694, startPoint y: 101, endPoint x: 284, endPoint y: 105, distance: 410.0
click at [284, 105] on div "Unsere Top-Modell-Serie mit 30-fachem Optischem Zoom" at bounding box center [524, 102] width 708 height 15
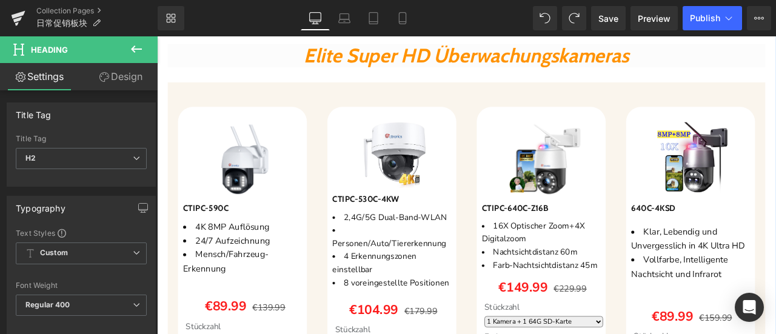
scroll to position [364, 0]
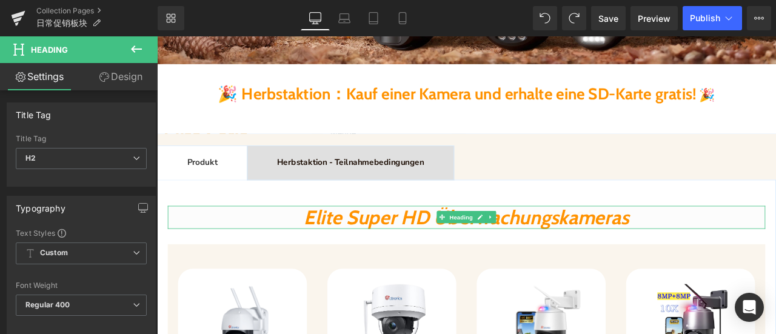
drag, startPoint x: 432, startPoint y: 250, endPoint x: 371, endPoint y: 253, distance: 62.0
click at [432, 250] on icon "Elite Super HD Überwachungskameras" at bounding box center [524, 251] width 386 height 29
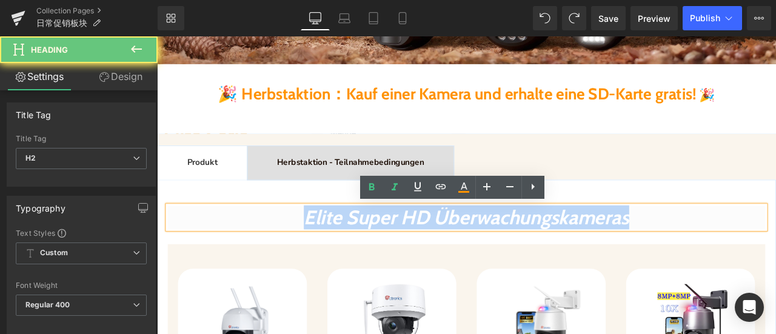
drag, startPoint x: 286, startPoint y: 252, endPoint x: 831, endPoint y: 263, distance: 545.3
click at [776, 263] on h2 "Elite Super HD Überwachungskameras" at bounding box center [524, 251] width 708 height 28
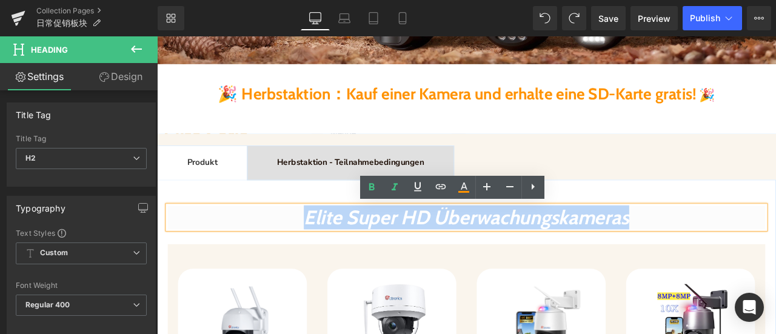
copy icon "Elite Super HD Überwachungskameras"
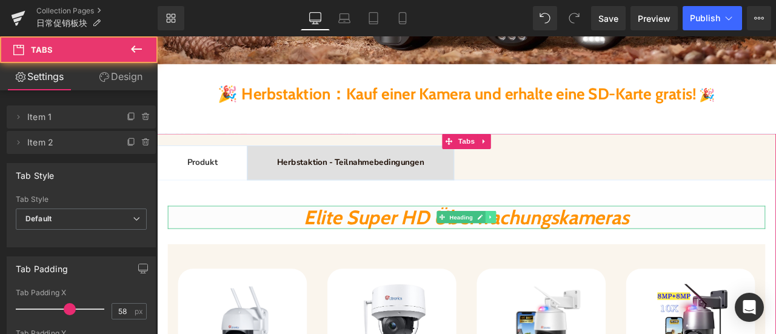
click at [552, 252] on icon at bounding box center [552, 250] width 7 height 7
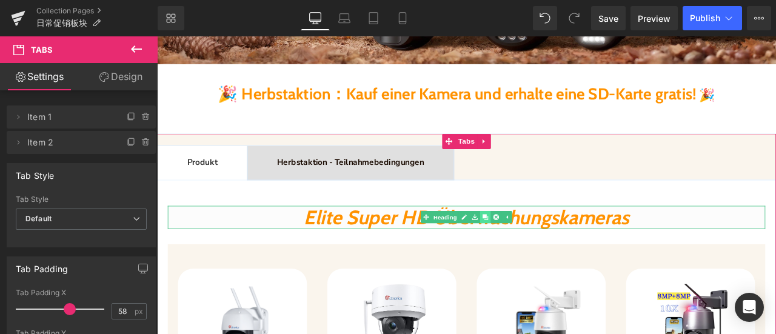
click at [543, 249] on icon at bounding box center [546, 250] width 7 height 7
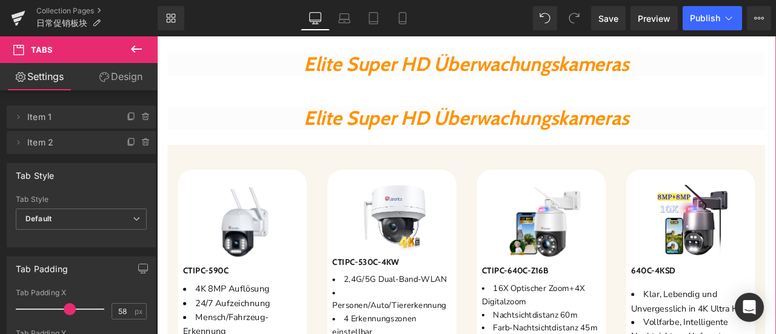
scroll to position [579, 0]
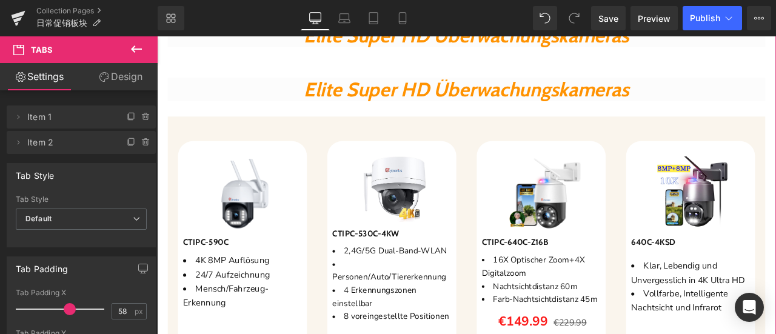
click at [352, 101] on icon "Elite Super HD Überwachungskameras" at bounding box center [524, 99] width 386 height 29
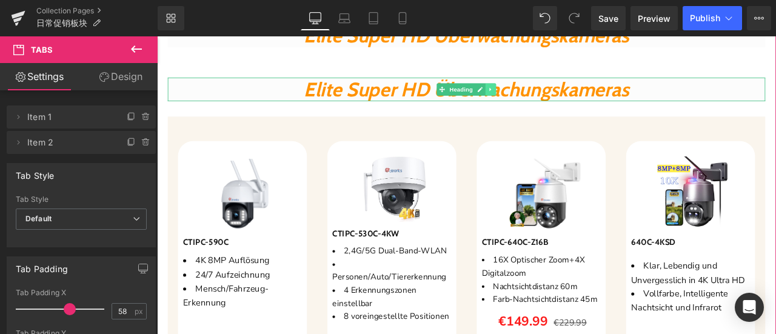
click at [551, 99] on icon at bounding box center [552, 99] width 7 height 7
click at [557, 101] on icon at bounding box center [559, 99] width 7 height 7
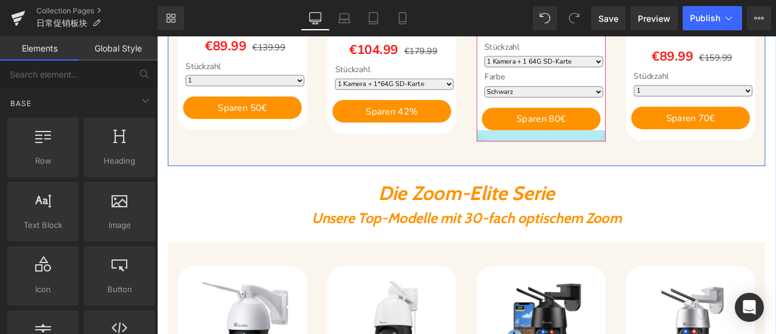
scroll to position [882, 0]
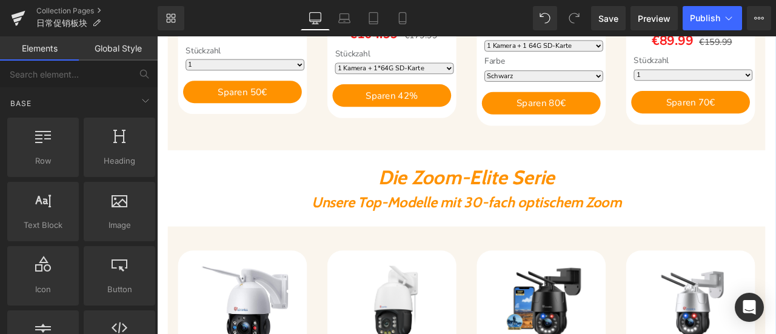
click at [525, 233] on div "Unsere Top-Modelle mit 30-fach optischem Zoom Heading" at bounding box center [524, 233] width 708 height 21
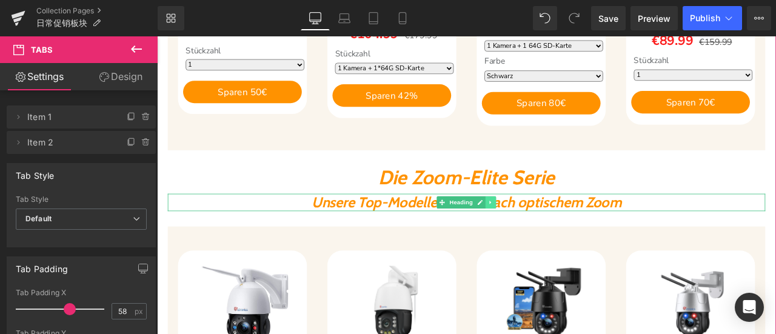
click at [551, 231] on icon at bounding box center [552, 233] width 7 height 7
click at [543, 231] on icon at bounding box center [546, 233] width 7 height 7
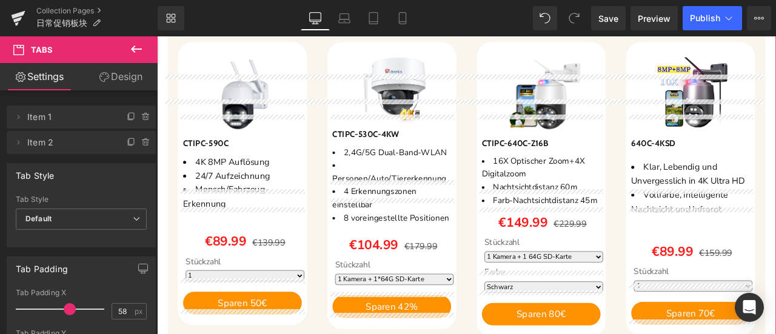
scroll to position [329, 0]
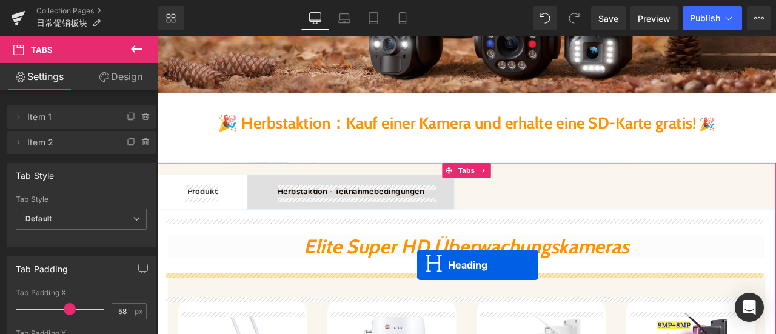
drag, startPoint x: 502, startPoint y: 215, endPoint x: 465, endPoint y: 307, distance: 98.8
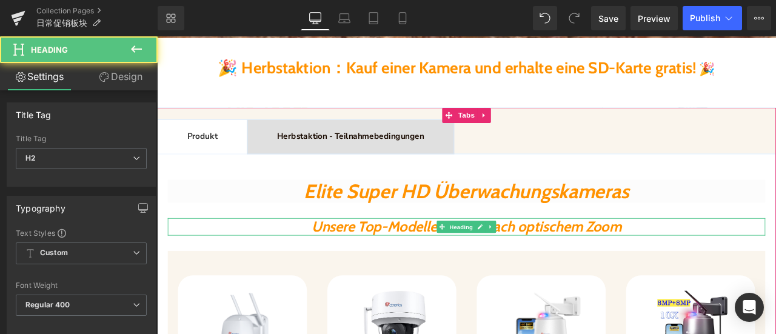
scroll to position [451, 0]
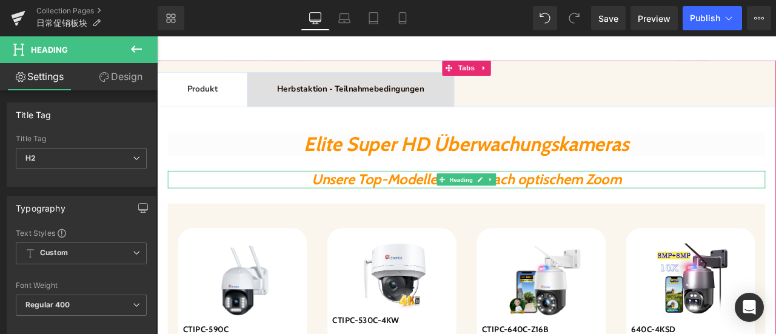
drag, startPoint x: 378, startPoint y: 206, endPoint x: 355, endPoint y: 206, distance: 22.4
click at [378, 205] on icon "Unsere Top-Modelle mit 30-fach optischem Zoom" at bounding box center [523, 205] width 367 height 21
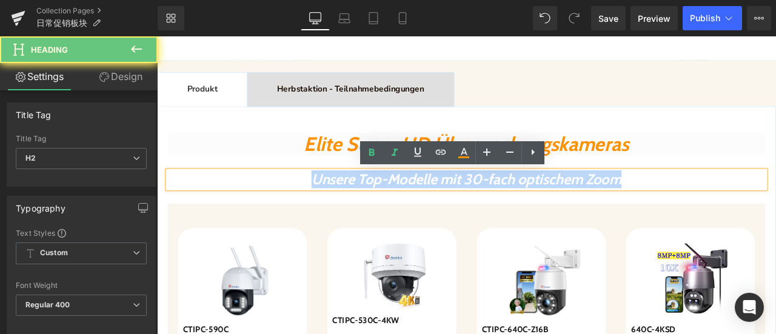
drag, startPoint x: 289, startPoint y: 204, endPoint x: 757, endPoint y: 220, distance: 469.1
paste div
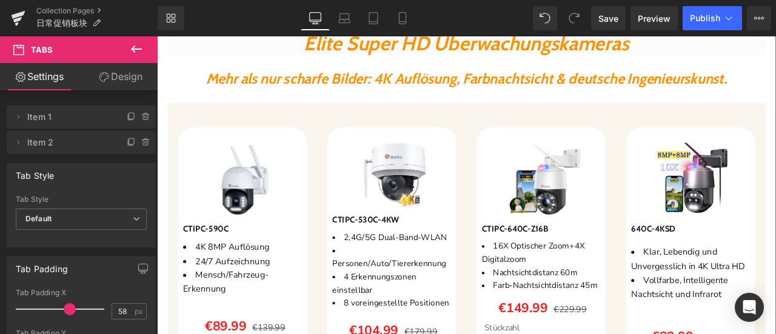
scroll to position [511, 0]
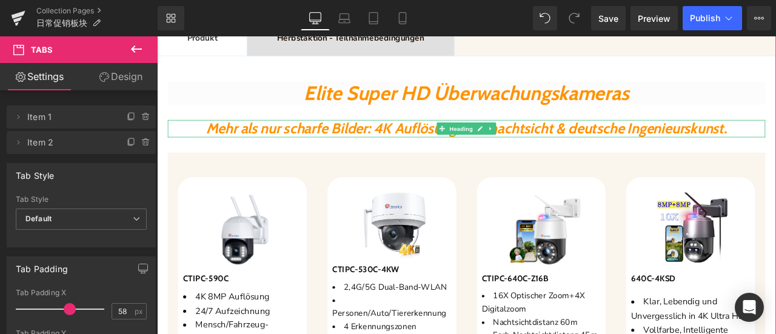
click at [572, 155] on icon "Mehr als nur scharfe Bilder: 4K Auflösung, Farbnachtsicht & deutsche Ingenieurs…" at bounding box center [523, 145] width 617 height 21
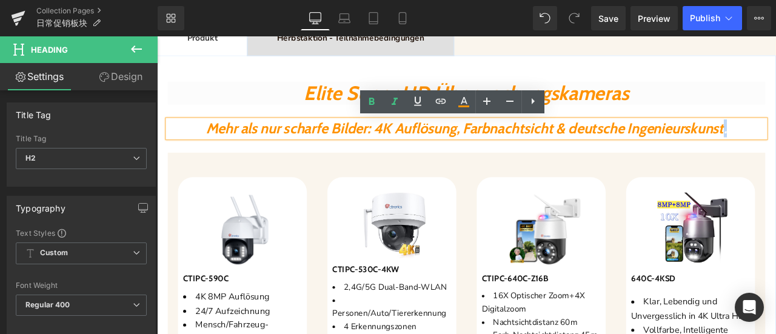
click at [586, 155] on icon "Mehr als nur scharfe Bilder: 4K Auflösung, Farbnachtsicht & deutsche Ingenieurs…" at bounding box center [523, 145] width 617 height 21
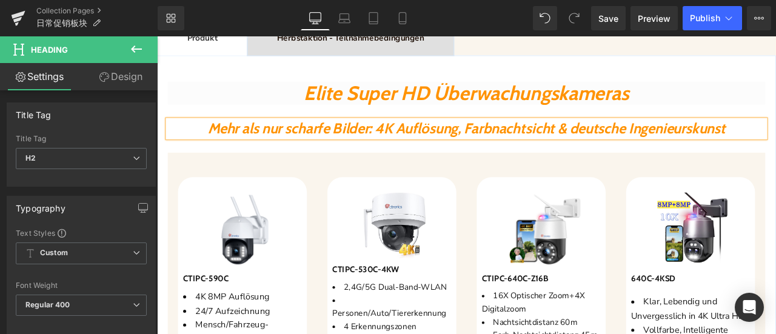
click at [514, 155] on icon "Mehr als nur scharfe Bilder: 4K Auflösung, Farbnachtsicht & deutsche Ingenieurs…" at bounding box center [524, 145] width 614 height 21
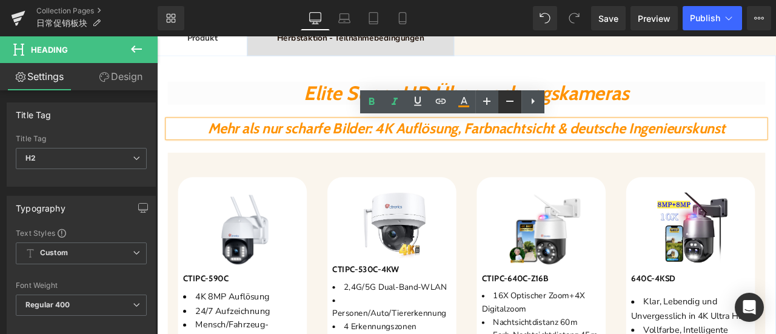
click at [514, 103] on icon at bounding box center [510, 101] width 15 height 15
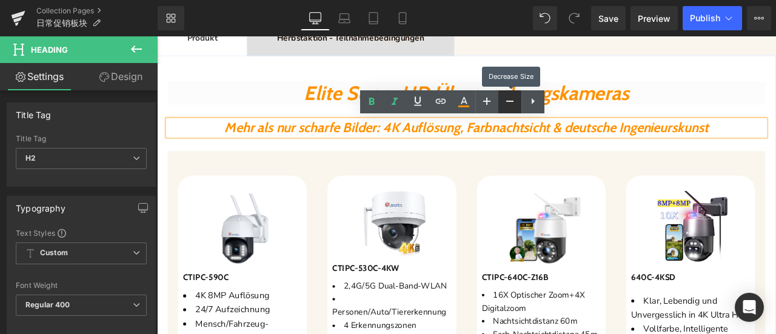
click at [511, 105] on icon at bounding box center [510, 101] width 15 height 15
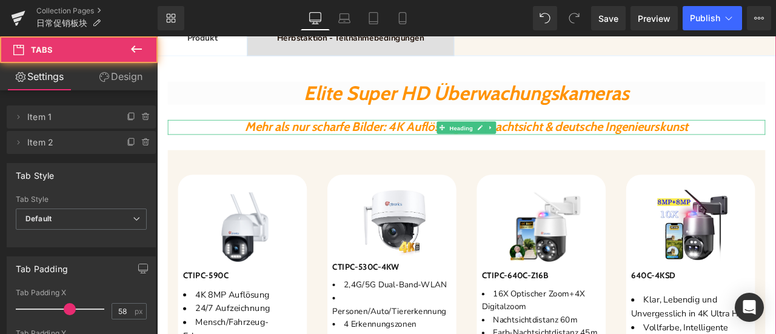
click at [528, 147] on span "Heading" at bounding box center [518, 144] width 33 height 15
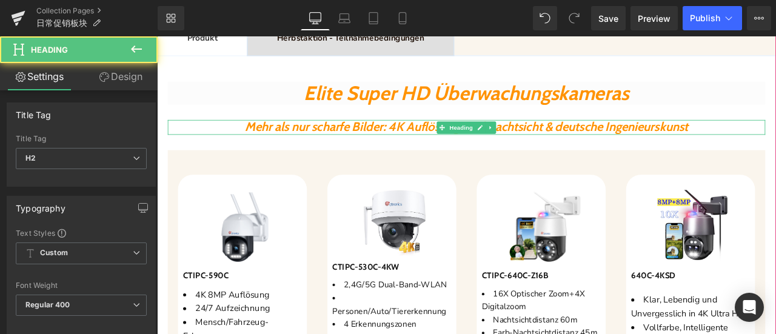
click at [437, 144] on icon "Mehr als nur scharfe Bilder: 4K Auflösung, Farbnachtsicht & deutsche Ingenieurs…" at bounding box center [523, 144] width 525 height 18
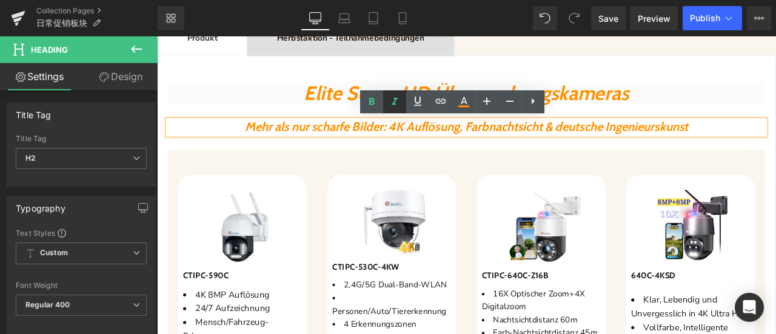
click at [395, 101] on icon at bounding box center [395, 101] width 6 height 7
click at [374, 102] on icon at bounding box center [371, 101] width 5 height 7
click at [395, 103] on icon at bounding box center [395, 102] width 15 height 15
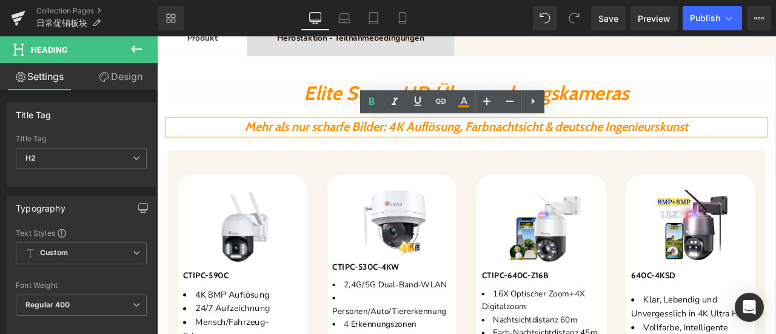
click at [434, 144] on icon "Mehr als nur scharfe Bilder: 4K Auflösung, Farbnachtsicht & deutsche Ingenieurs…" at bounding box center [523, 144] width 525 height 18
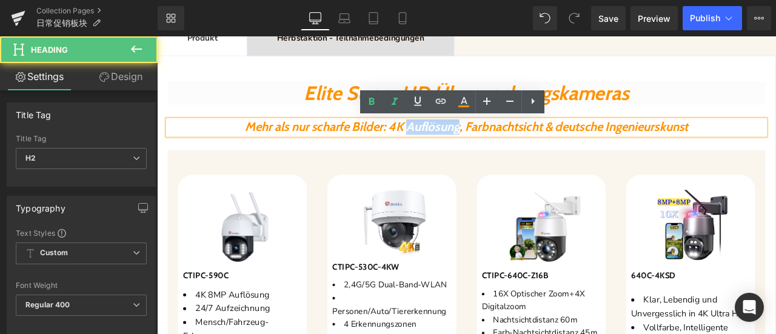
click at [434, 144] on icon "Mehr als nur scharfe Bilder: 4K Auflösung, Farbnachtsicht & deutsche Ingenieurs…" at bounding box center [523, 144] width 525 height 18
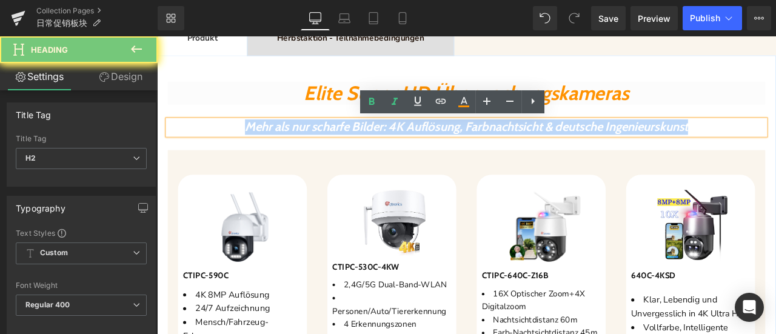
click at [434, 144] on icon "Mehr als nur scharfe Bilder: 4K Auflösung, Farbnachtsicht & deutsche Ingenieurs…" at bounding box center [523, 144] width 525 height 18
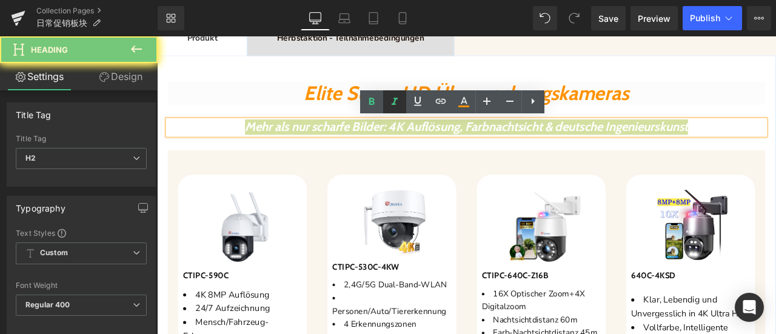
click at [397, 102] on icon at bounding box center [395, 102] width 15 height 15
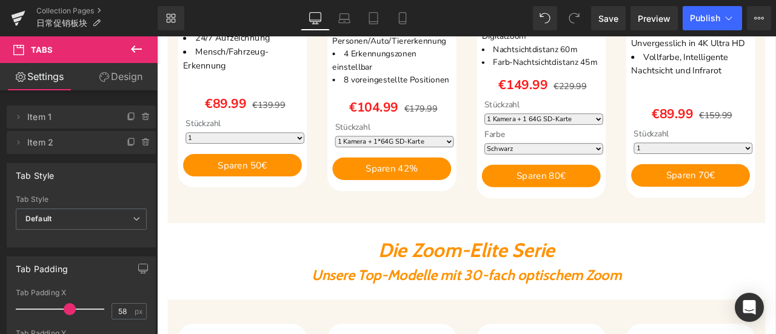
scroll to position [936, 0]
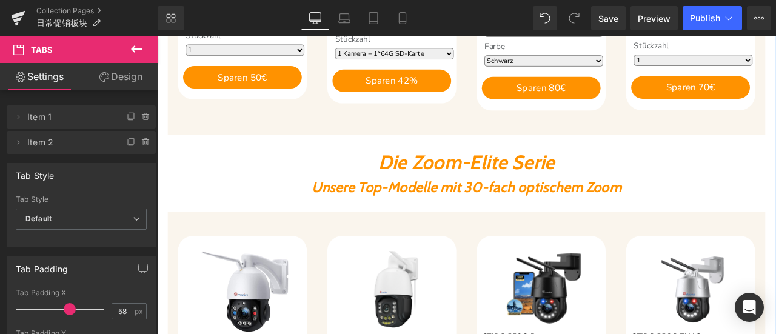
click at [452, 217] on icon "Unsere Top-Modelle mit 30-fach optischem Zoom" at bounding box center [523, 215] width 367 height 21
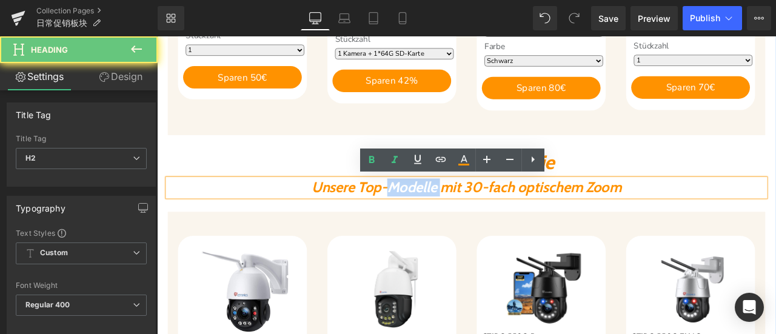
click at [452, 217] on icon "Unsere Top-Modelle mit 30-fach optischem Zoom" at bounding box center [523, 215] width 367 height 21
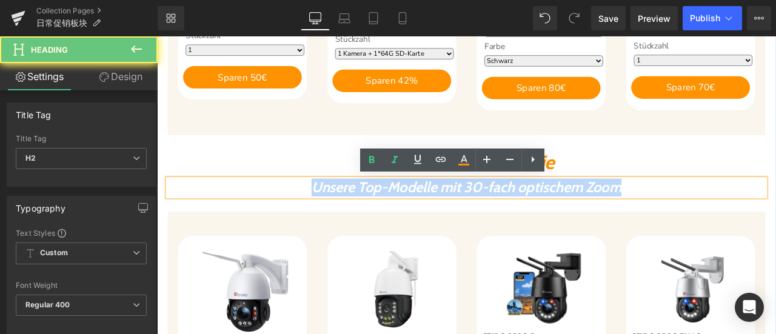
click at [452, 217] on icon "Unsere Top-Modelle mit 30-fach optischem Zoom" at bounding box center [523, 215] width 367 height 21
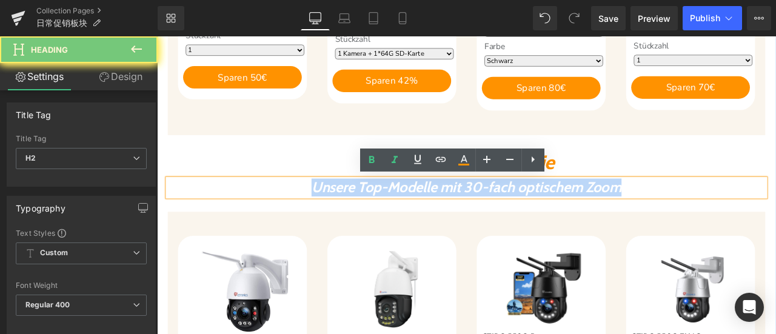
click at [452, 217] on icon "Unsere Top-Modelle mit 30-fach optischem Zoom" at bounding box center [523, 215] width 367 height 21
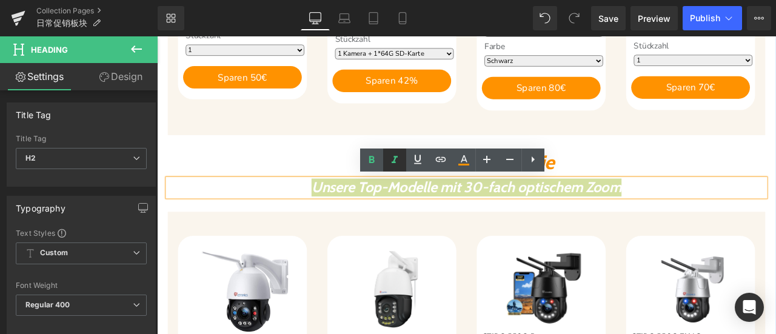
click at [395, 161] on icon at bounding box center [395, 160] width 15 height 15
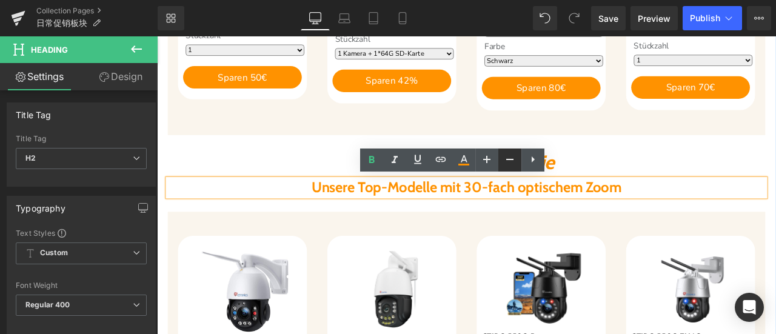
click at [504, 161] on icon at bounding box center [510, 159] width 15 height 15
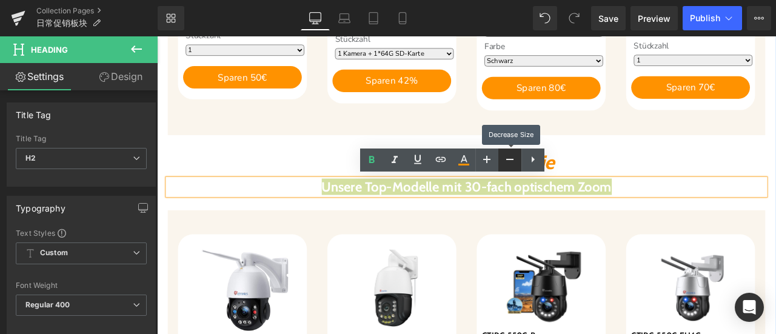
click at [504, 161] on icon at bounding box center [510, 159] width 15 height 15
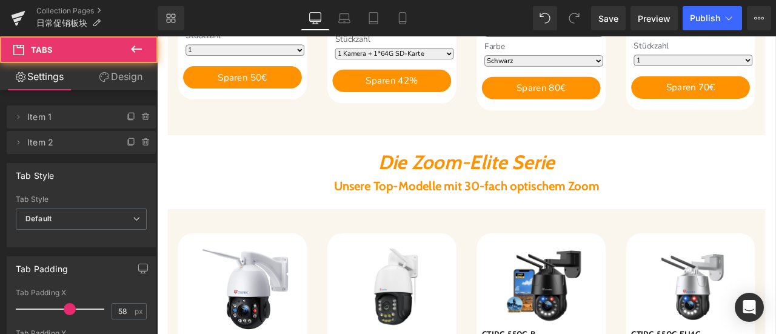
click at [531, 212] on icon at bounding box center [534, 213] width 7 height 7
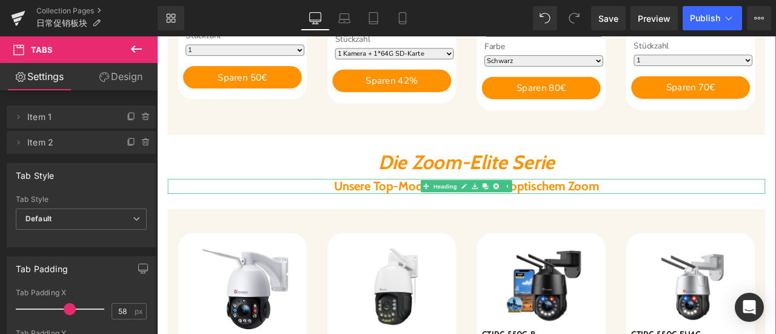
click at [442, 208] on b "Unsere Top-Modelle mit 30-fach optischem Zoom" at bounding box center [524, 214] width 315 height 18
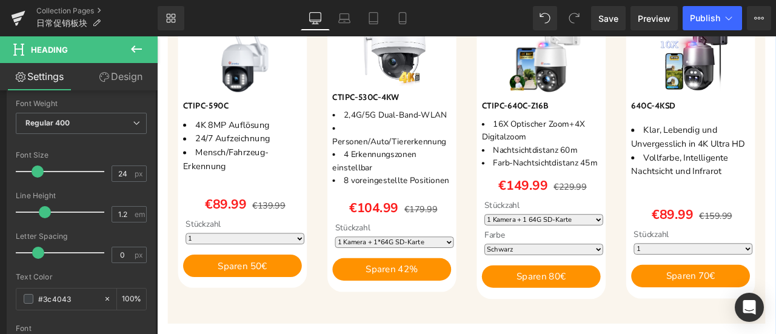
scroll to position [572, 0]
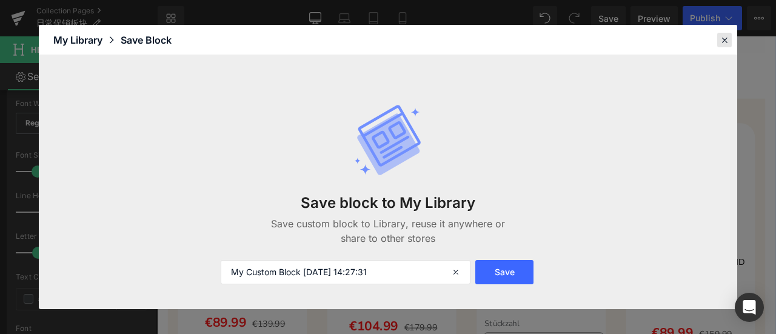
click at [727, 40] on icon at bounding box center [724, 40] width 11 height 11
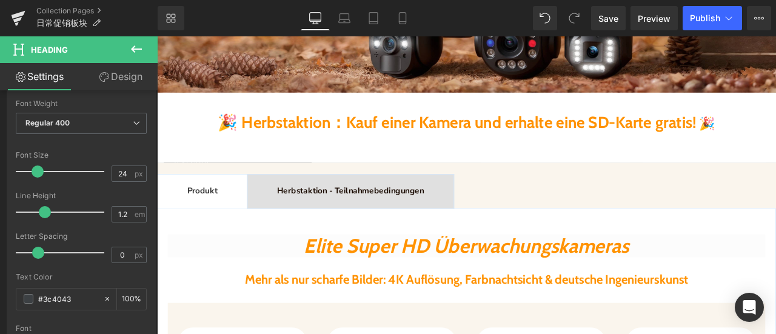
scroll to position [329, 0]
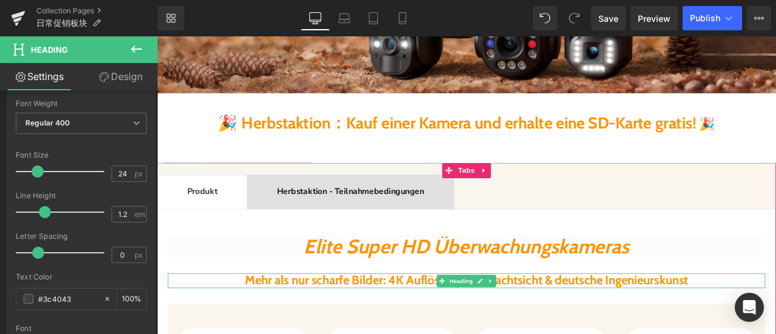
click at [380, 323] on strong "Mehr als nur scharfe Bilder: 4K Auflösung, Farbnachtsicht & deutsche Ingenieurs…" at bounding box center [523, 326] width 525 height 18
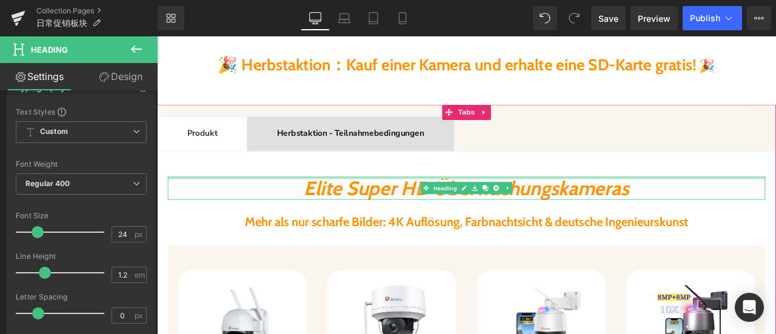
scroll to position [451, 0]
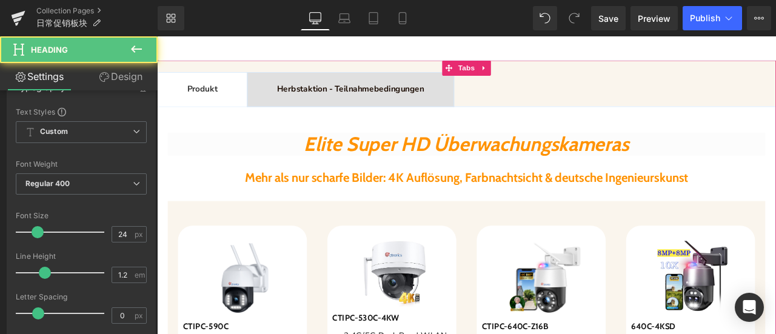
click at [363, 209] on strong "Mehr als nur scharfe Bilder: 4K Auflösung, Farbnachtsicht & deutsche Ingenieurs…" at bounding box center [523, 204] width 525 height 18
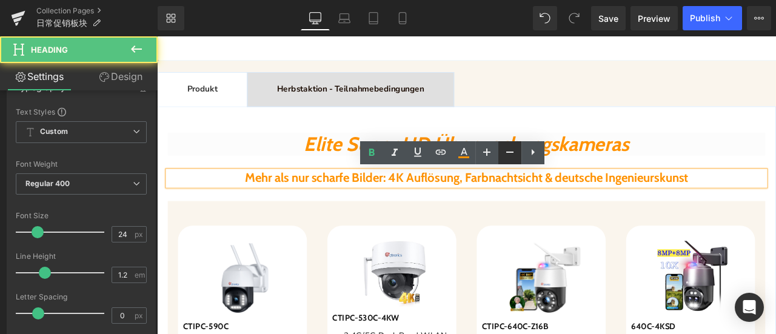
click at [507, 150] on icon at bounding box center [510, 152] width 15 height 15
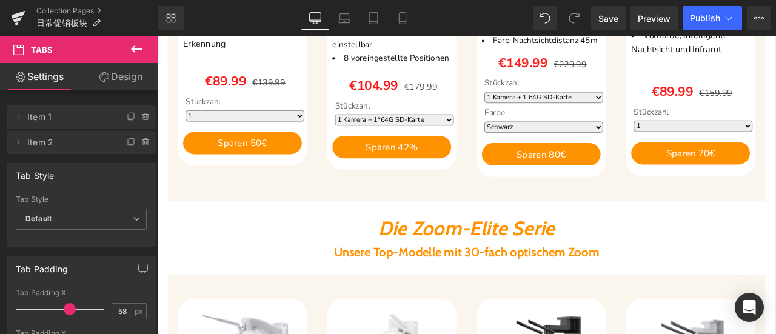
scroll to position [875, 0]
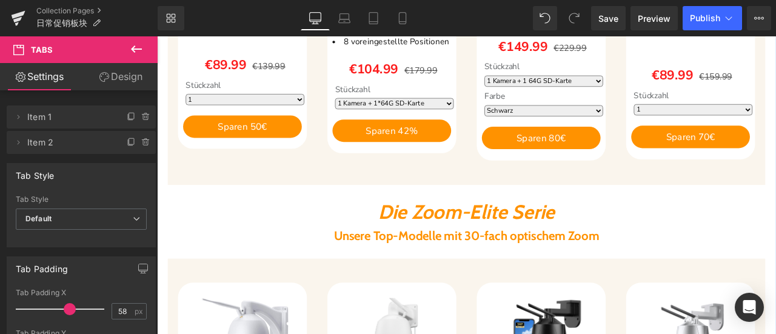
click at [500, 269] on div "Unsere Top-Modelle mit 30-fach optischem Zoom Heading" at bounding box center [524, 274] width 708 height 18
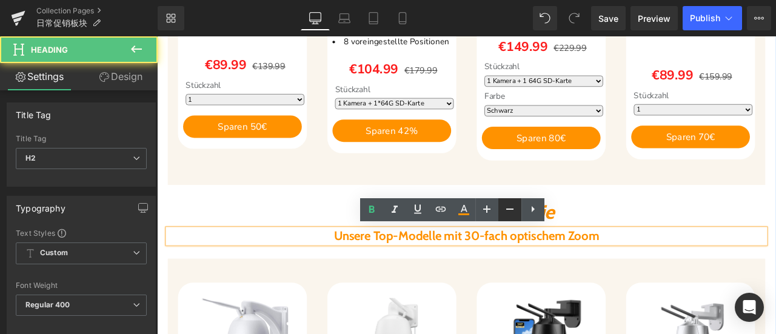
click at [512, 214] on icon at bounding box center [510, 209] width 15 height 15
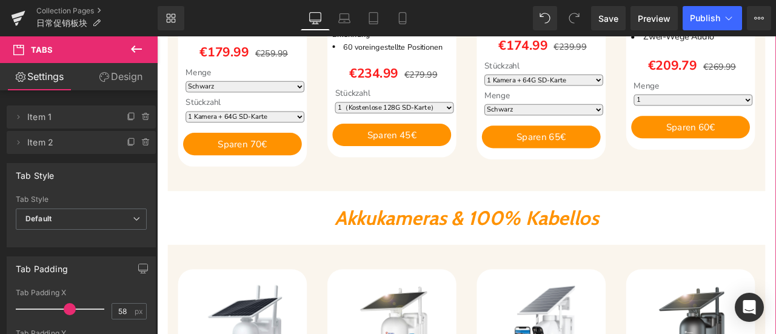
scroll to position [1360, 0]
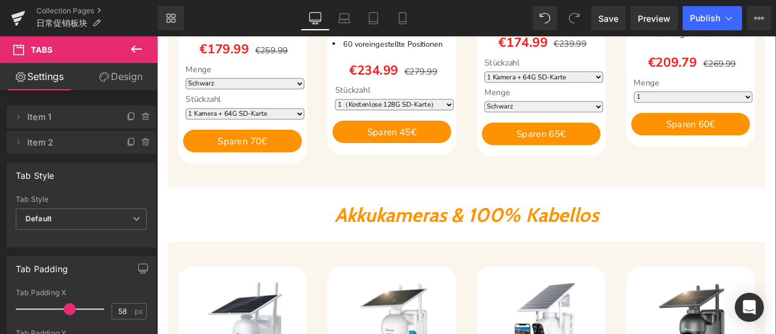
click at [412, 250] on span "Akkukameras & 100% Kabellos" at bounding box center [523, 248] width 313 height 29
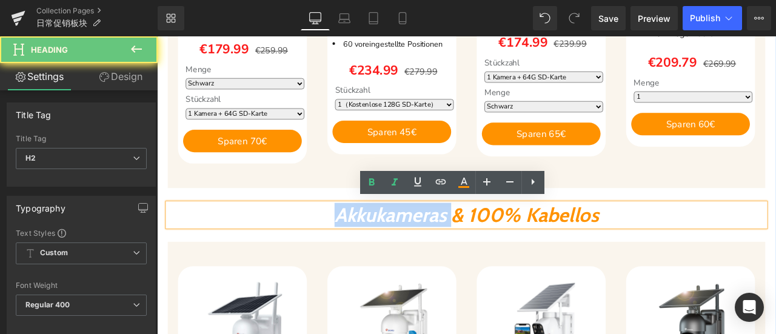
click at [412, 250] on span "Akkukameras & 100% Kabellos" at bounding box center [523, 248] width 313 height 29
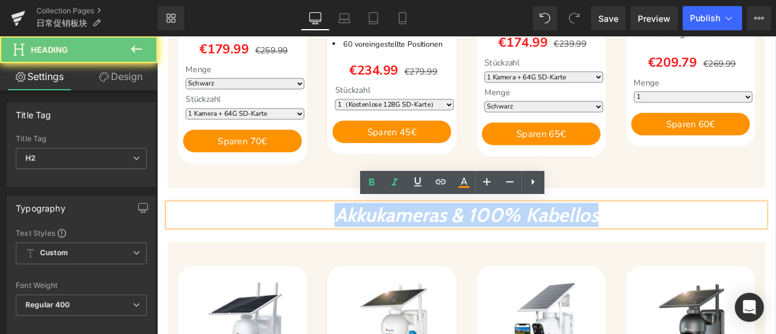
click at [412, 250] on span "Akkukameras & 100% Kabellos" at bounding box center [523, 248] width 313 height 29
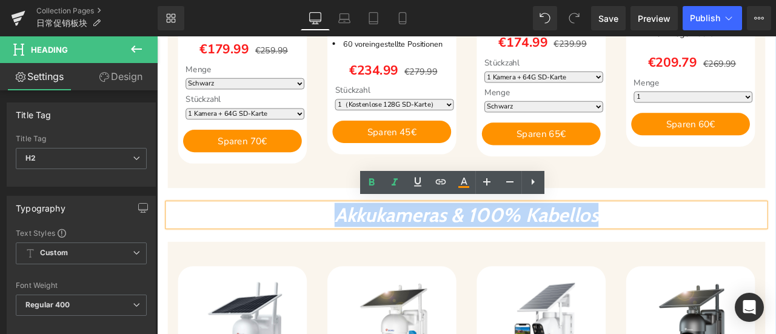
copy span "Akkukameras & 100% Kabellos"
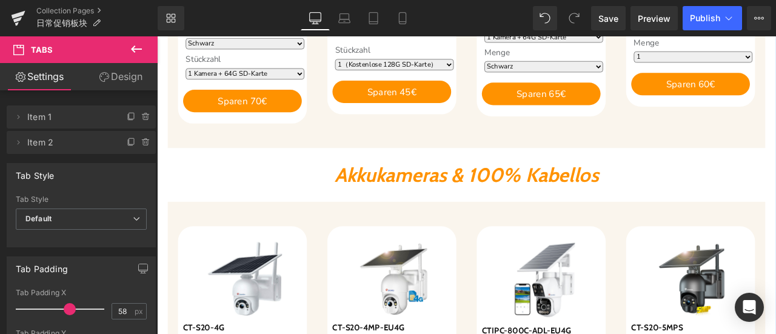
scroll to position [1421, 0]
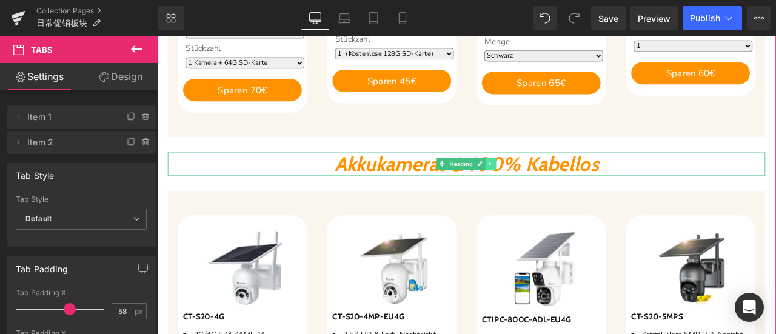
click at [553, 183] on link at bounding box center [553, 187] width 13 height 15
click at [543, 184] on icon at bounding box center [546, 187] width 7 height 7
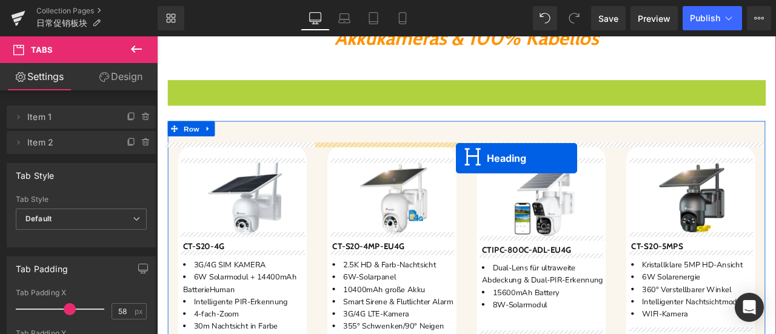
scroll to position [1934, 0]
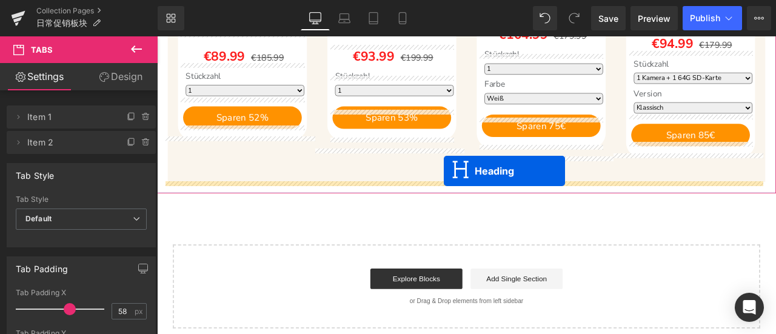
drag, startPoint x: 501, startPoint y: 96, endPoint x: 497, endPoint y: 196, distance: 100.1
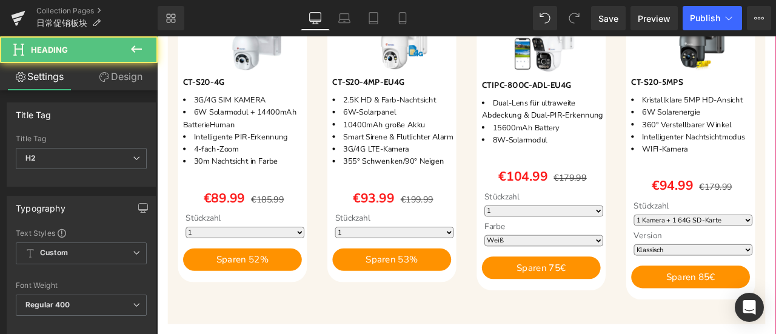
scroll to position [1564, 0]
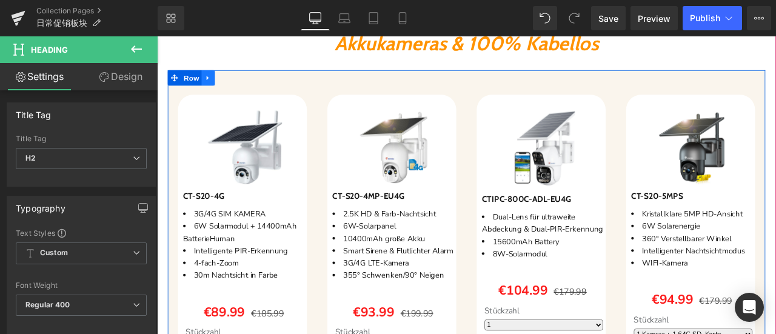
click at [213, 84] on icon at bounding box center [217, 85] width 8 height 9
click at [229, 83] on icon at bounding box center [233, 85] width 8 height 8
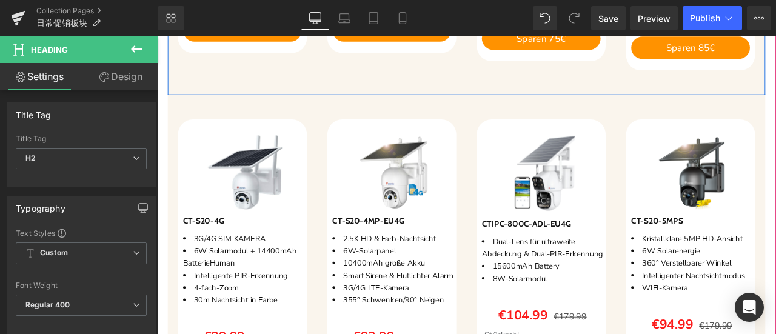
scroll to position [1990, 0]
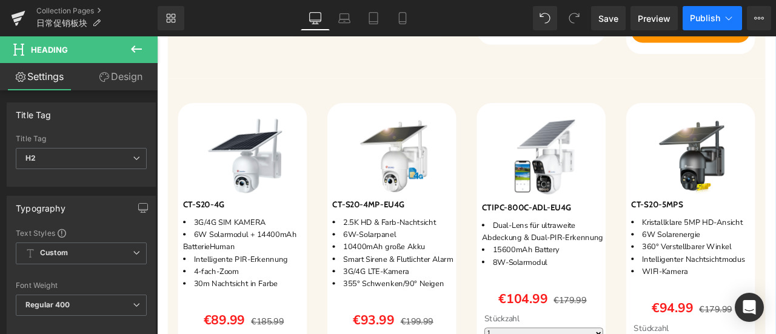
click at [707, 18] on span "Publish" at bounding box center [705, 18] width 30 height 10
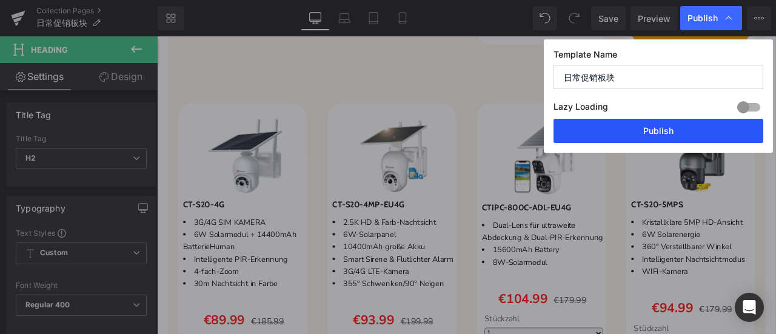
click at [677, 137] on button "Publish" at bounding box center [659, 131] width 210 height 24
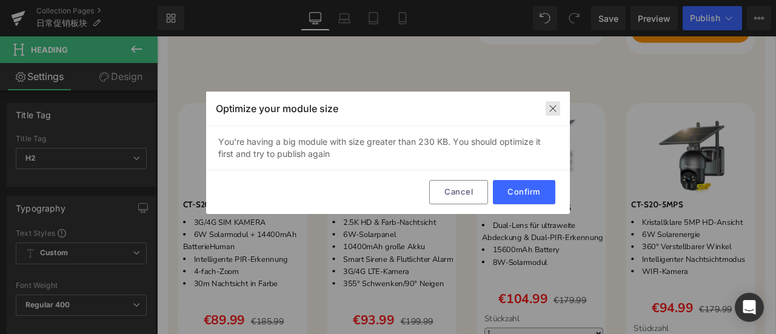
click at [552, 106] on img at bounding box center [553, 109] width 10 height 10
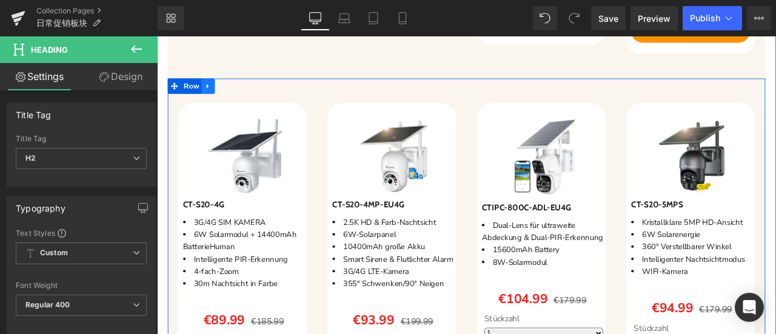
click at [220, 97] on link at bounding box center [218, 95] width 16 height 18
click at [247, 99] on link at bounding box center [249, 95] width 16 height 18
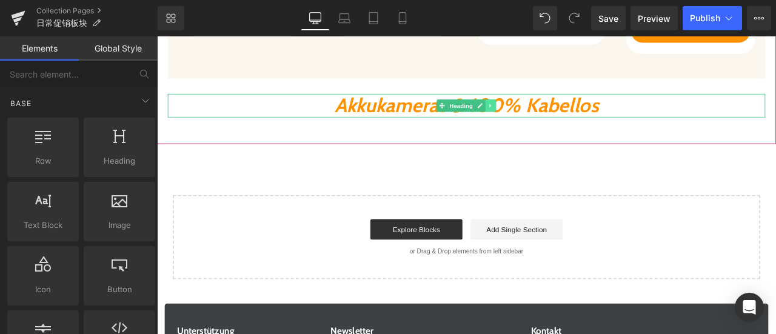
click at [552, 118] on link at bounding box center [553, 118] width 13 height 15
click at [559, 118] on link at bounding box center [559, 118] width 13 height 15
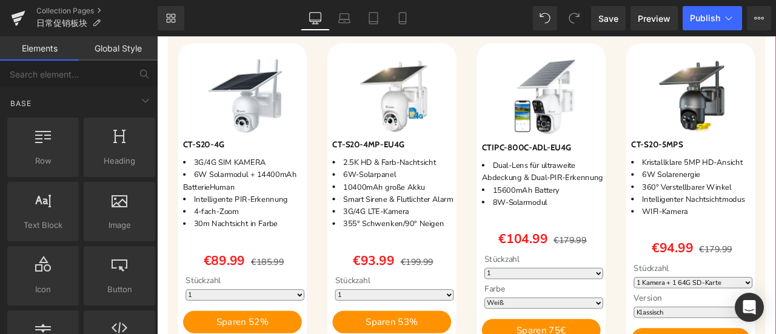
scroll to position [1445, 0]
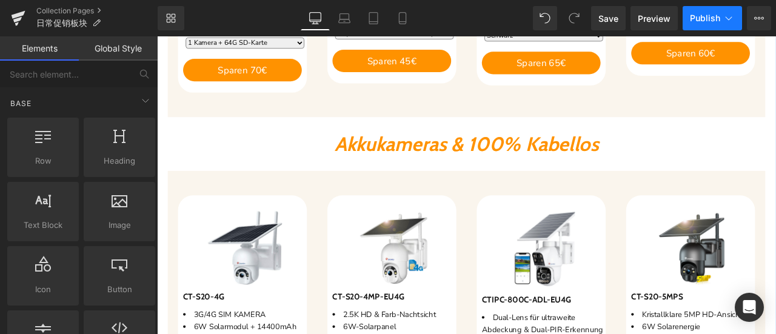
click at [714, 14] on span "Publish" at bounding box center [705, 18] width 30 height 10
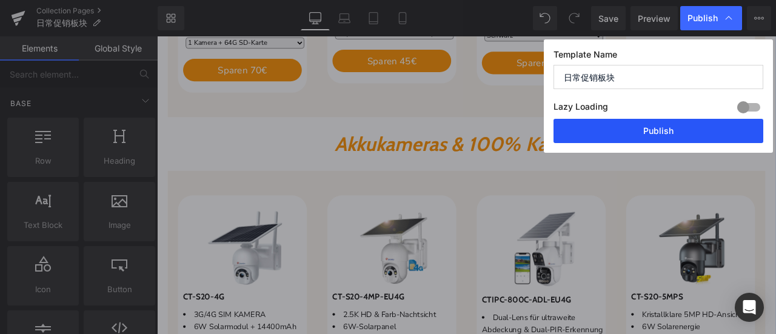
click at [701, 125] on button "Publish" at bounding box center [659, 131] width 210 height 24
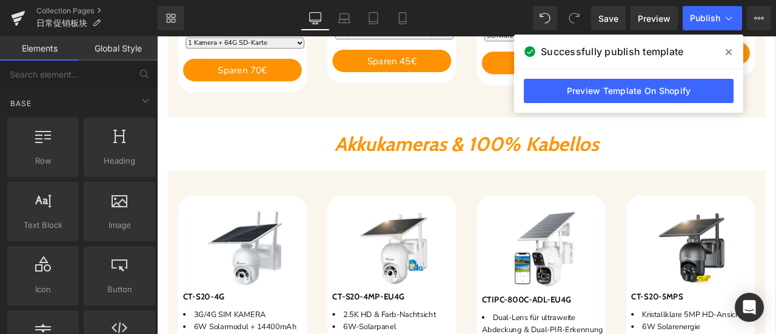
click at [416, 160] on span "Akkukameras & 100% Kabellos" at bounding box center [523, 164] width 313 height 29
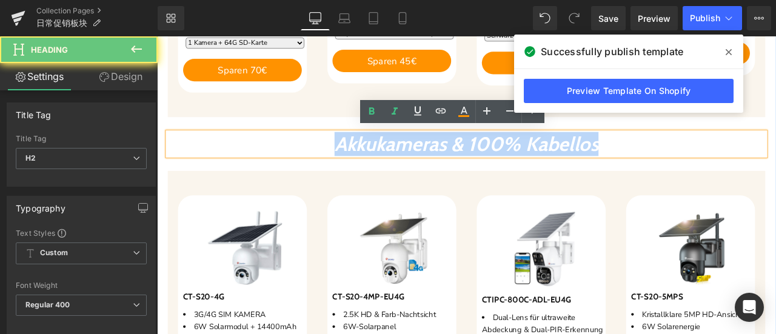
drag, startPoint x: 314, startPoint y: 164, endPoint x: 768, endPoint y: 179, distance: 454.5
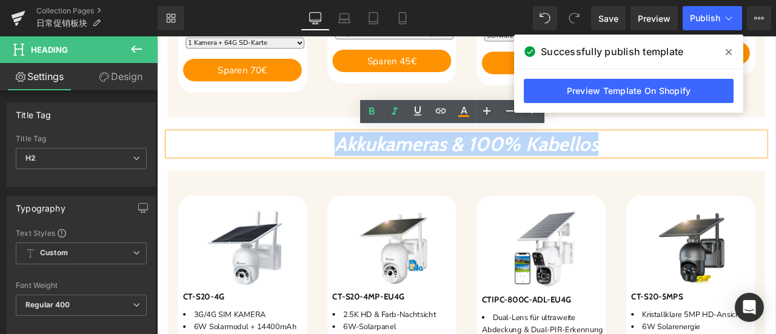
paste div
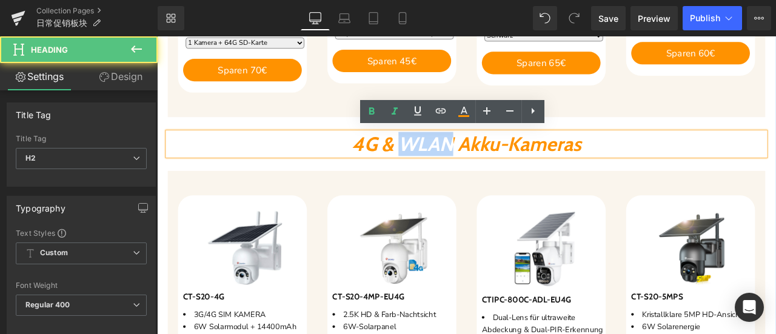
drag, startPoint x: 436, startPoint y: 158, endPoint x: 503, endPoint y: 165, distance: 67.1
click at [503, 165] on icon "4G & WLAN Akku-Kameras" at bounding box center [524, 164] width 272 height 29
copy icon "WLAN"
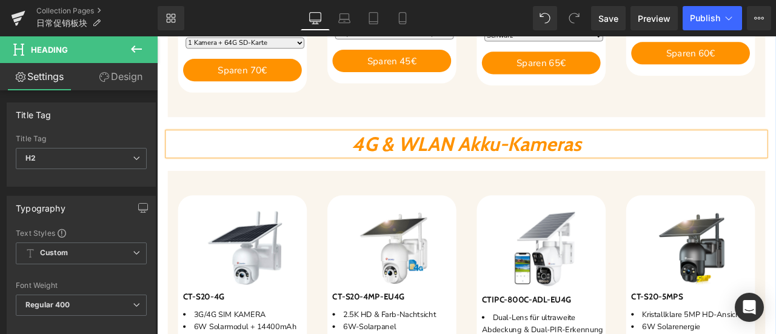
click at [388, 161] on icon "4G & WLAN Akku-Kameras" at bounding box center [524, 164] width 272 height 29
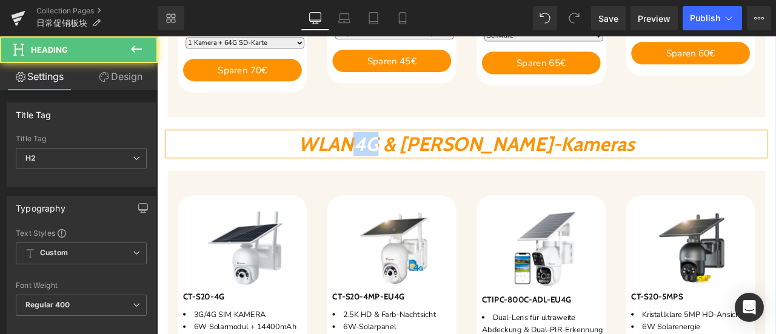
drag, startPoint x: 402, startPoint y: 158, endPoint x: 427, endPoint y: 161, distance: 25.0
click at [427, 161] on icon "WLAN4G & WLAN Akku-Kameras" at bounding box center [524, 164] width 398 height 29
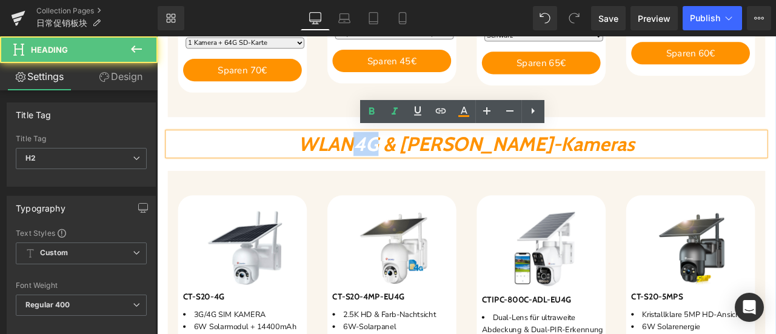
copy icon "4G"
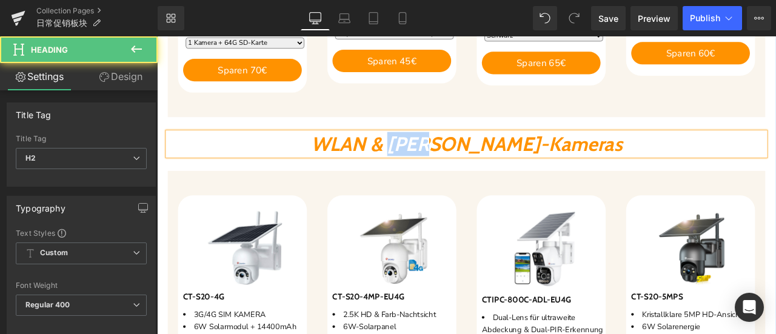
drag, startPoint x: 458, startPoint y: 158, endPoint x: 523, endPoint y: 164, distance: 65.7
click at [523, 164] on icon "WLAN & WLAN Akku-Kameras" at bounding box center [524, 164] width 369 height 29
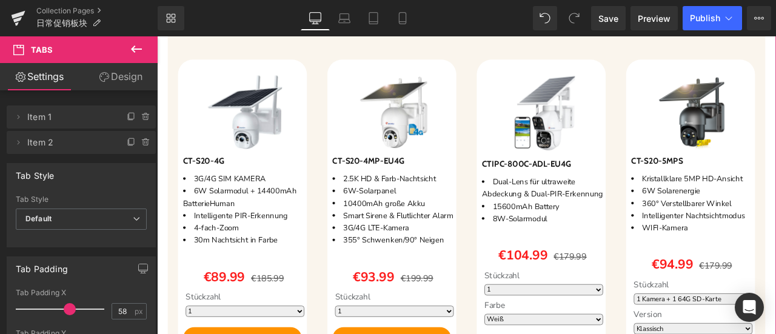
scroll to position [1626, 0]
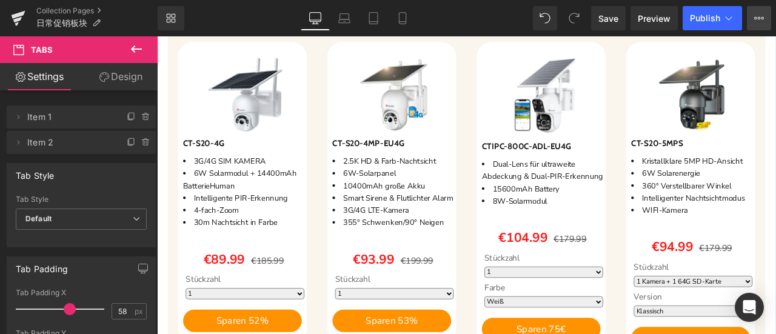
click at [754, 19] on icon at bounding box center [759, 18] width 10 height 10
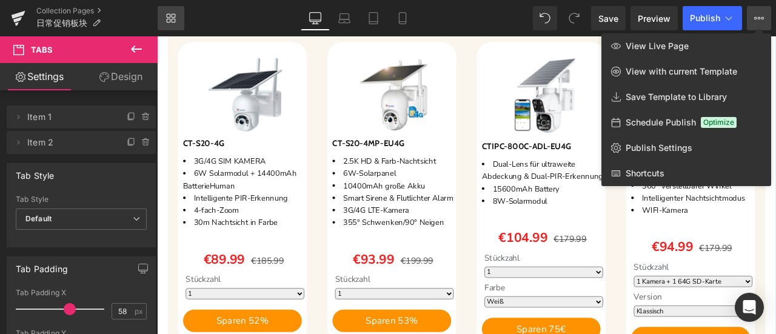
click at [166, 18] on icon at bounding box center [171, 18] width 10 height 10
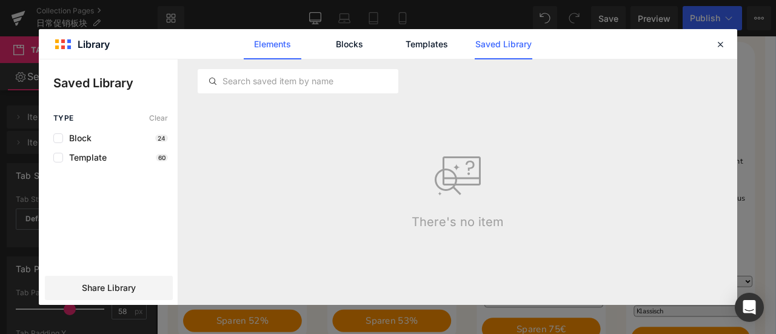
click at [277, 44] on link "Elements" at bounding box center [273, 44] width 58 height 30
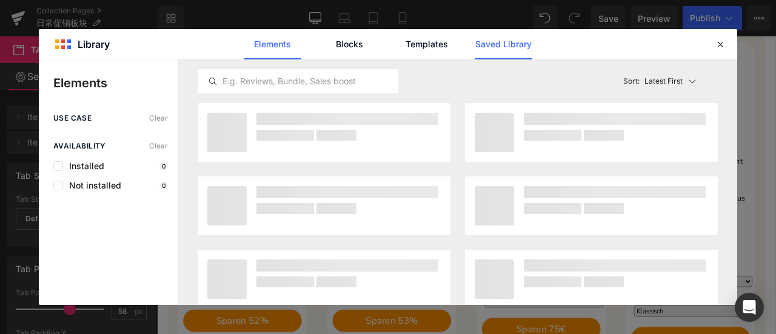
click at [512, 49] on link "Saved Library" at bounding box center [504, 44] width 58 height 30
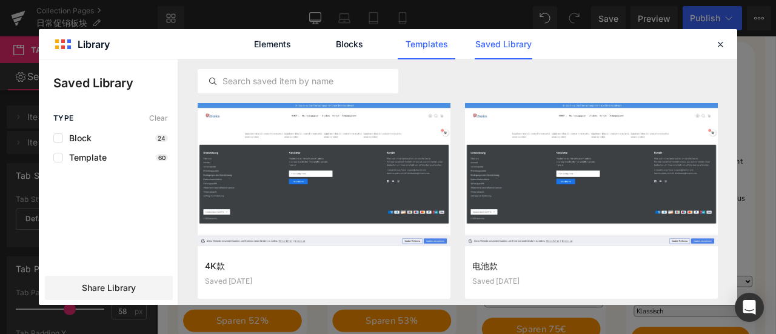
click at [447, 38] on link "Templates" at bounding box center [427, 44] width 58 height 30
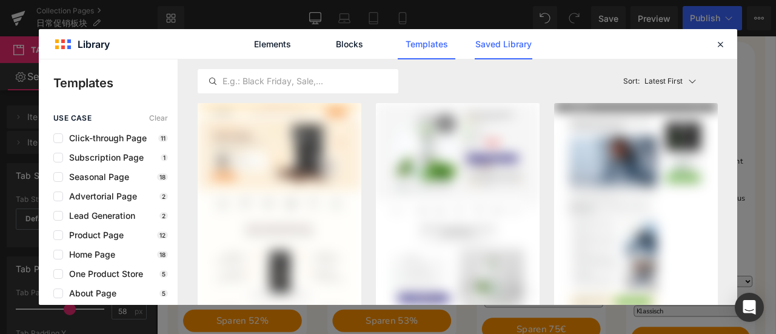
click at [514, 37] on link "Saved Library" at bounding box center [504, 44] width 58 height 30
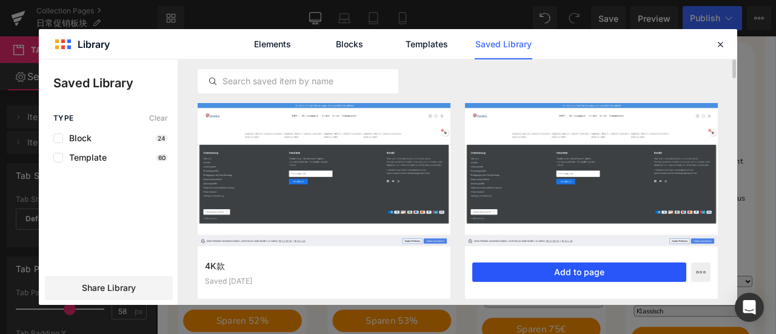
click at [616, 266] on button "Add to page" at bounding box center [579, 272] width 214 height 19
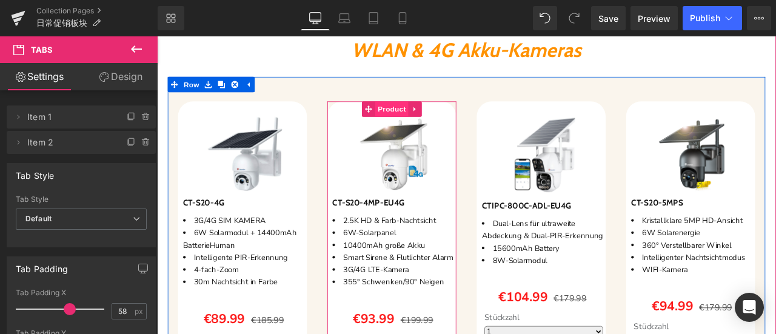
scroll to position [1506, 0]
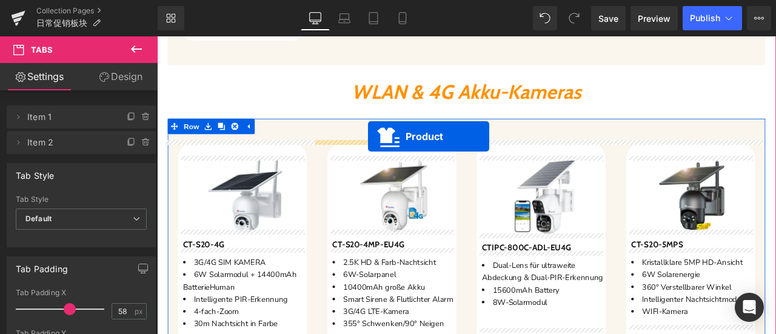
drag, startPoint x: 429, startPoint y: 132, endPoint x: 408, endPoint y: 155, distance: 31.7
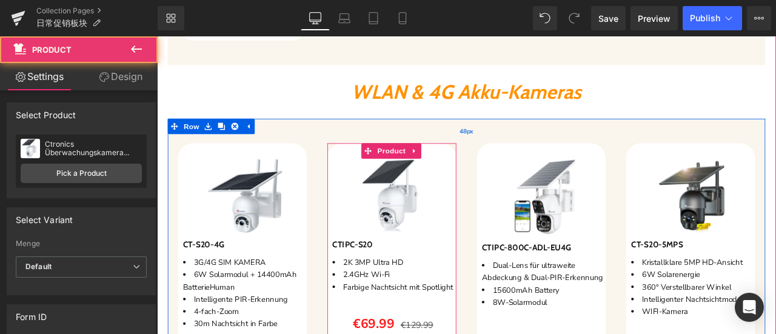
scroll to position [1749, 0]
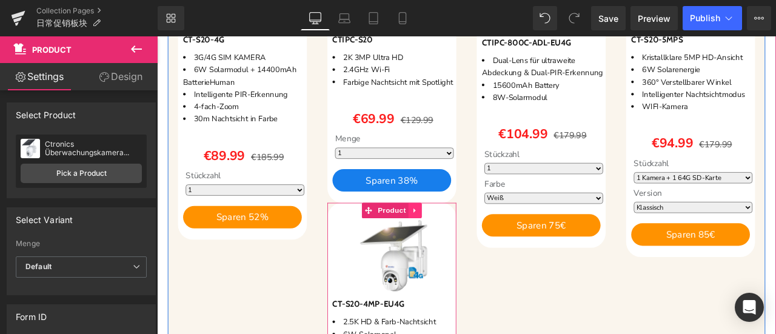
click at [461, 246] on icon at bounding box center [462, 243] width 2 height 5
click at [466, 252] on link at bounding box center [471, 243] width 16 height 18
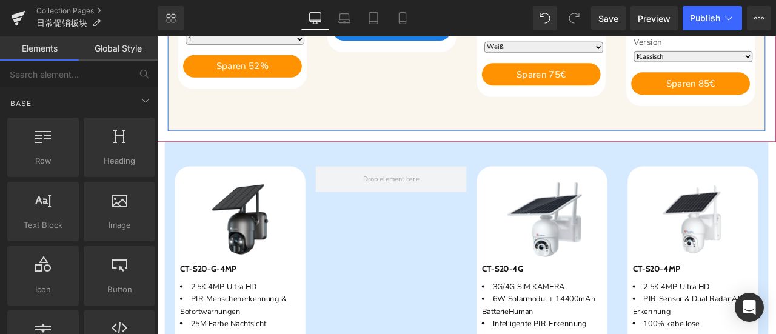
scroll to position [1931, 0]
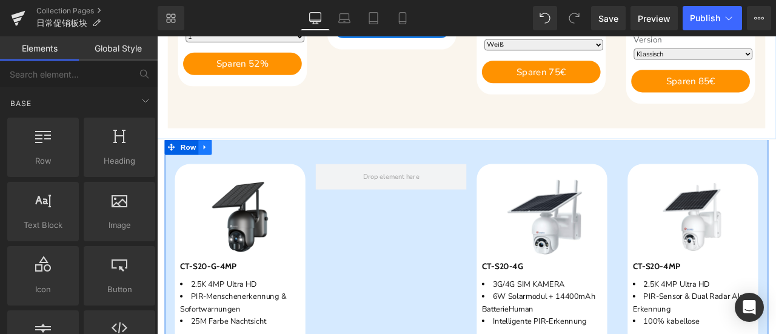
click at [220, 165] on link at bounding box center [214, 168] width 16 height 18
click at [245, 168] on icon at bounding box center [245, 168] width 8 height 9
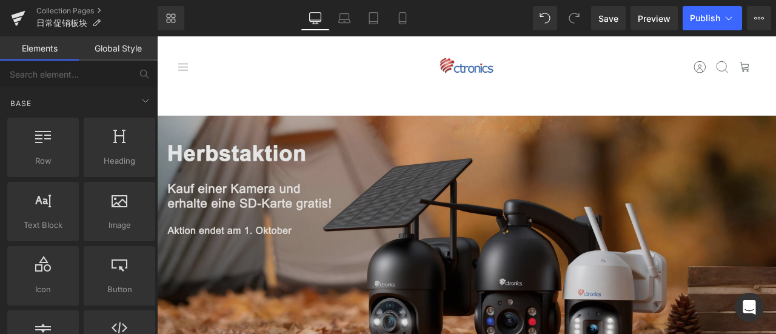
scroll to position [303, 0]
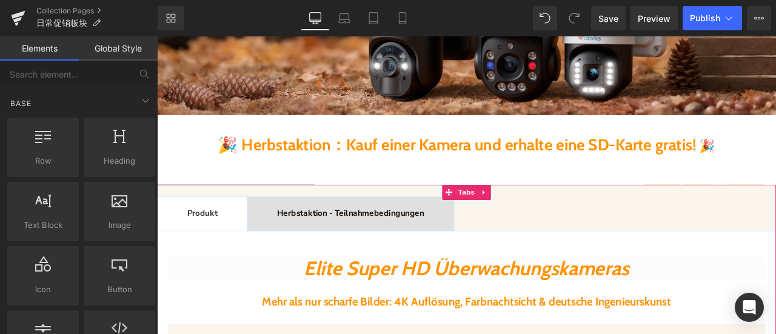
click at [591, 240] on ul "Produkt Text Block Herbstaktion - Teilnahmebedingungen Text Block" at bounding box center [524, 246] width 734 height 41
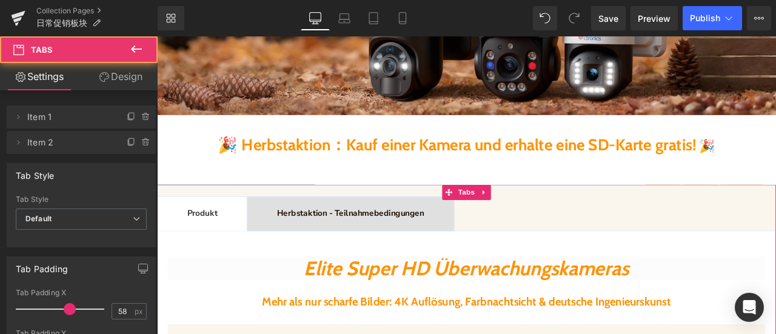
click at [123, 73] on link "Design" at bounding box center [120, 76] width 79 height 27
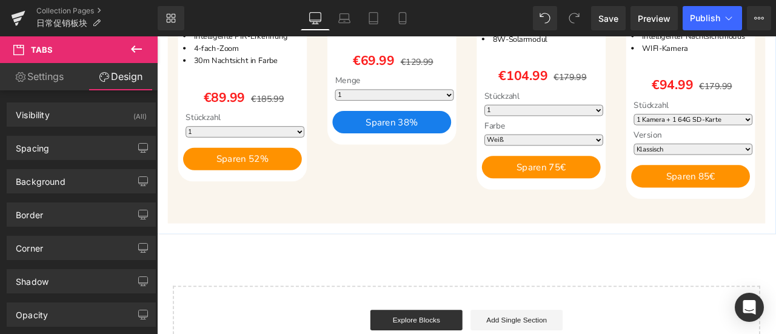
scroll to position [1819, 0]
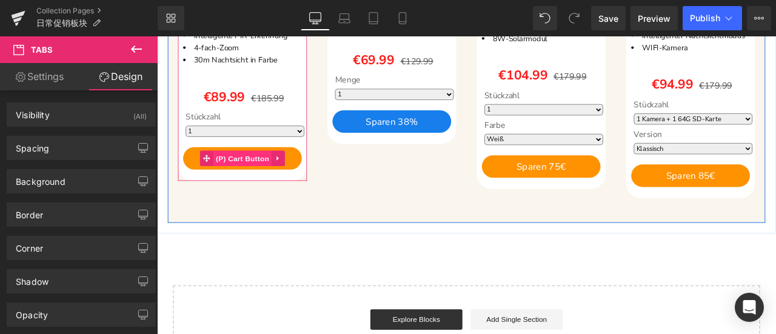
click at [260, 173] on span "(P) Cart Button" at bounding box center [258, 181] width 69 height 18
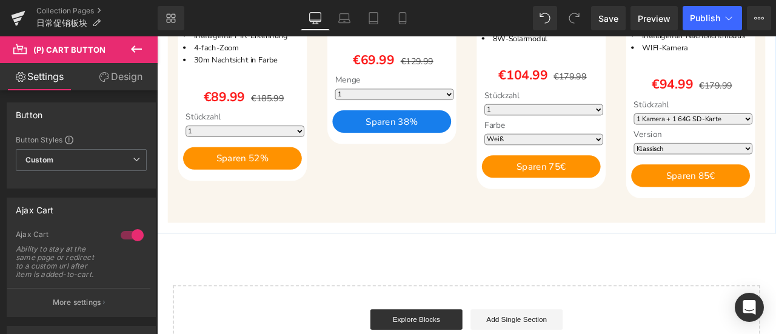
click at [124, 76] on link "Design" at bounding box center [120, 76] width 79 height 27
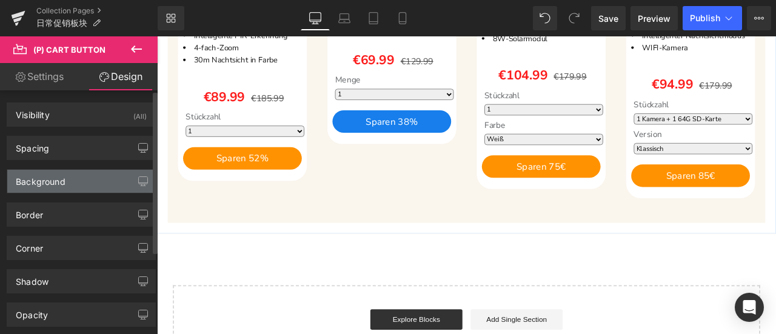
click at [82, 177] on div "Background" at bounding box center [81, 181] width 148 height 23
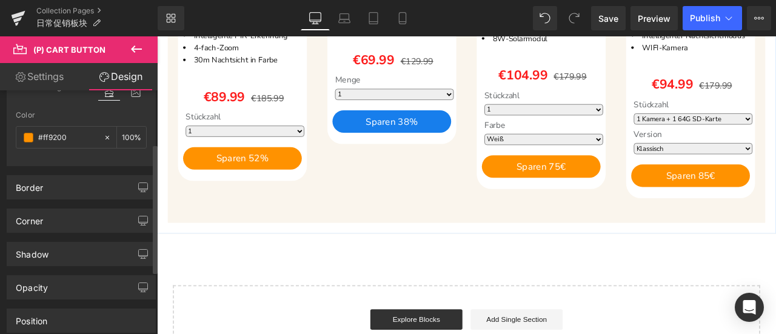
scroll to position [0, 0]
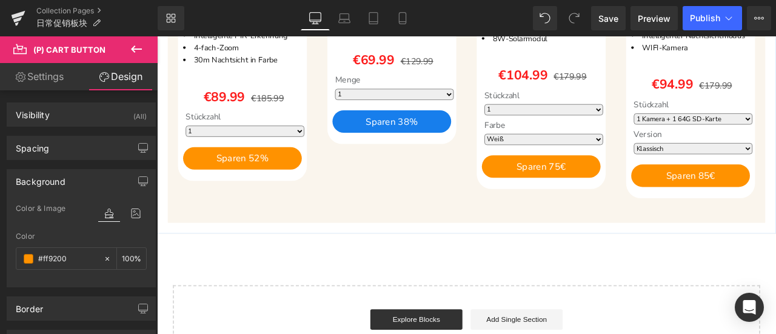
click at [43, 76] on link "Settings" at bounding box center [39, 76] width 79 height 27
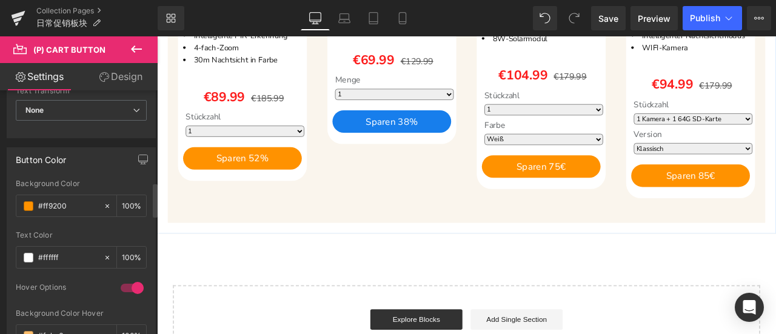
scroll to position [667, 0]
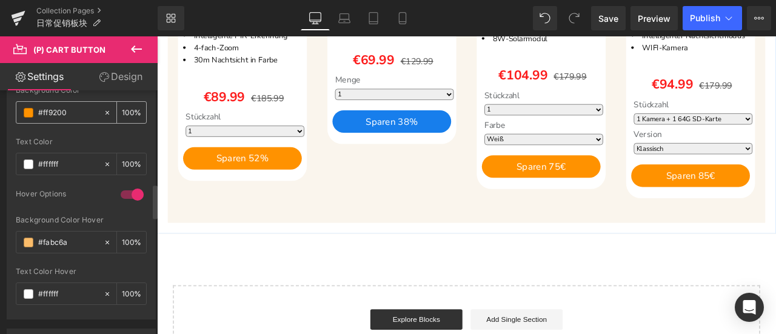
drag, startPoint x: 71, startPoint y: 111, endPoint x: 18, endPoint y: 106, distance: 53.6
click at [18, 106] on div "#ff9200" at bounding box center [59, 112] width 87 height 21
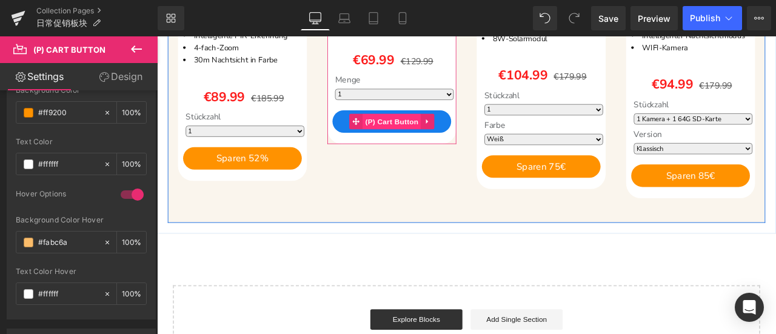
click at [435, 143] on span "(P) Cart Button" at bounding box center [435, 137] width 69 height 18
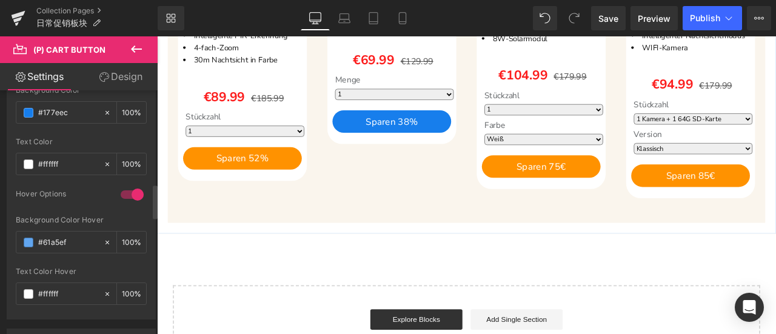
drag, startPoint x: 74, startPoint y: 110, endPoint x: 7, endPoint y: 107, distance: 66.8
click at [7, 107] on div "rgb(23, 126, 236) Background Color #177eec 100 % rgba(255, 255, 255, 1) Text Co…" at bounding box center [81, 202] width 148 height 233
paste input "ff9200"
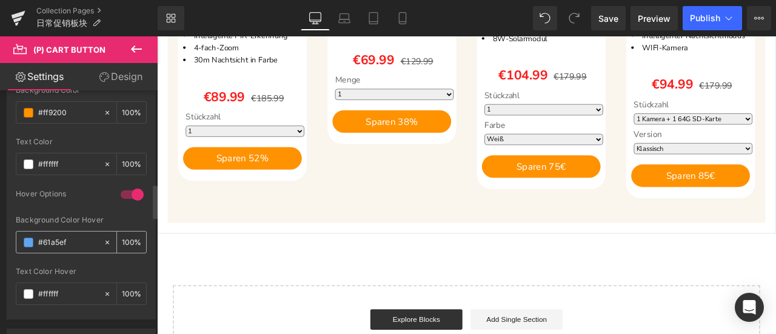
type input "#ff9200"
drag, startPoint x: 70, startPoint y: 237, endPoint x: 19, endPoint y: 236, distance: 51.6
click at [18, 236] on div "#61a5ef" at bounding box center [59, 242] width 87 height 21
paste input "ff9200"
type input "#ff9200"
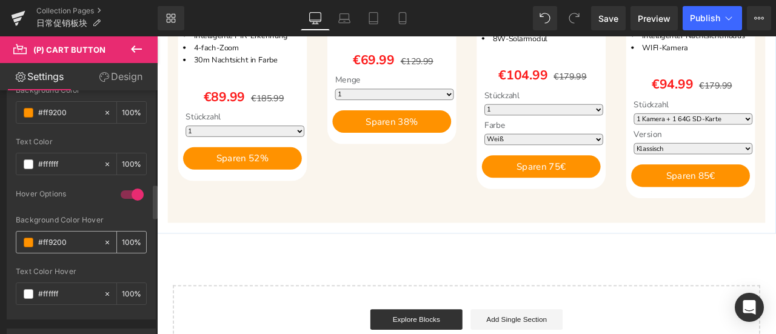
drag, startPoint x: 41, startPoint y: 237, endPoint x: 52, endPoint y: 241, distance: 11.5
click at [52, 241] on input "#ff9200" at bounding box center [67, 242] width 59 height 13
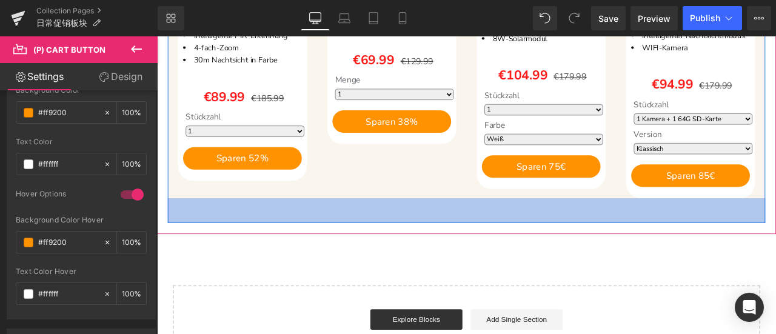
click at [426, 223] on div "Sparen 46 % (P) Image CTIPC-S20 (P) SKU 2K 3MP Ultra HD 2.4GHz Wi-Fi Farbige Na…" at bounding box center [435, 39] width 177 height 378
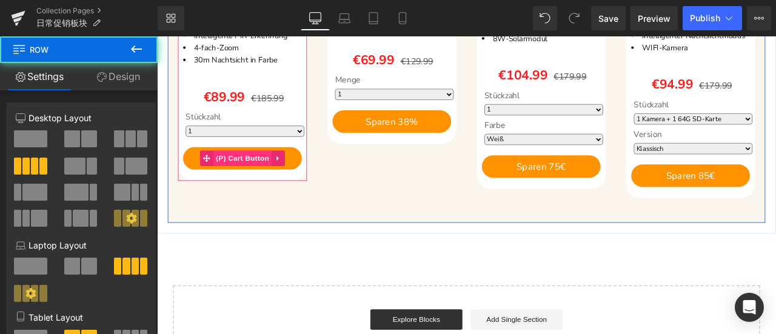
click at [265, 174] on span "(P) Cart Button" at bounding box center [258, 181] width 69 height 18
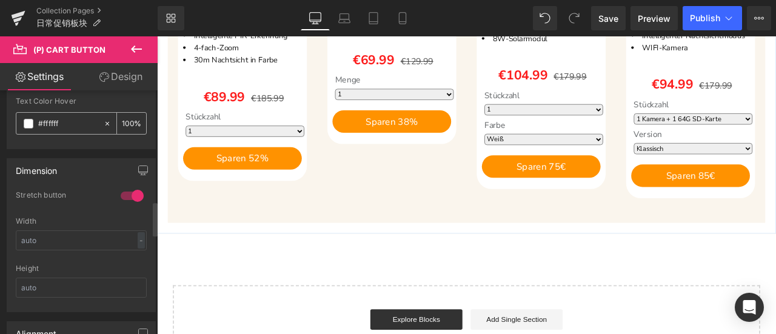
scroll to position [788, 0]
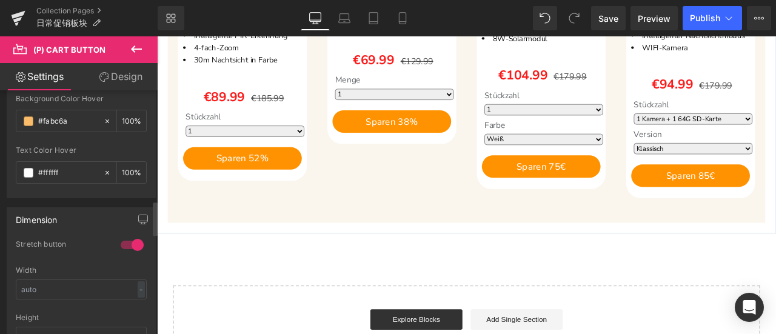
drag, startPoint x: 75, startPoint y: 116, endPoint x: 11, endPoint y: 113, distance: 64.3
click at [11, 113] on div "rgb(255, 146, 0) Background Color #ff9200 100 % rgba(255, 255, 255, 1) Text Col…" at bounding box center [81, 81] width 148 height 233
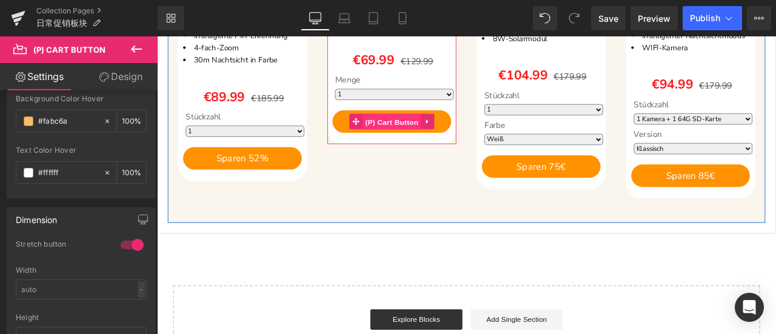
click at [439, 146] on span "(P) Cart Button" at bounding box center [435, 138] width 69 height 18
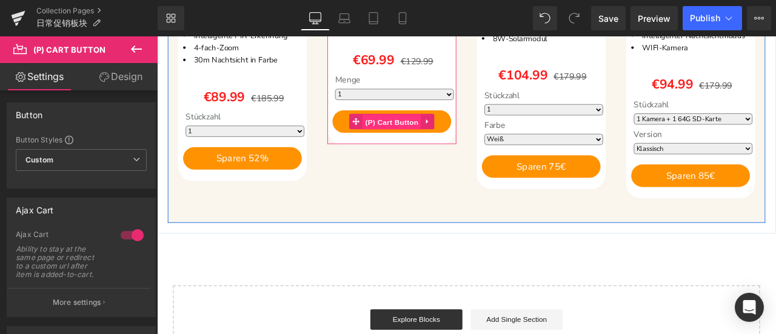
click at [434, 147] on span "(P) Cart Button" at bounding box center [435, 138] width 69 height 18
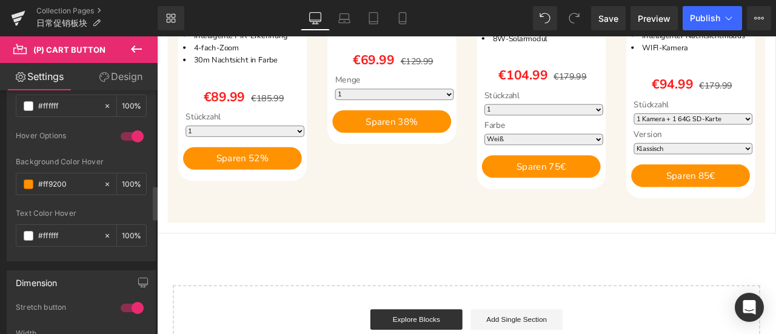
scroll to position [667, 0]
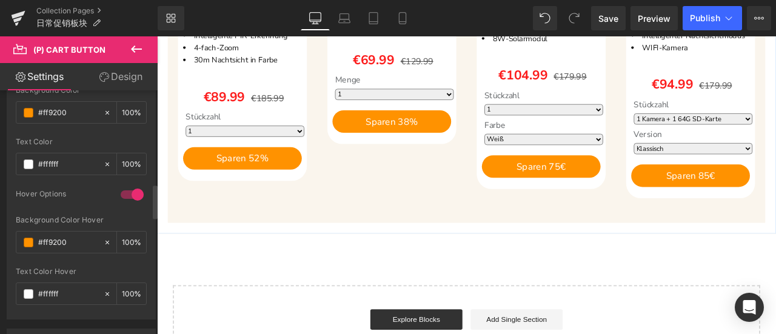
drag, startPoint x: 72, startPoint y: 238, endPoint x: 0, endPoint y: 232, distance: 71.9
click at [0, 232] on div "Button Color rgb(255, 146, 0) Background Color #ff9200 100 % rgba(255, 255, 255…" at bounding box center [81, 182] width 163 height 275
paste input "abc6a"
type input "#fabc6a"
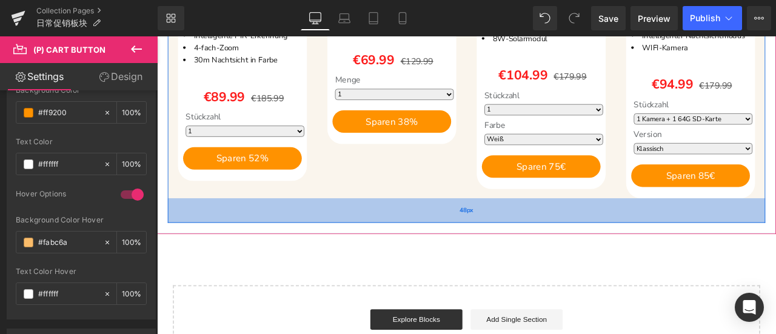
click at [414, 236] on div "48px" at bounding box center [524, 242] width 708 height 29
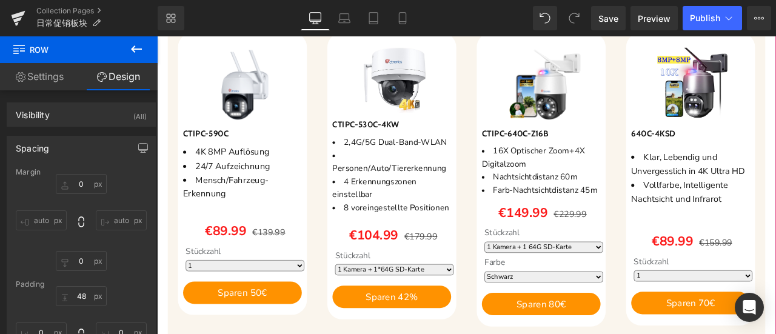
scroll to position [606, 0]
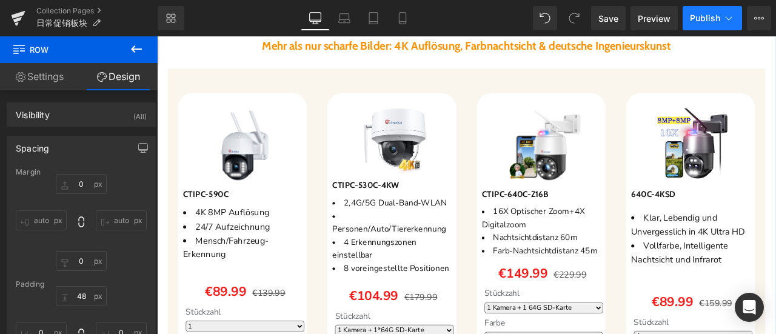
click at [694, 21] on span "Publish" at bounding box center [705, 18] width 30 height 10
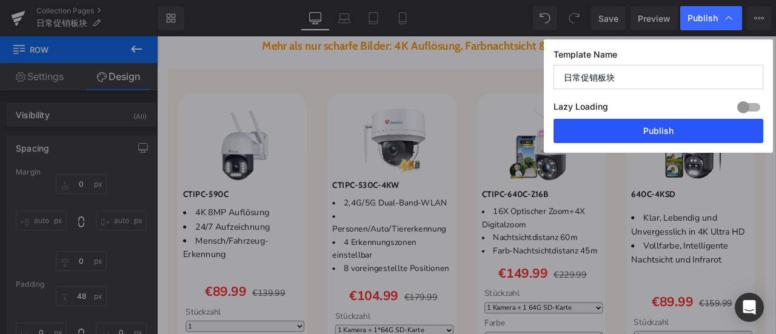
drag, startPoint x: 680, startPoint y: 134, endPoint x: 394, endPoint y: 188, distance: 291.9
click at [680, 134] on button "Publish" at bounding box center [659, 131] width 210 height 24
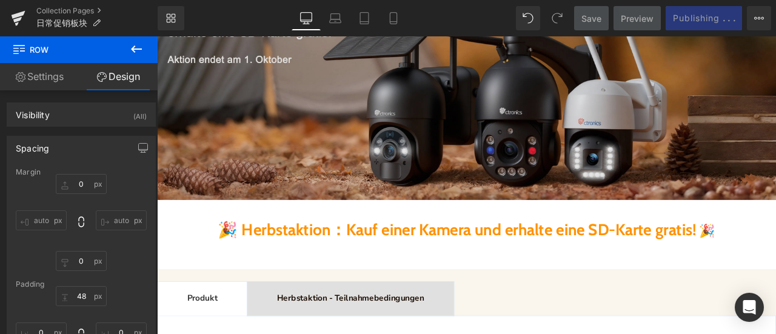
scroll to position [303, 0]
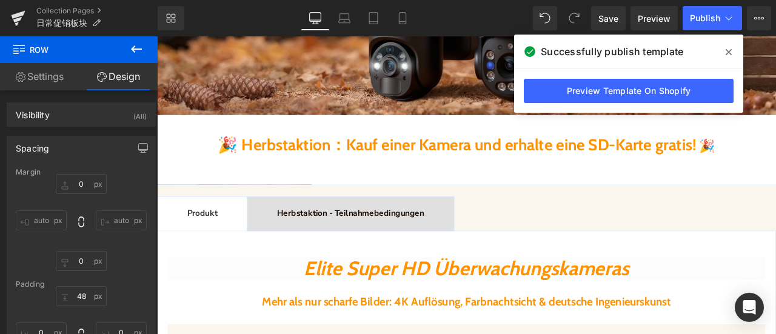
click at [292, 166] on b "🎉 Herbstaktion：Kauf einer Kamera und erhalte eine SD-Karte gratis!" at bounding box center [512, 164] width 567 height 23
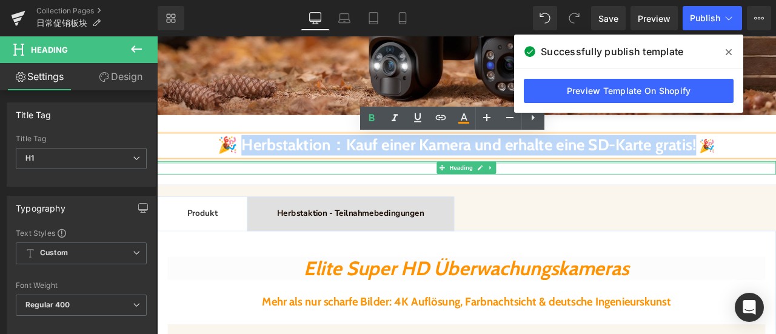
drag, startPoint x: 245, startPoint y: 170, endPoint x: 841, endPoint y: 186, distance: 595.7
click at [776, 186] on div "Image 🎉 Herbstaktion：Kauf einer Kamera und erhalte eine SD-Karte gratis! 🎉 Head…" at bounding box center [524, 16] width 734 height 379
paste div
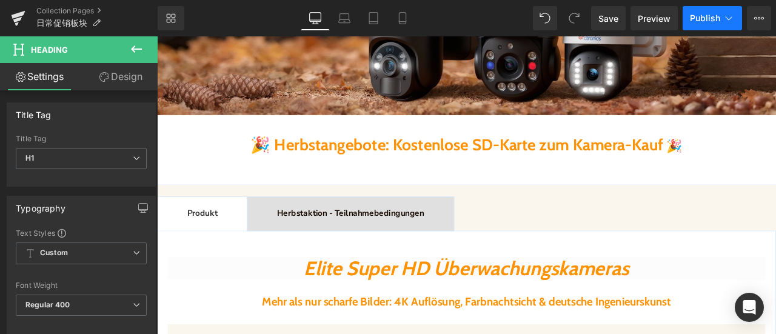
click at [705, 19] on span "Publish" at bounding box center [705, 18] width 30 height 10
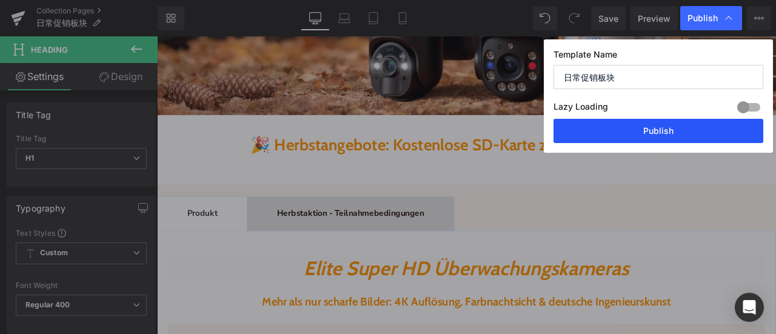
click at [643, 134] on button "Publish" at bounding box center [659, 131] width 210 height 24
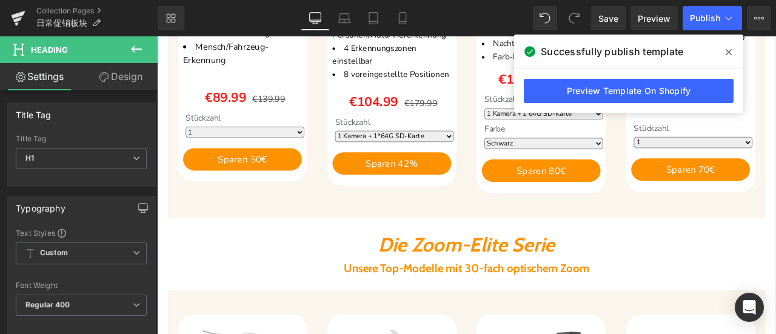
scroll to position [910, 0]
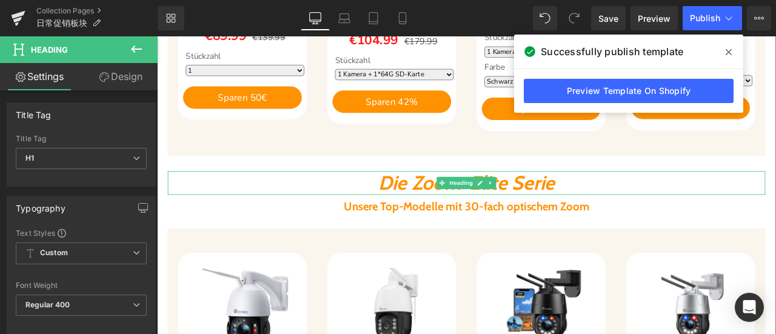
click at [423, 209] on icon "Die Zoom-Elite Serie" at bounding box center [524, 210] width 209 height 29
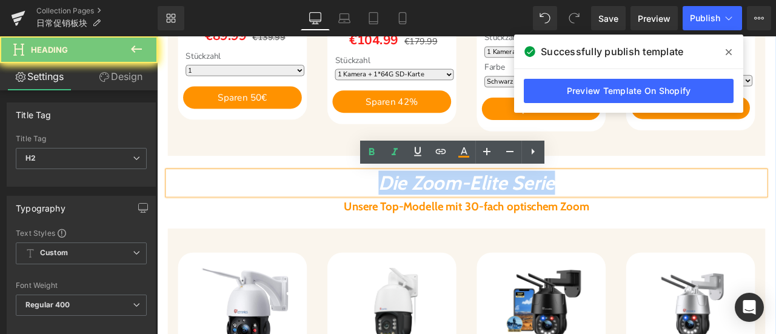
click at [423, 209] on icon "Die Zoom-Elite Serie" at bounding box center [524, 210] width 209 height 29
copy icon "Die Zoom-Elite Serie"
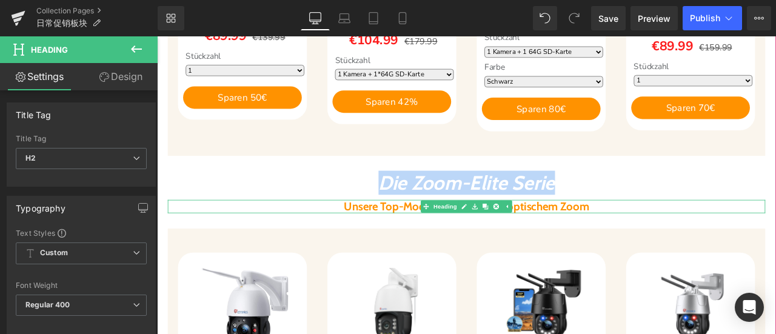
click at [383, 233] on b "Unsere Top-Modelle mit 30-fach optischem Zoom" at bounding box center [524, 238] width 290 height 16
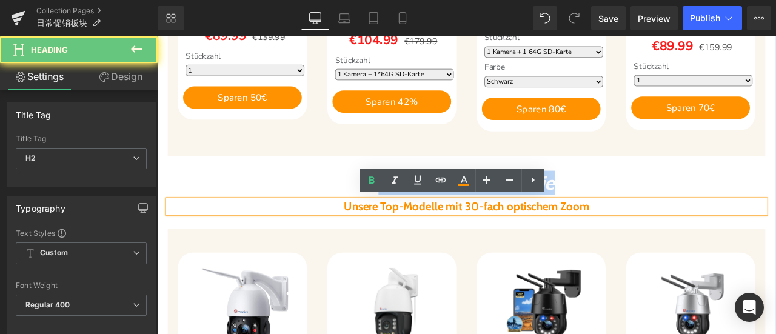
click at [383, 233] on b "Unsere Top-Modelle mit 30-fach optischem Zoom" at bounding box center [524, 238] width 290 height 16
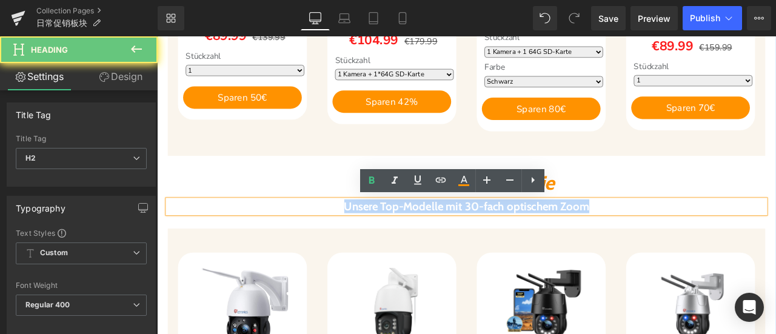
click at [383, 233] on b "Unsere Top-Modelle mit 30-fach optischem Zoom" at bounding box center [524, 238] width 290 height 16
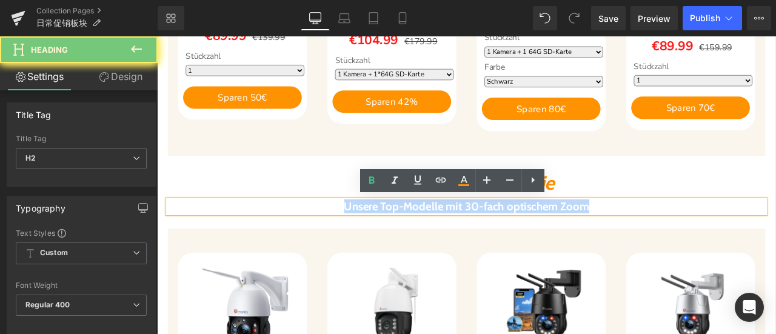
copy b "Unsere Top-Modelle mit 30-fach optischem Zoom"
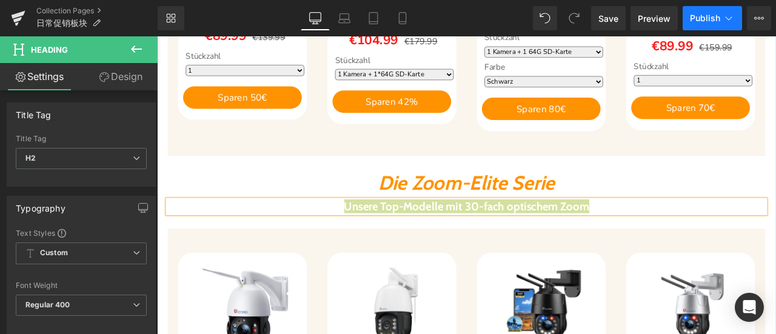
click at [713, 13] on span "Publish" at bounding box center [705, 18] width 30 height 10
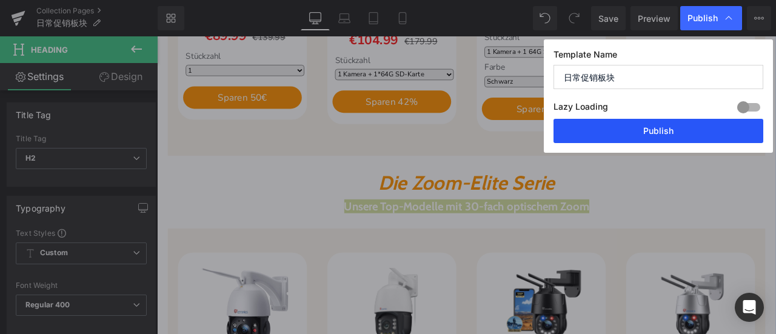
click at [691, 132] on button "Publish" at bounding box center [659, 131] width 210 height 24
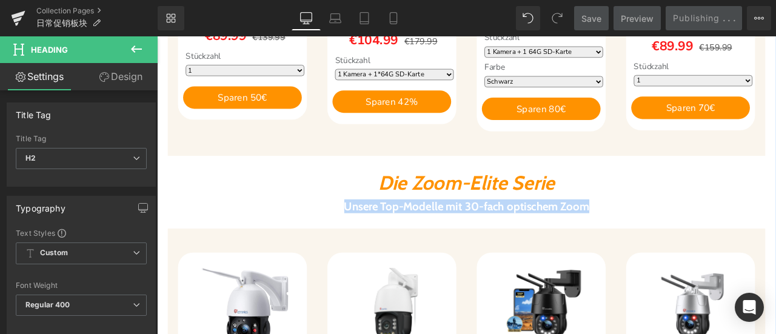
click at [776, 233] on h2 "Unsere Top-Modelle mit 30-fach optischem Zoom" at bounding box center [524, 238] width 708 height 16
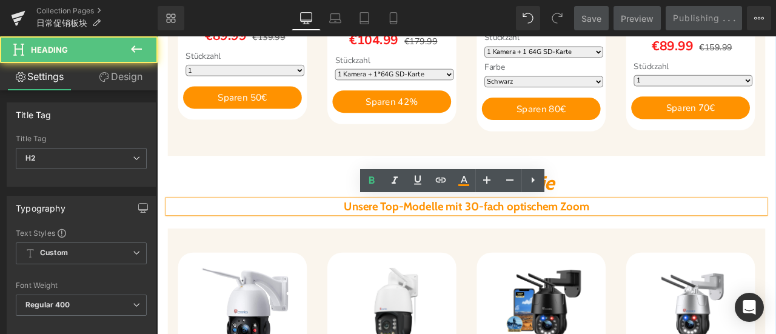
click at [628, 205] on icon "Die Zoom-Elite Serie" at bounding box center [524, 210] width 209 height 29
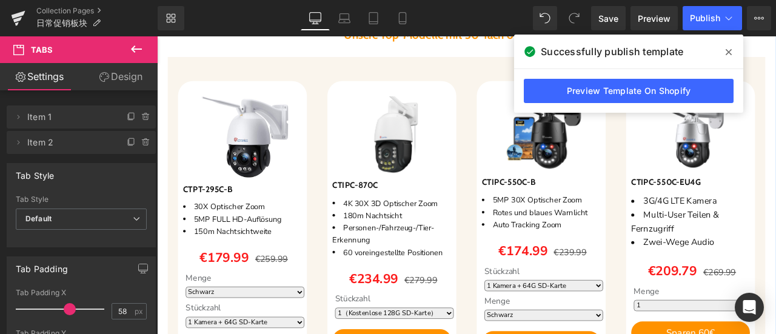
scroll to position [1031, 0]
